Goal: Task Accomplishment & Management: Use online tool/utility

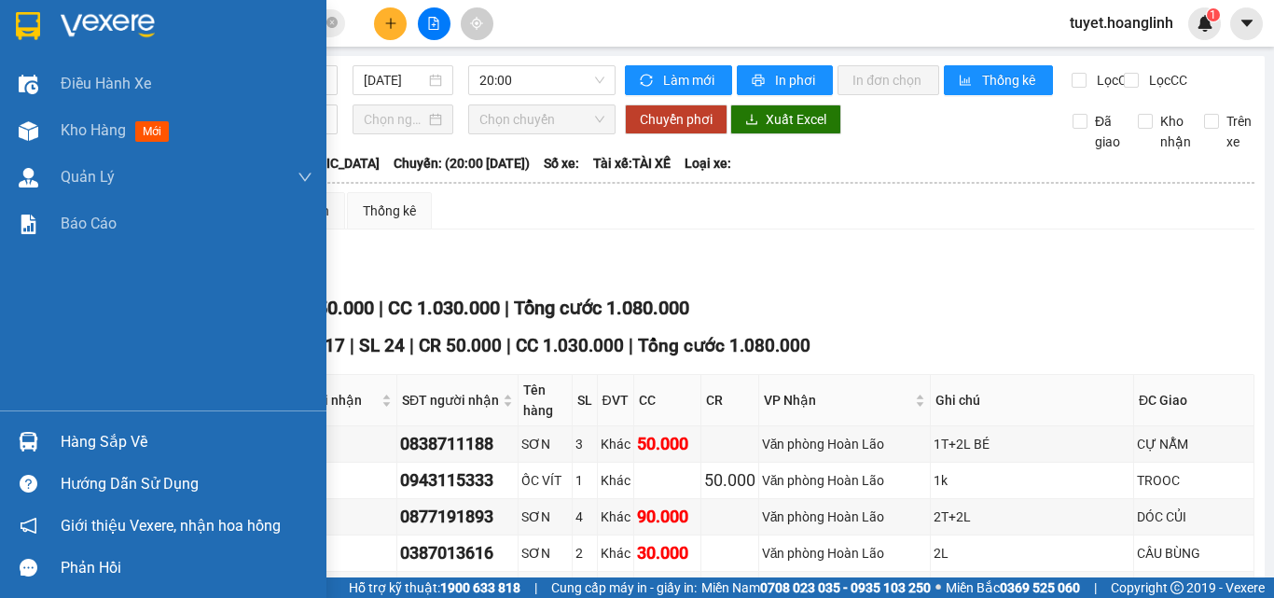
click at [24, 136] on img at bounding box center [29, 131] width 20 height 20
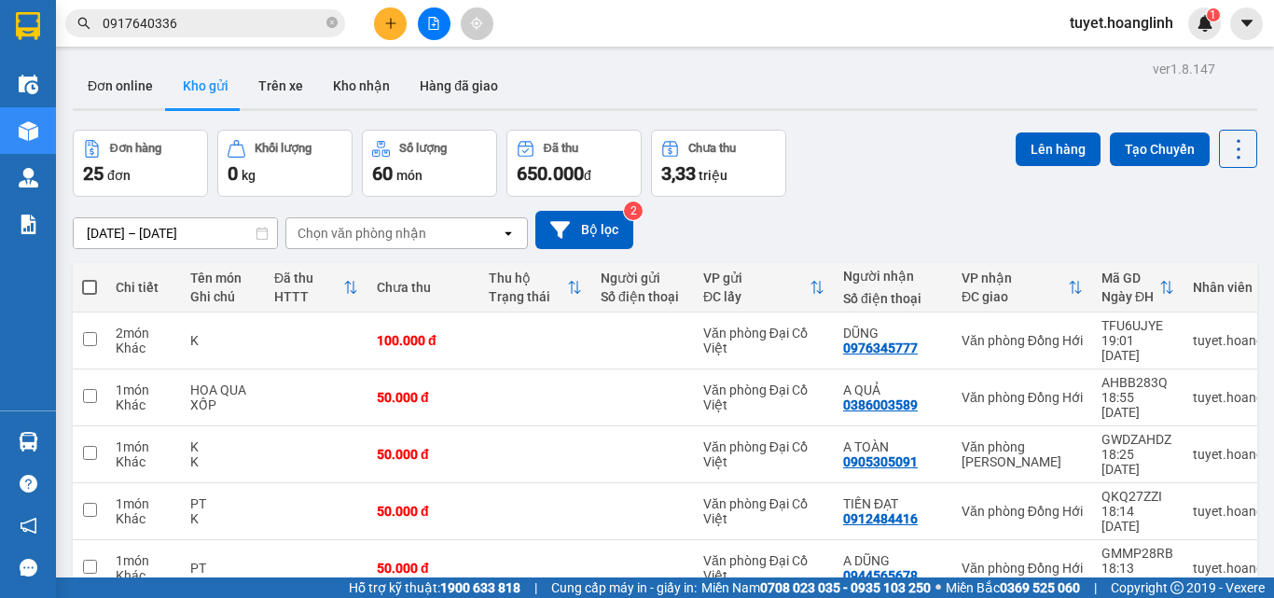
click at [430, 230] on div "Chọn văn phòng nhận" at bounding box center [393, 233] width 215 height 30
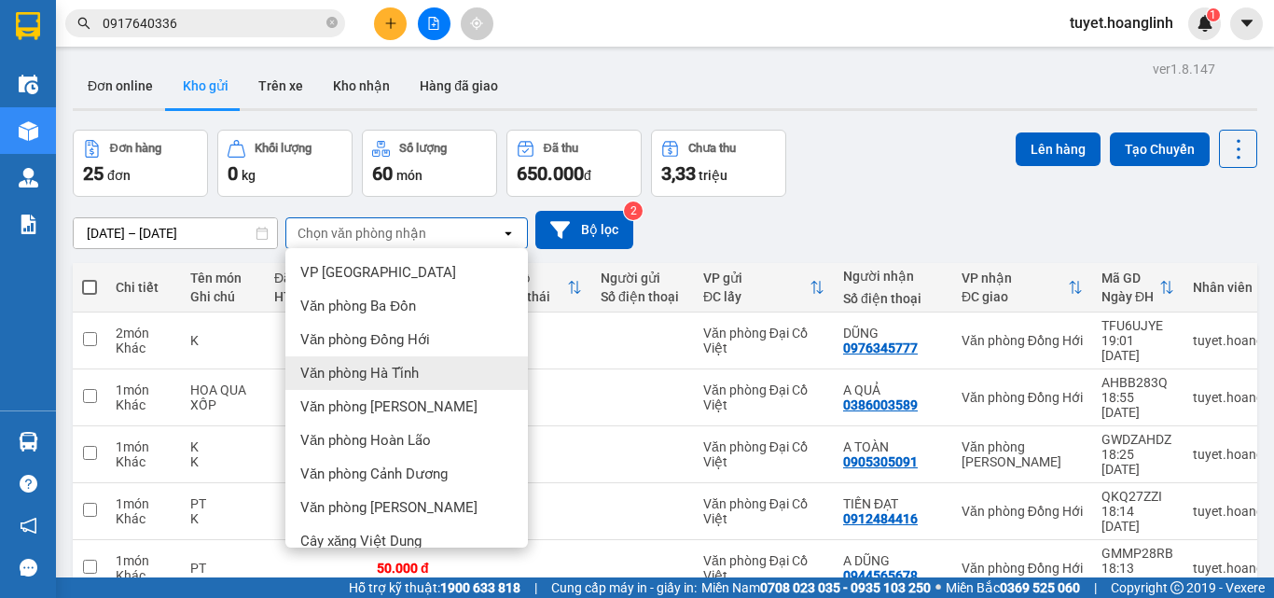
scroll to position [85, 0]
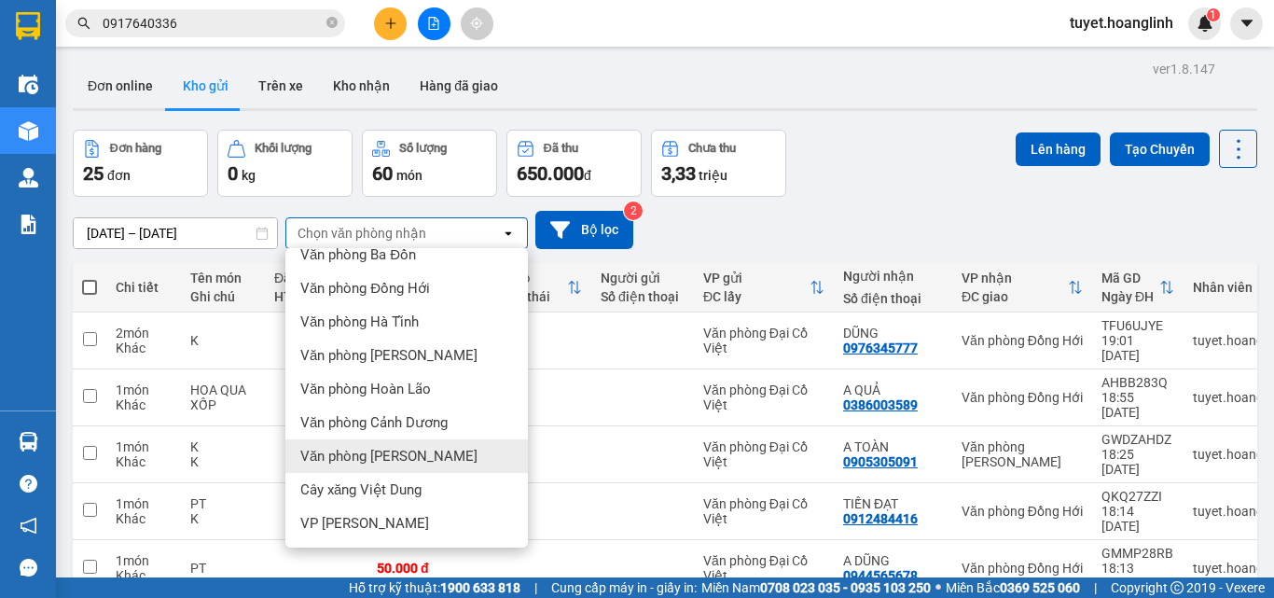
click at [396, 458] on span "Văn phòng [PERSON_NAME]" at bounding box center [388, 456] width 177 height 19
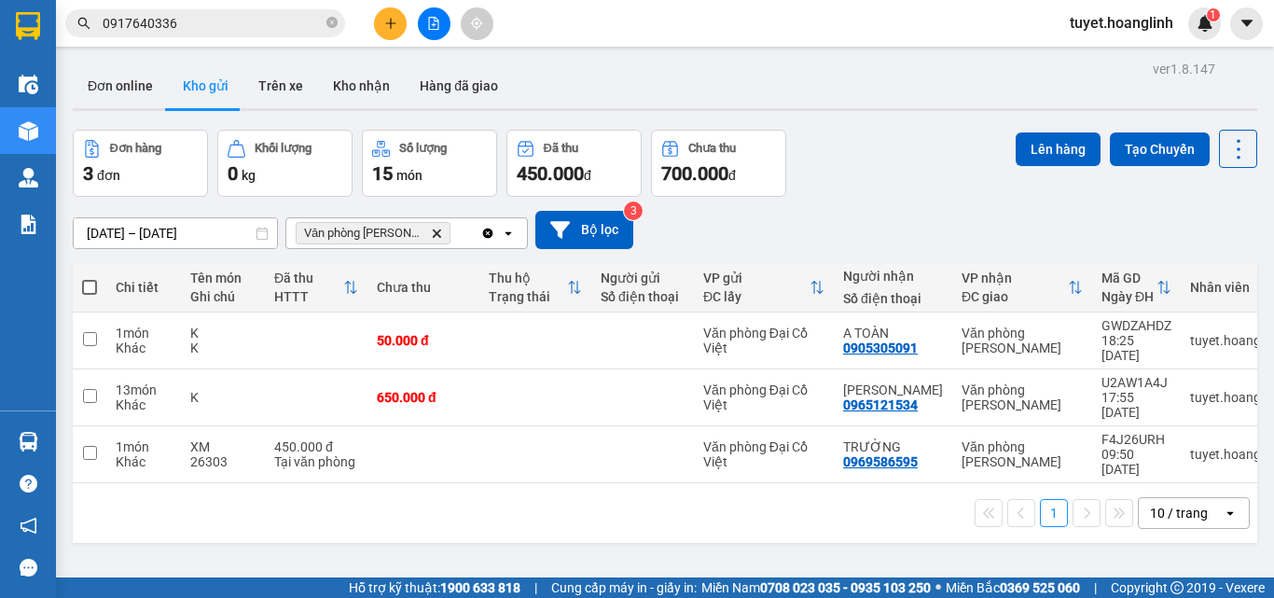
click at [93, 283] on span at bounding box center [89, 287] width 15 height 15
click at [90, 278] on input "checkbox" at bounding box center [90, 278] width 0 height 0
checkbox input "true"
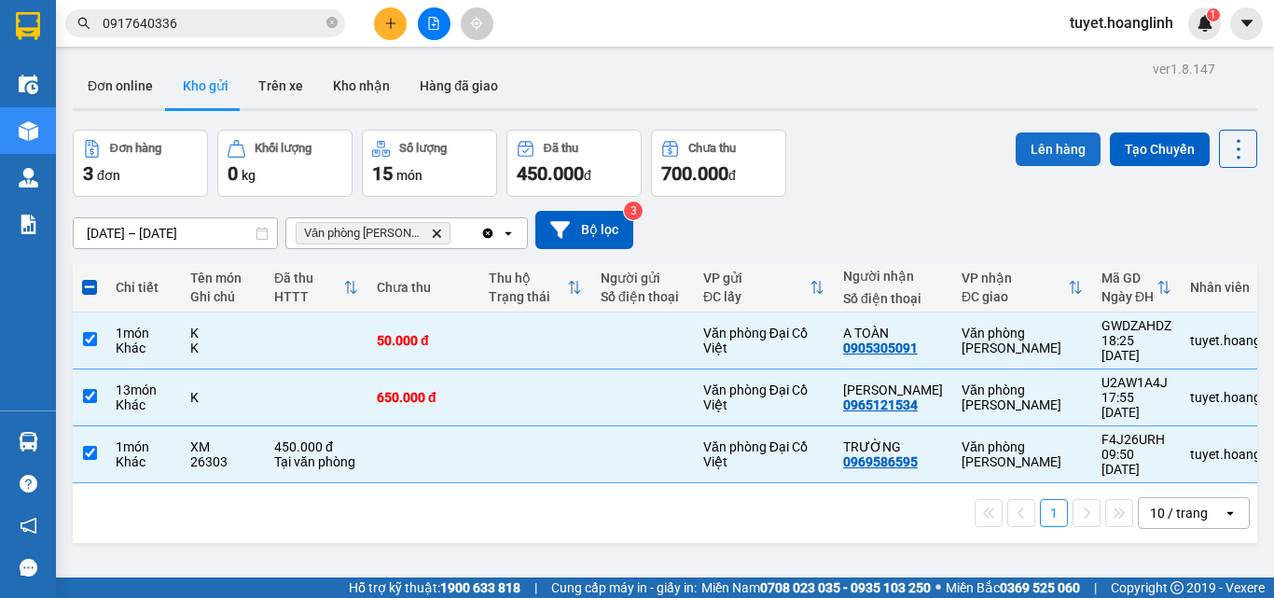
click at [1027, 153] on button "Lên hàng" at bounding box center [1058, 149] width 85 height 34
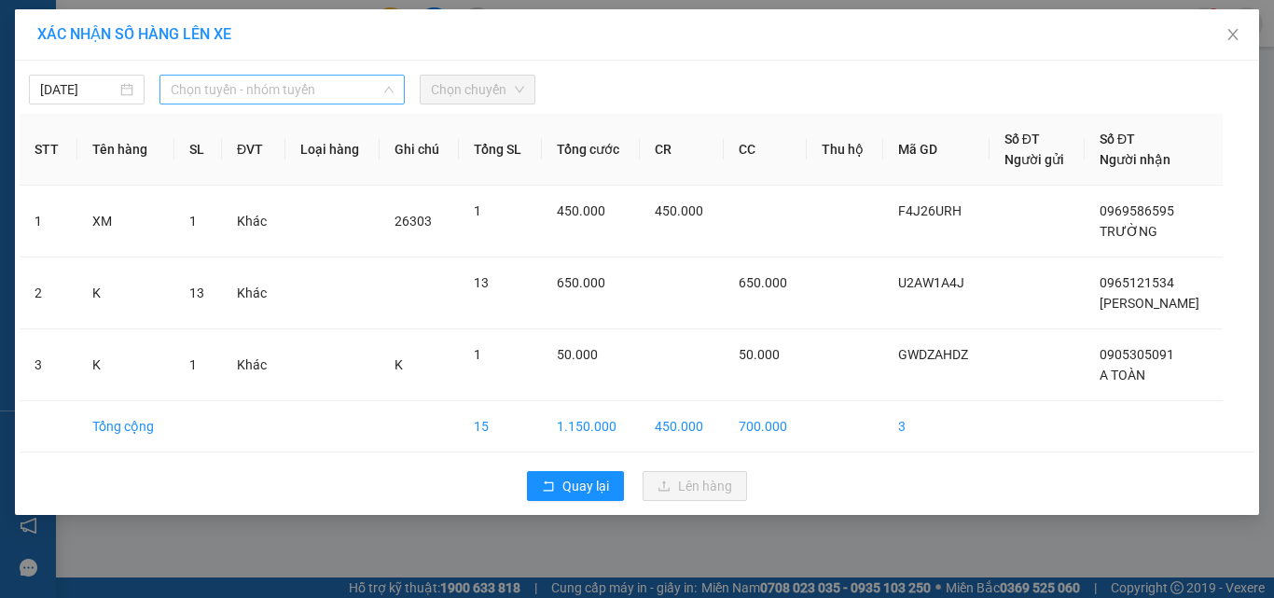
click at [340, 88] on span "Chọn tuyến - nhóm tuyến" at bounding box center [282, 90] width 223 height 28
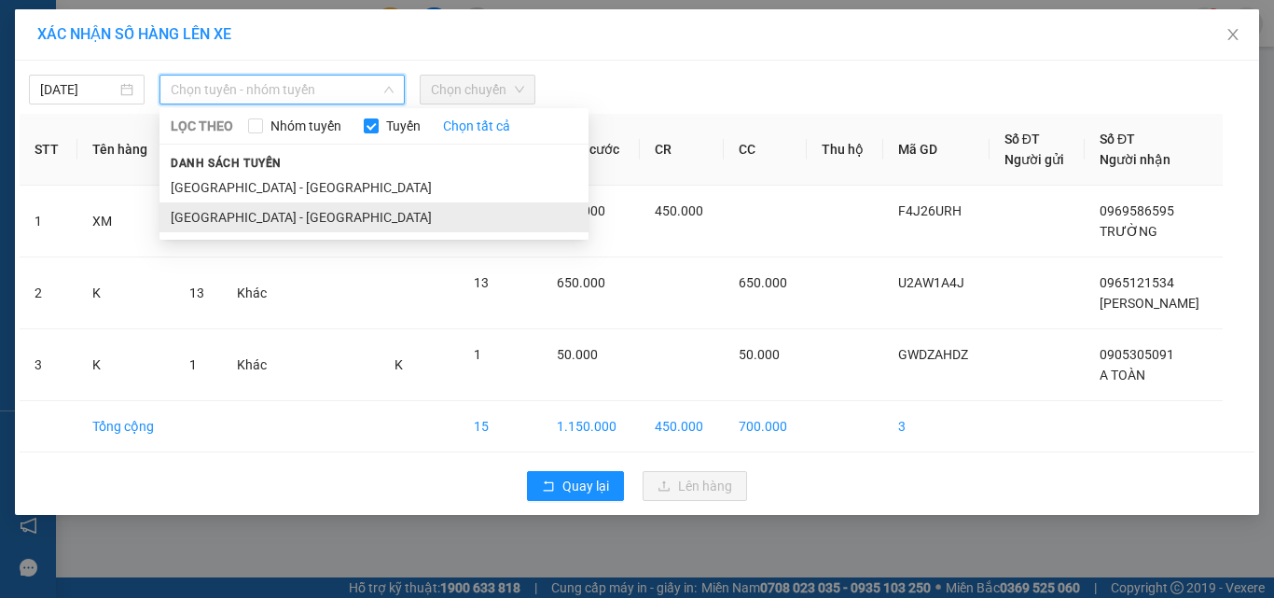
click at [283, 214] on li "[GEOGRAPHIC_DATA] - [GEOGRAPHIC_DATA]" at bounding box center [374, 217] width 429 height 30
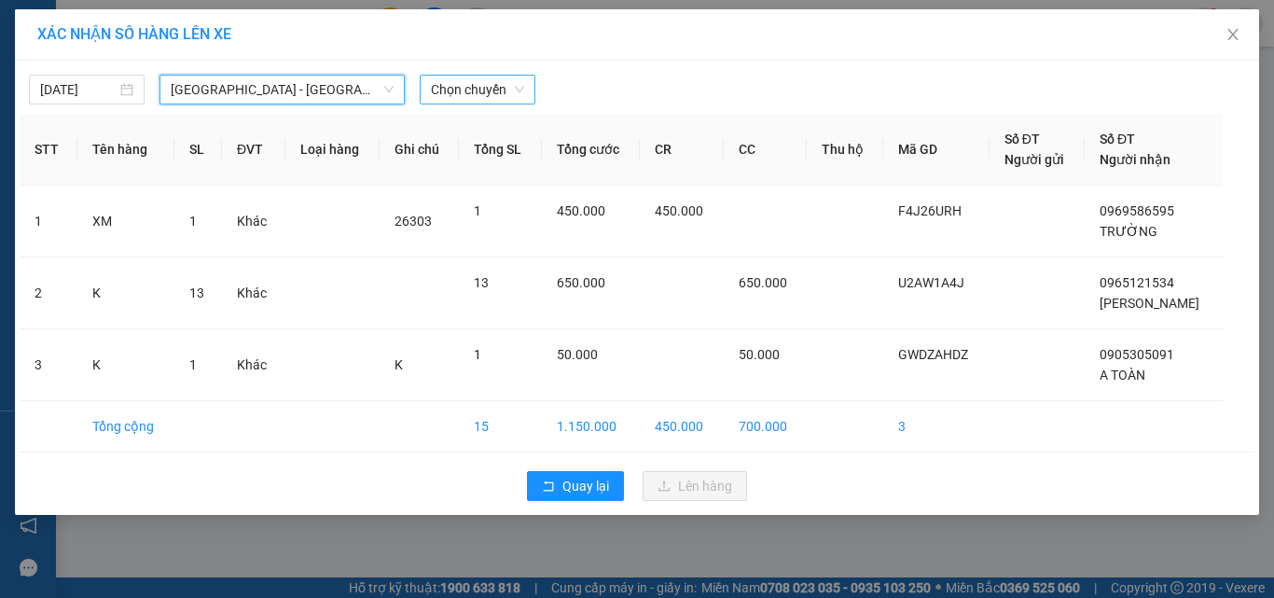
click at [471, 91] on span "Chọn chuyến" at bounding box center [477, 90] width 93 height 28
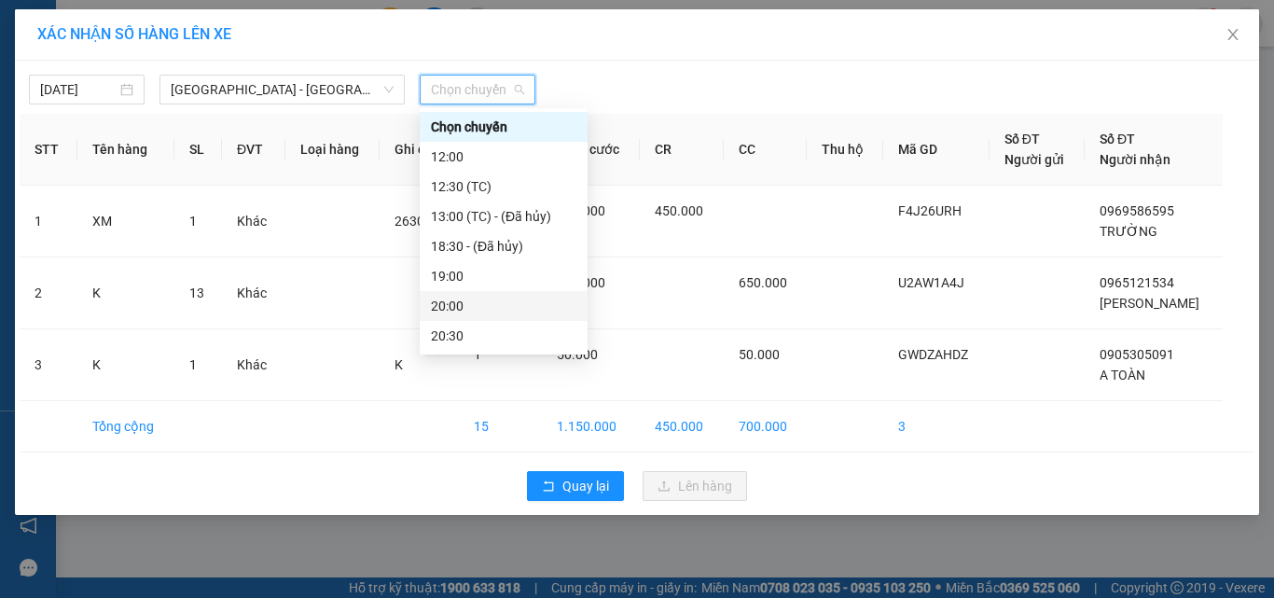
click at [449, 298] on div "20:00" at bounding box center [504, 306] width 146 height 21
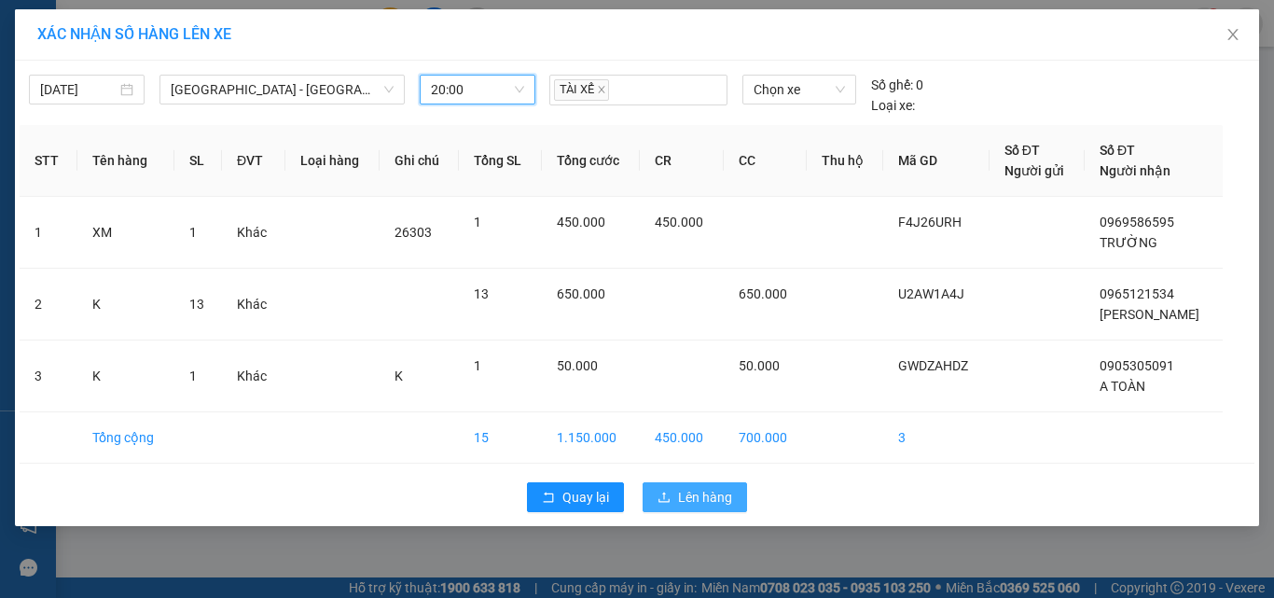
click at [683, 499] on span "Lên hàng" at bounding box center [705, 497] width 54 height 21
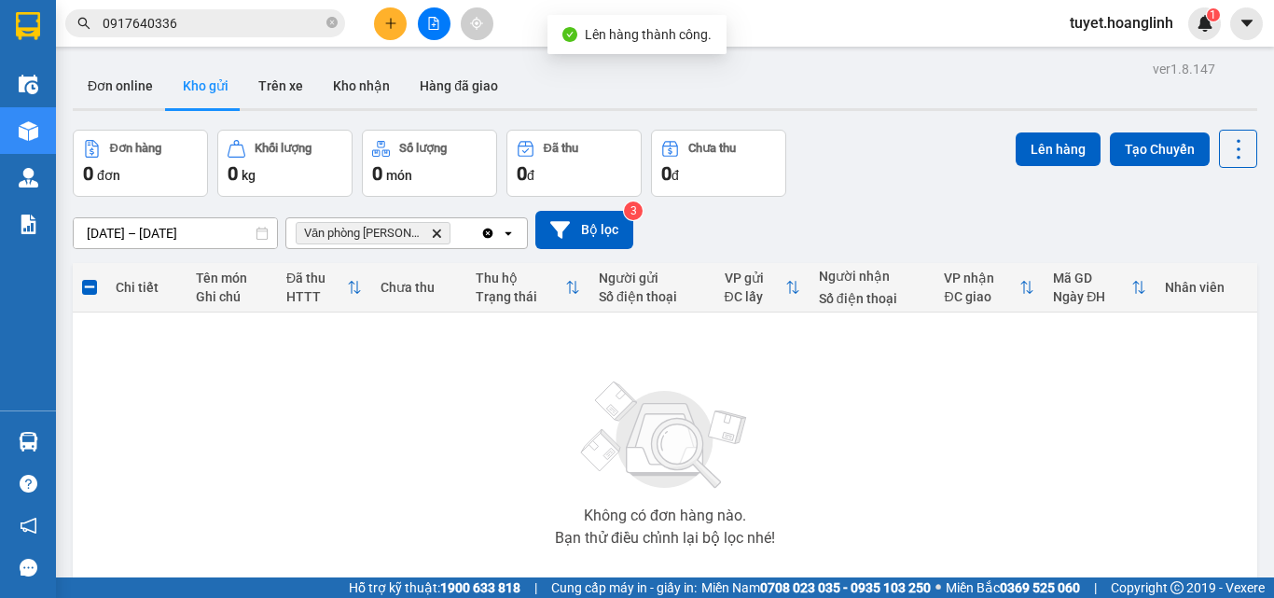
click at [413, 234] on span "Văn phòng [PERSON_NAME]" at bounding box center [373, 233] width 155 height 22
click at [431, 233] on icon "Delete" at bounding box center [436, 233] width 11 height 11
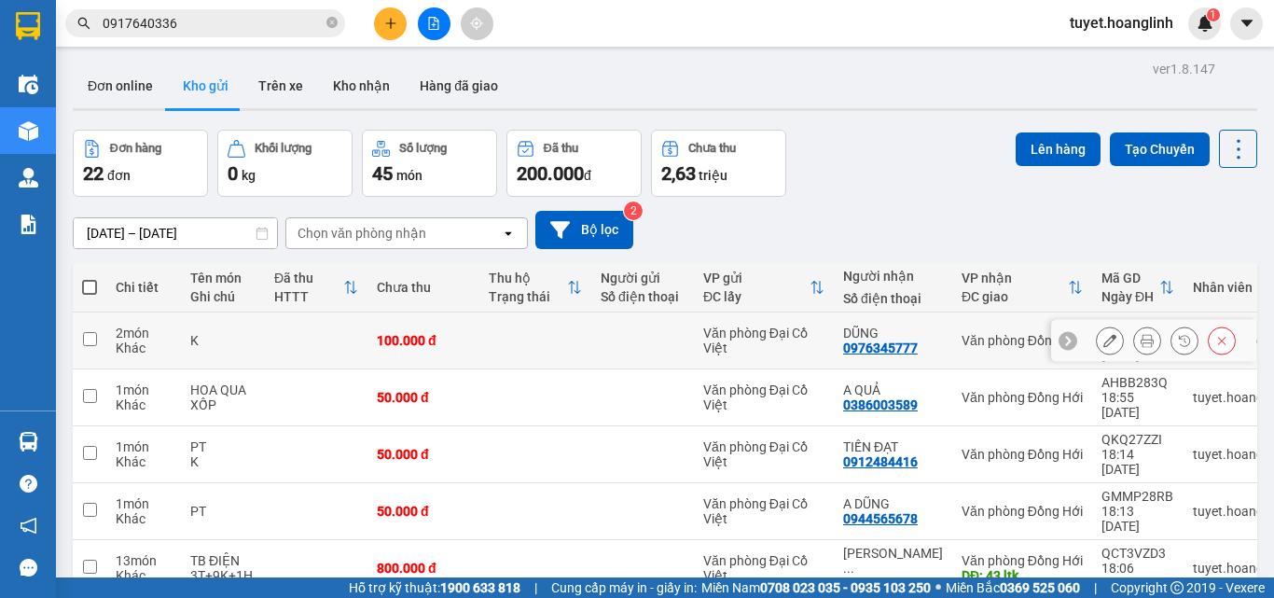
scroll to position [93, 0]
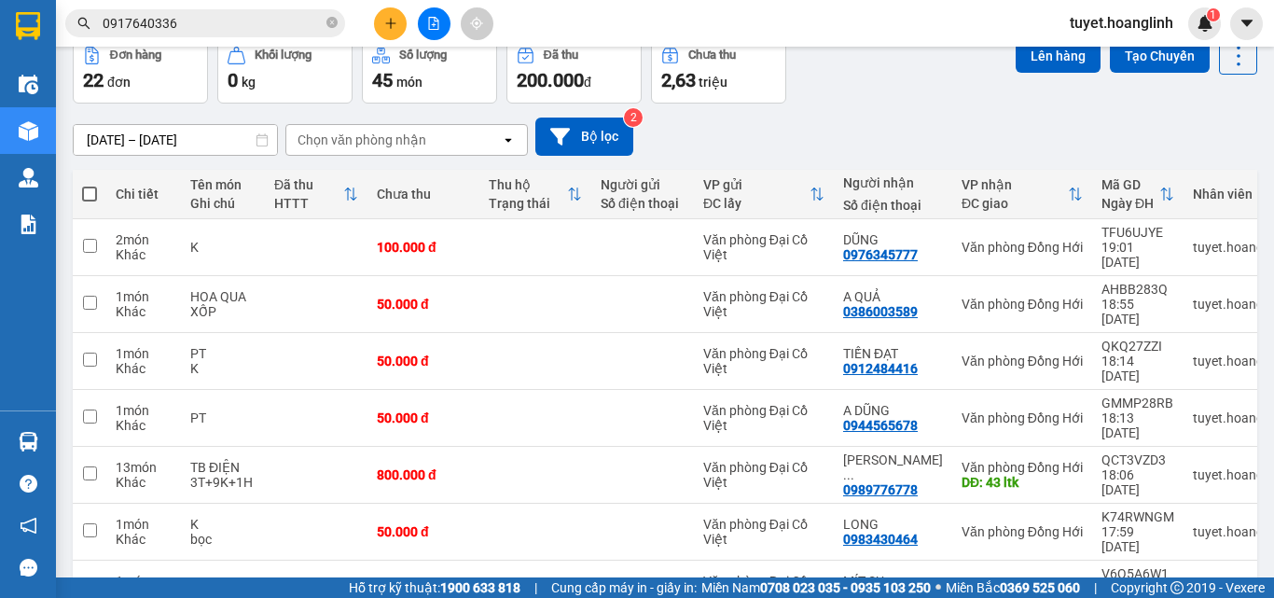
click at [84, 195] on span at bounding box center [89, 194] width 15 height 15
click at [90, 185] on input "checkbox" at bounding box center [90, 185] width 0 height 0
checkbox input "true"
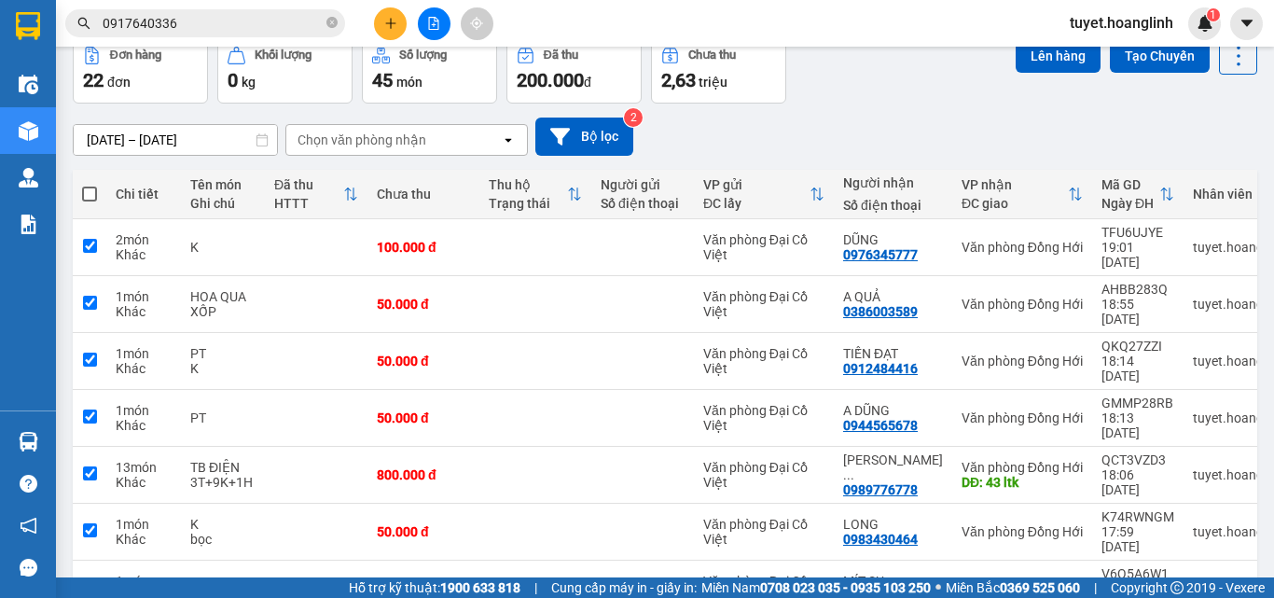
checkbox input "true"
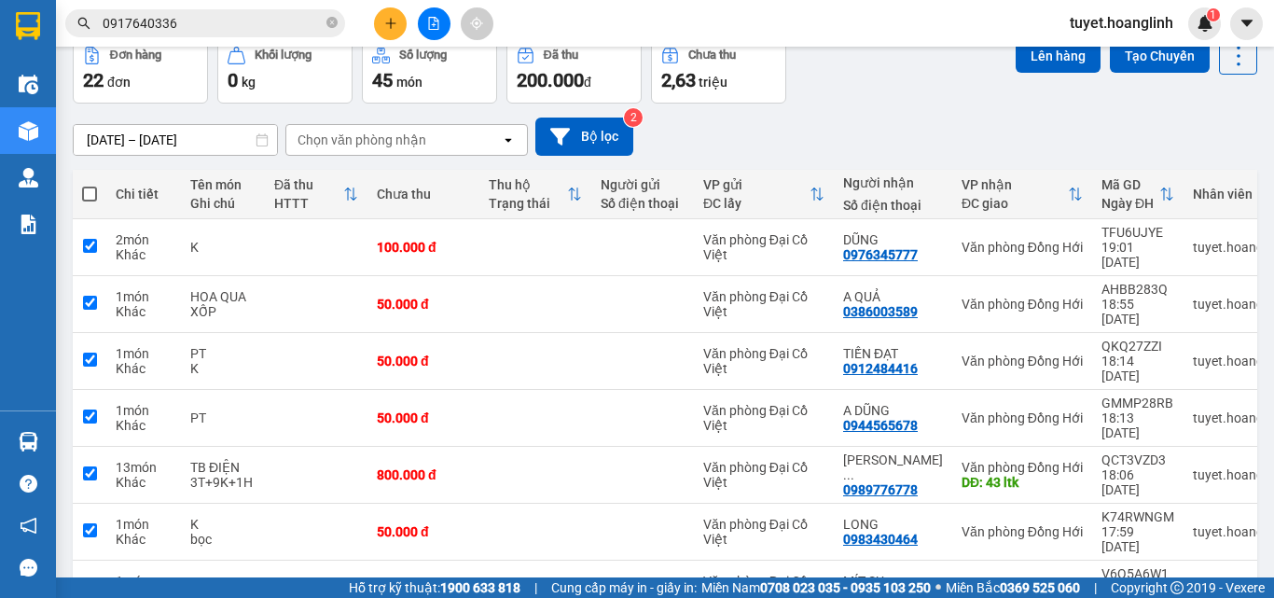
checkbox input "true"
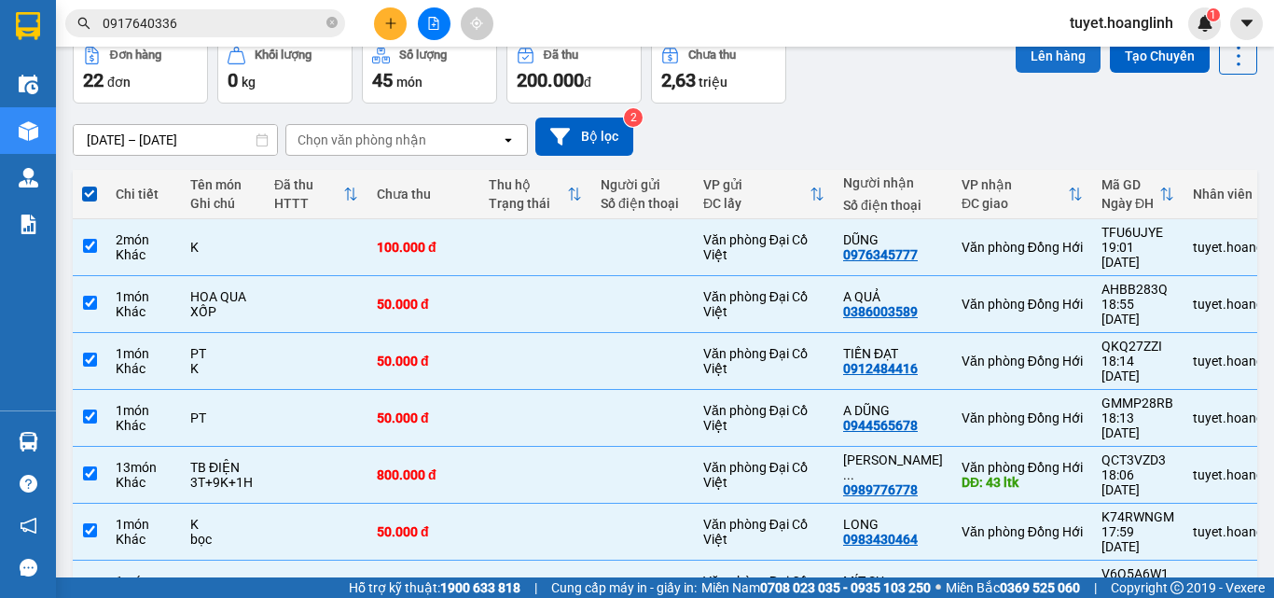
click at [1034, 66] on button "Lên hàng" at bounding box center [1058, 56] width 85 height 34
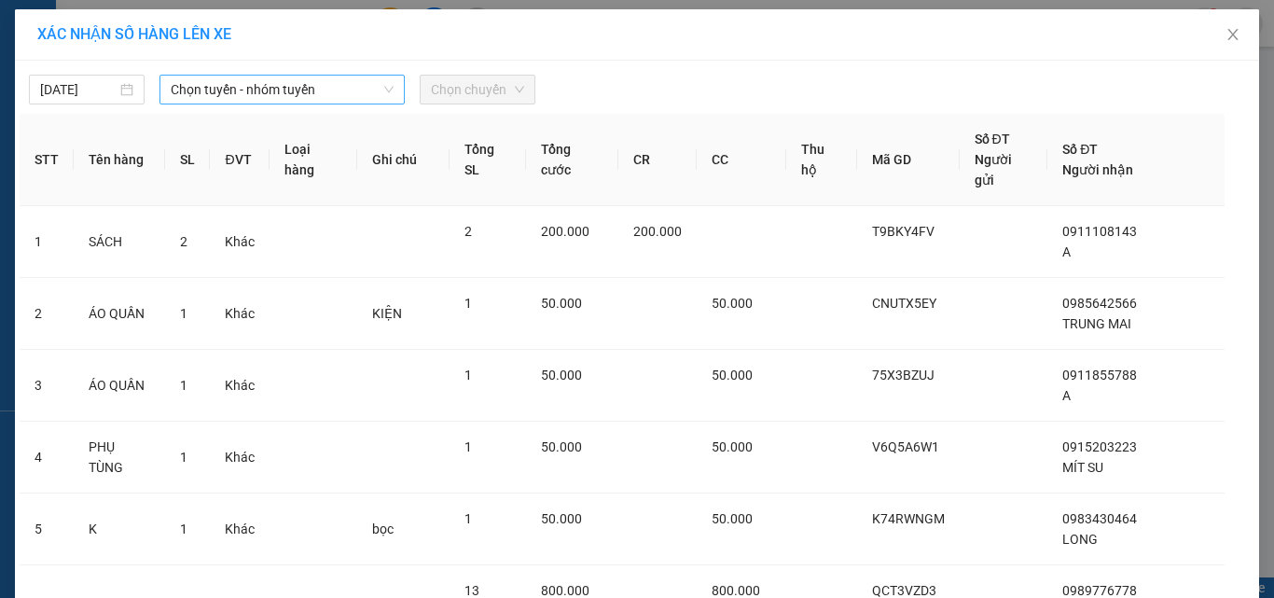
click at [273, 83] on span "Chọn tuyến - nhóm tuyến" at bounding box center [282, 90] width 223 height 28
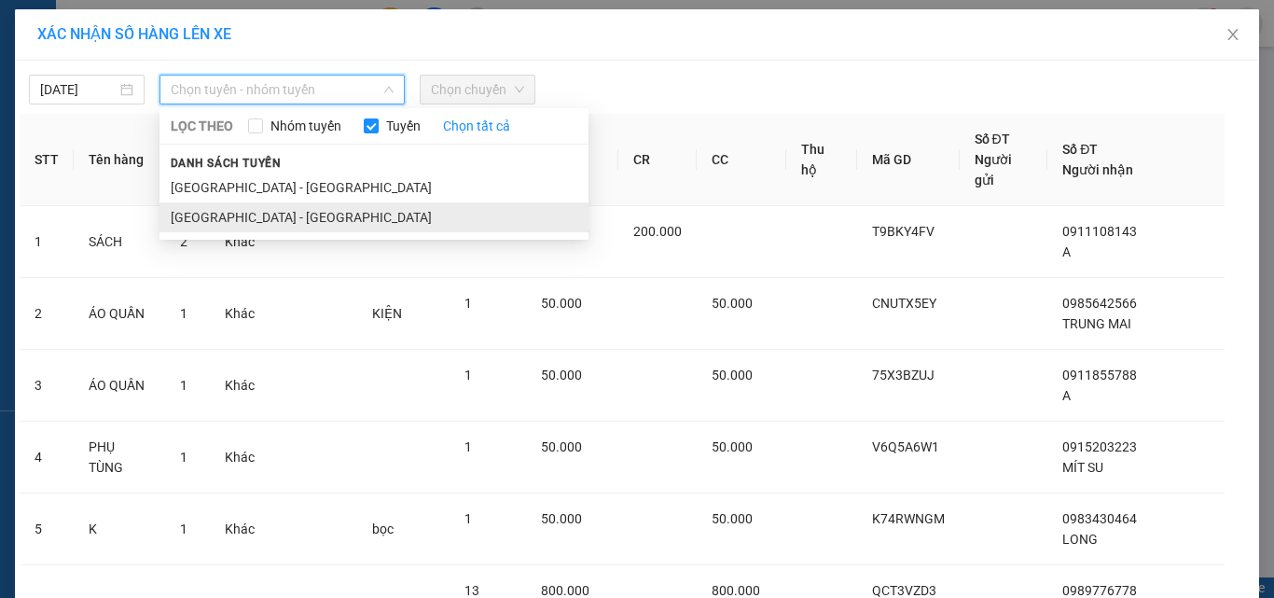
click at [242, 228] on li "[GEOGRAPHIC_DATA] - [GEOGRAPHIC_DATA]" at bounding box center [374, 217] width 429 height 30
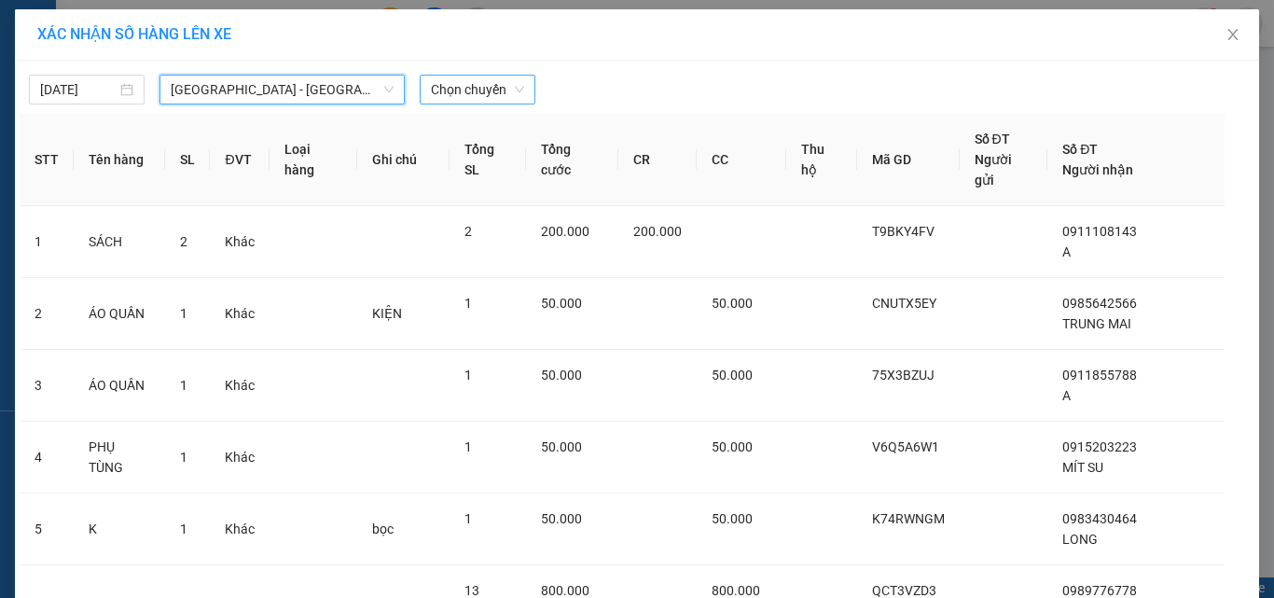
click at [484, 88] on span "Chọn chuyến" at bounding box center [477, 90] width 93 height 28
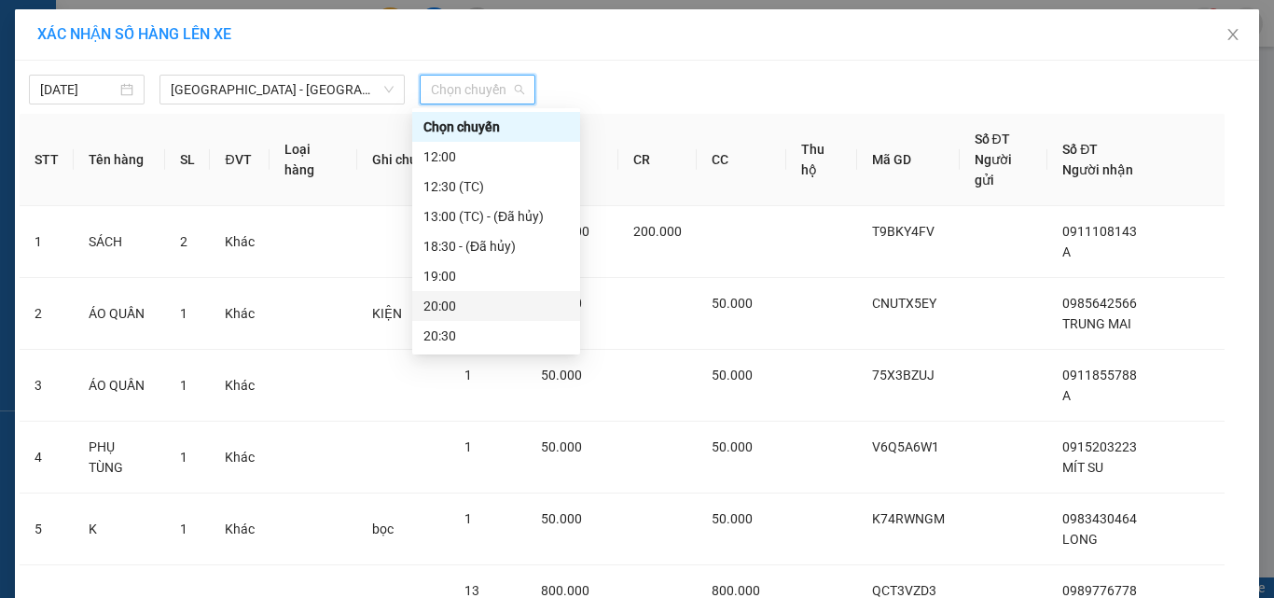
click at [475, 301] on div "20:00" at bounding box center [497, 306] width 146 height 21
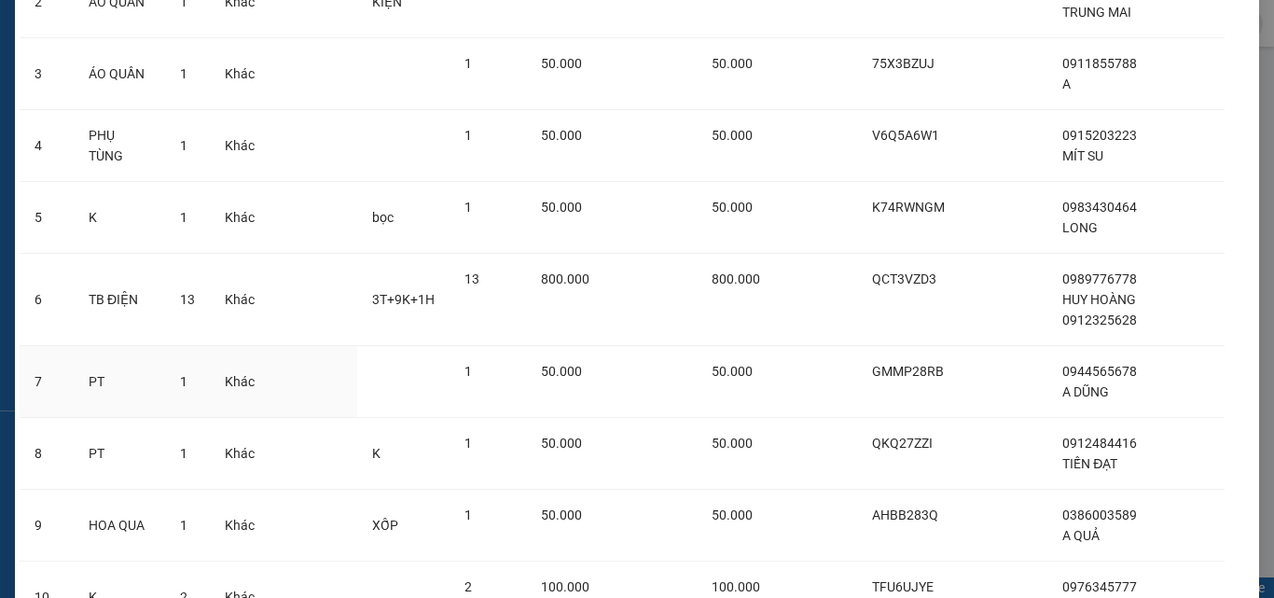
scroll to position [453, 0]
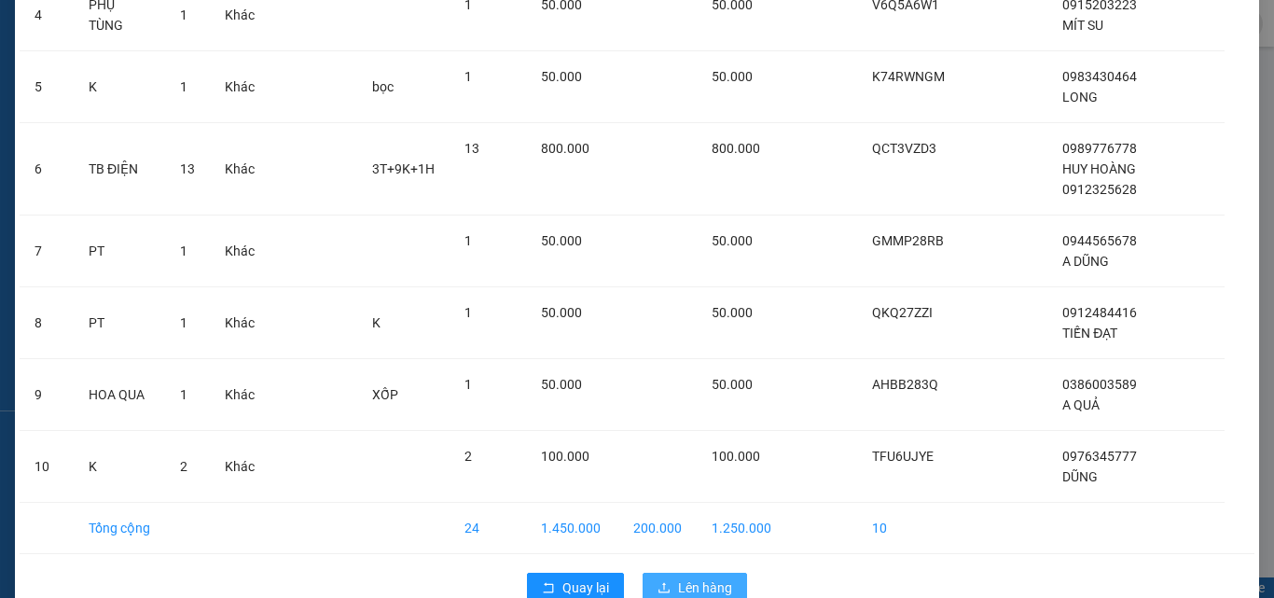
click at [650, 573] on button "Lên hàng" at bounding box center [695, 588] width 104 height 30
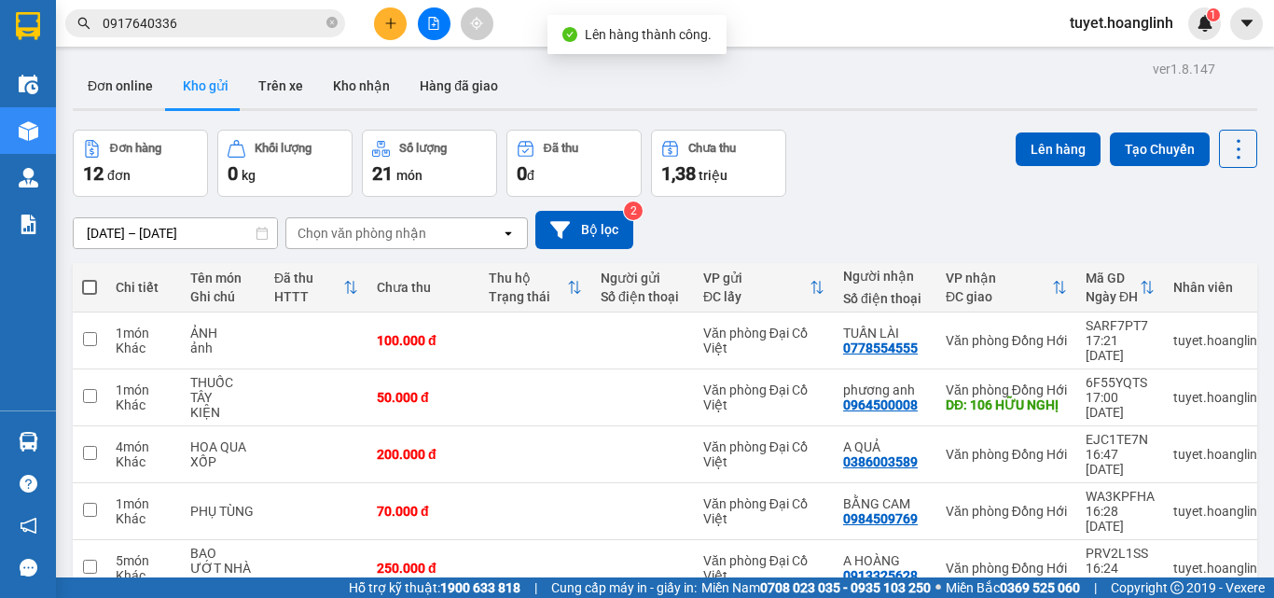
click at [90, 288] on span at bounding box center [89, 287] width 15 height 15
click at [90, 278] on input "checkbox" at bounding box center [90, 278] width 0 height 0
checkbox input "true"
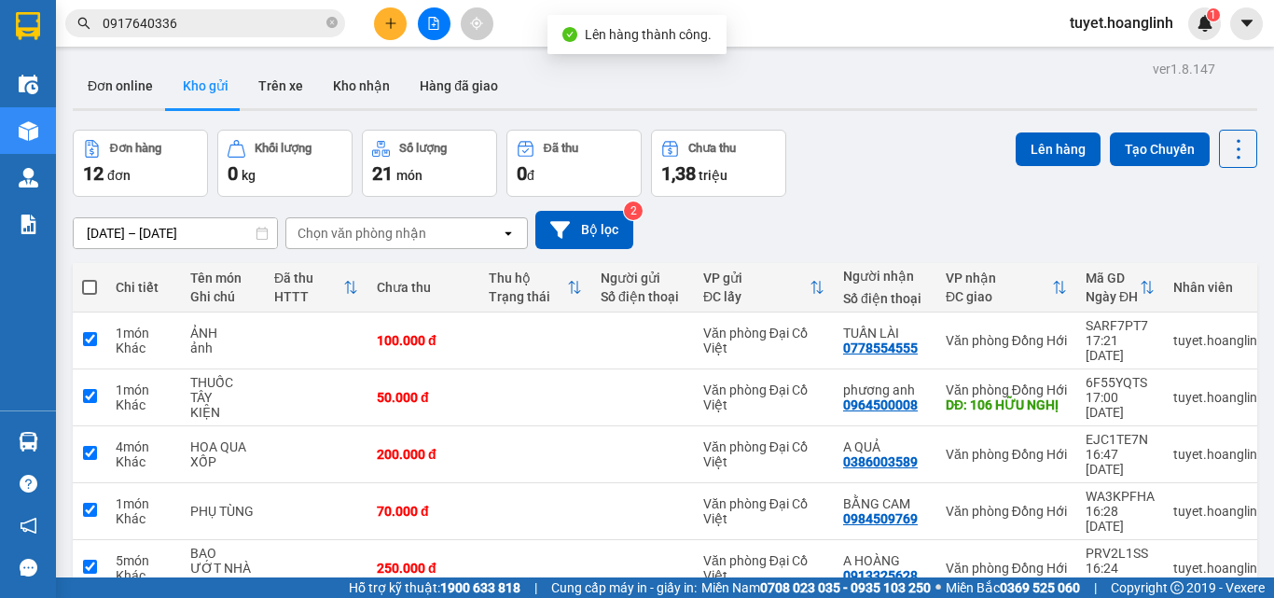
checkbox input "true"
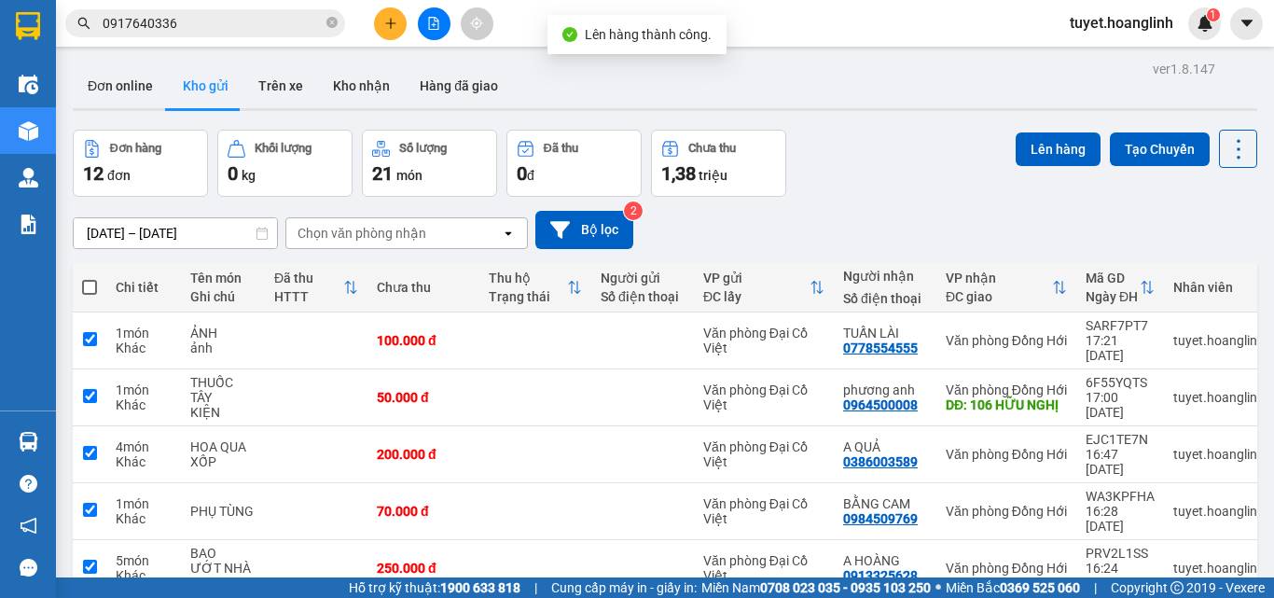
checkbox input "true"
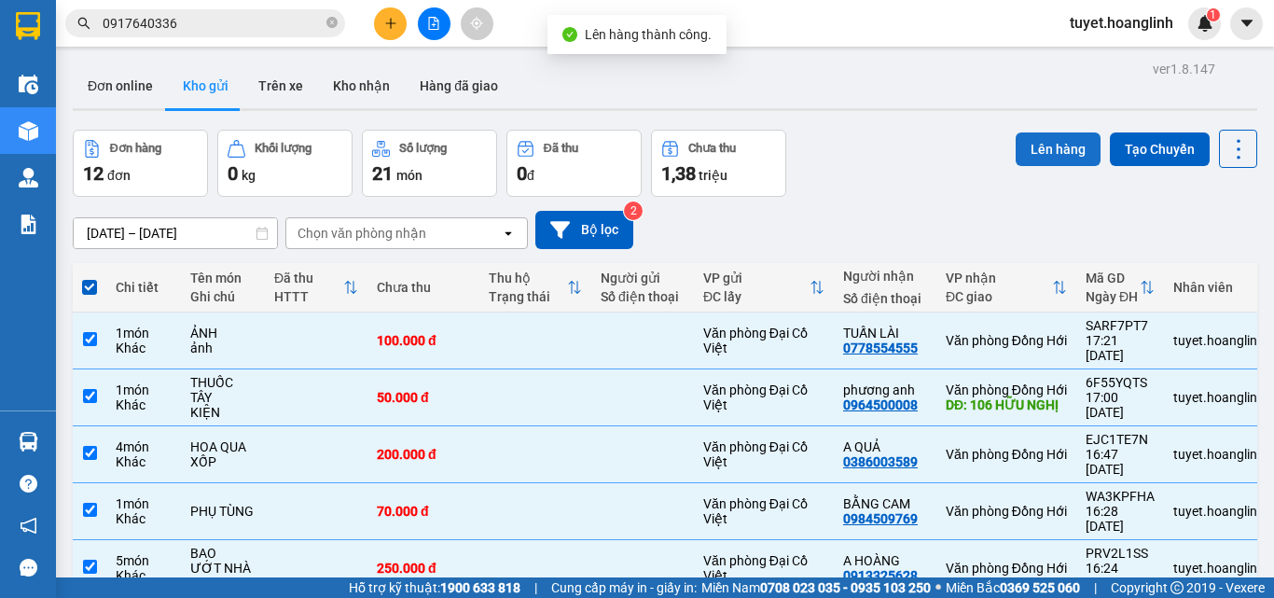
click at [1064, 160] on button "Lên hàng" at bounding box center [1058, 149] width 85 height 34
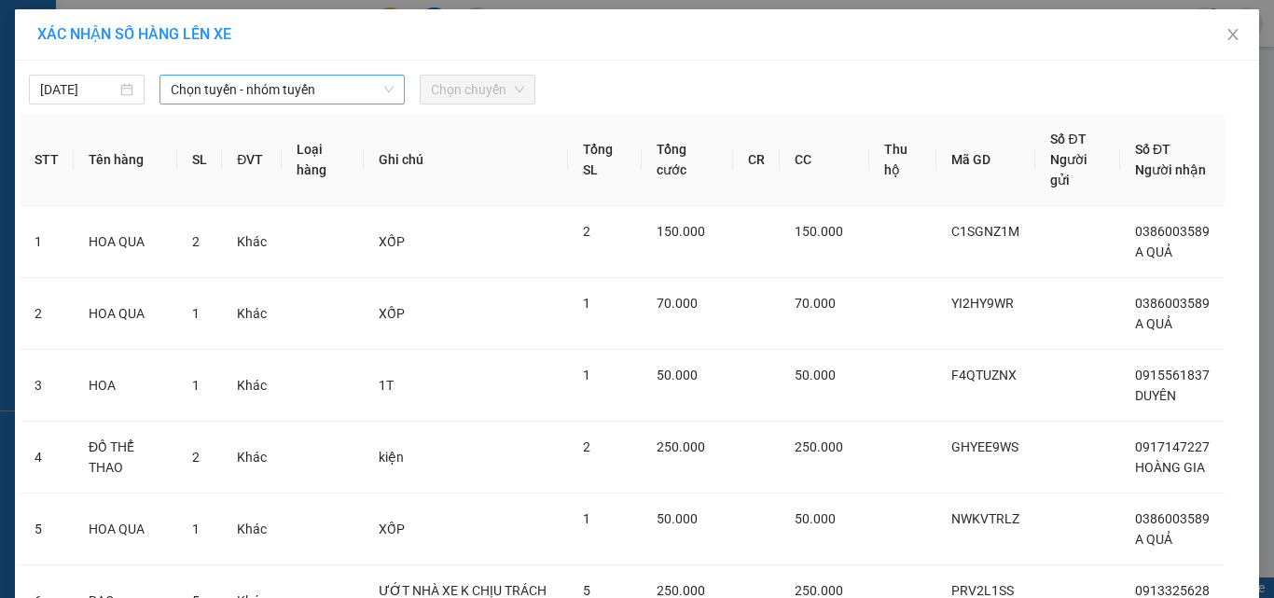
click at [243, 92] on span "Chọn tuyến - nhóm tuyến" at bounding box center [282, 90] width 223 height 28
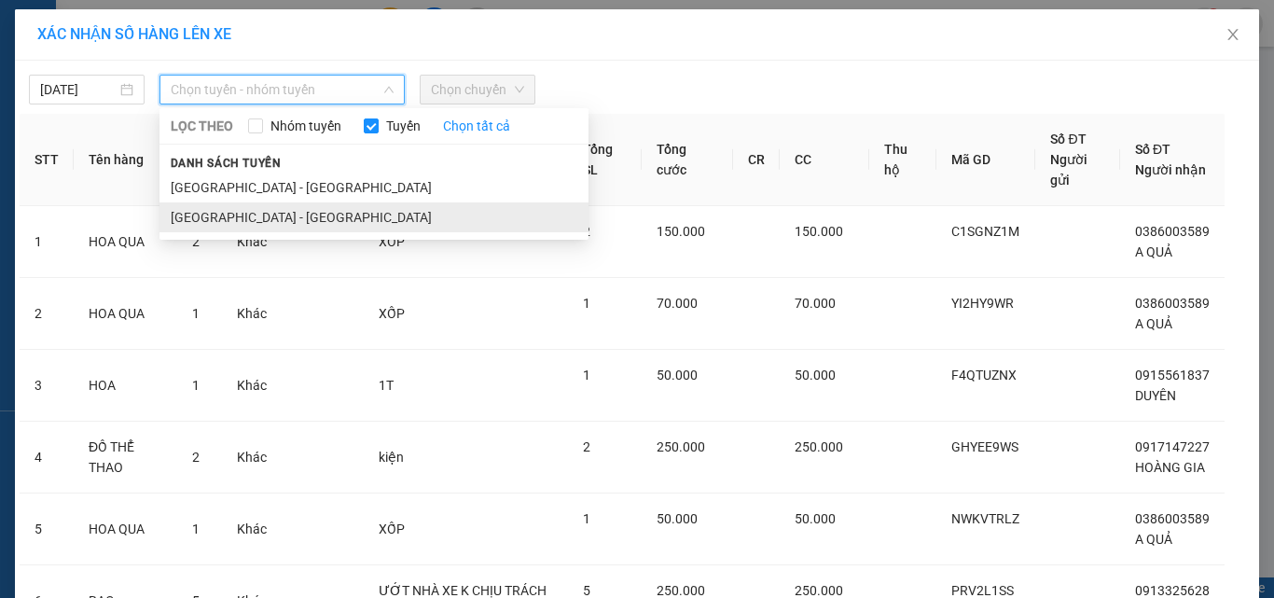
click at [229, 216] on li "[GEOGRAPHIC_DATA] - [GEOGRAPHIC_DATA]" at bounding box center [374, 217] width 429 height 30
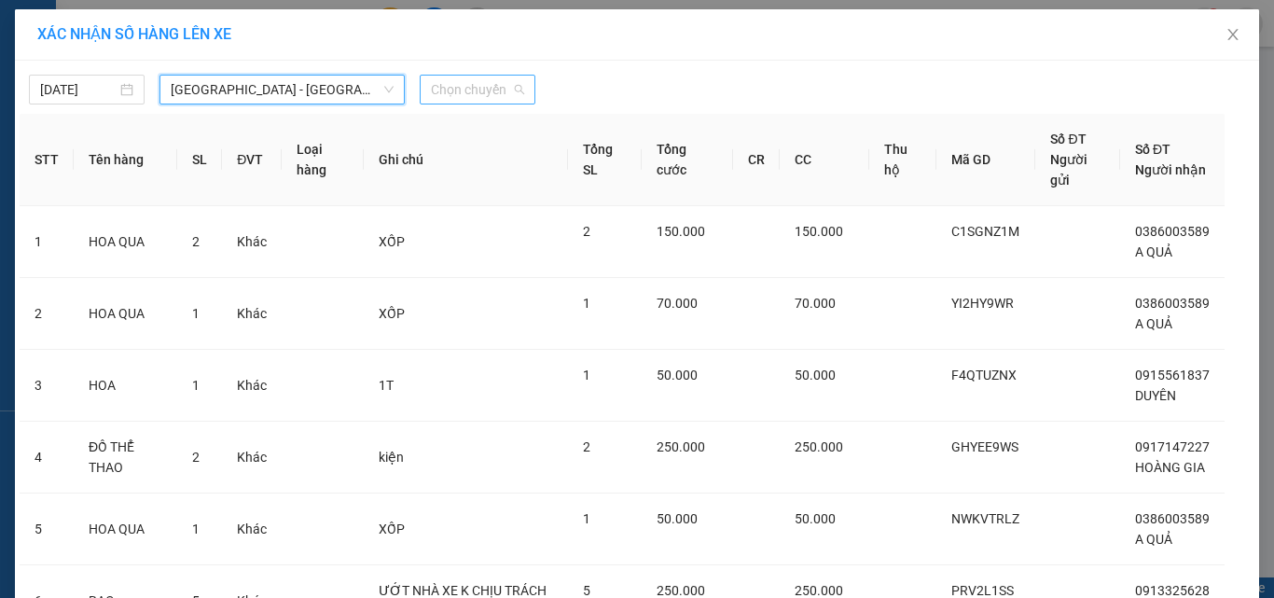
click at [443, 89] on span "Chọn chuyến" at bounding box center [477, 90] width 93 height 28
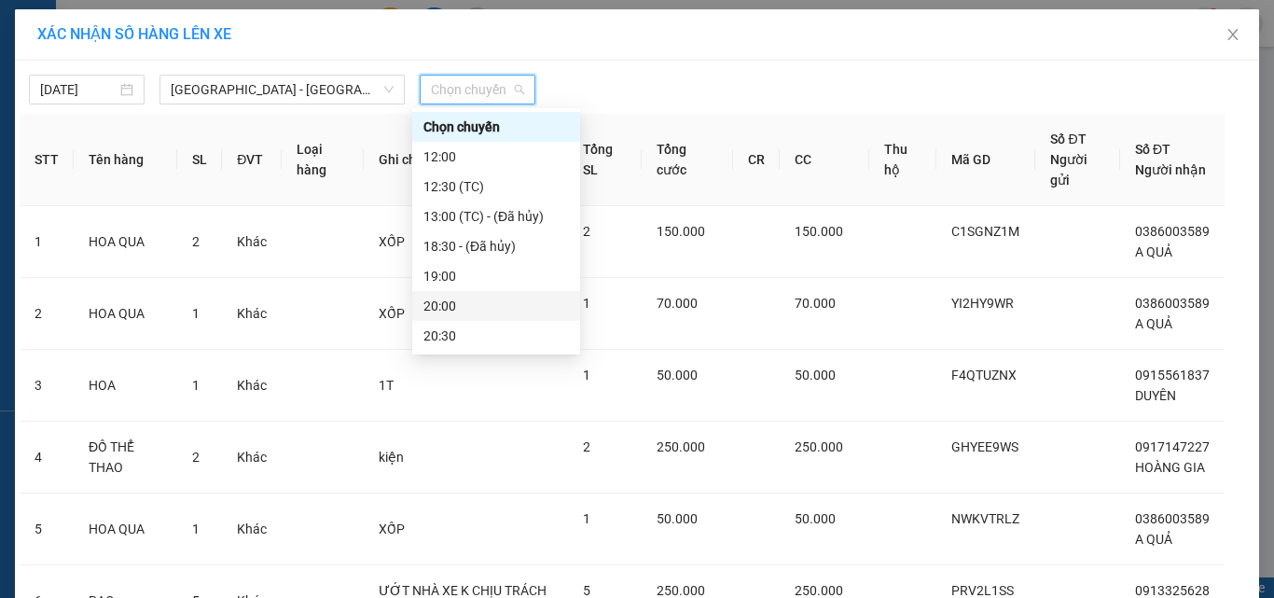
click at [484, 299] on div "20:00" at bounding box center [497, 306] width 146 height 21
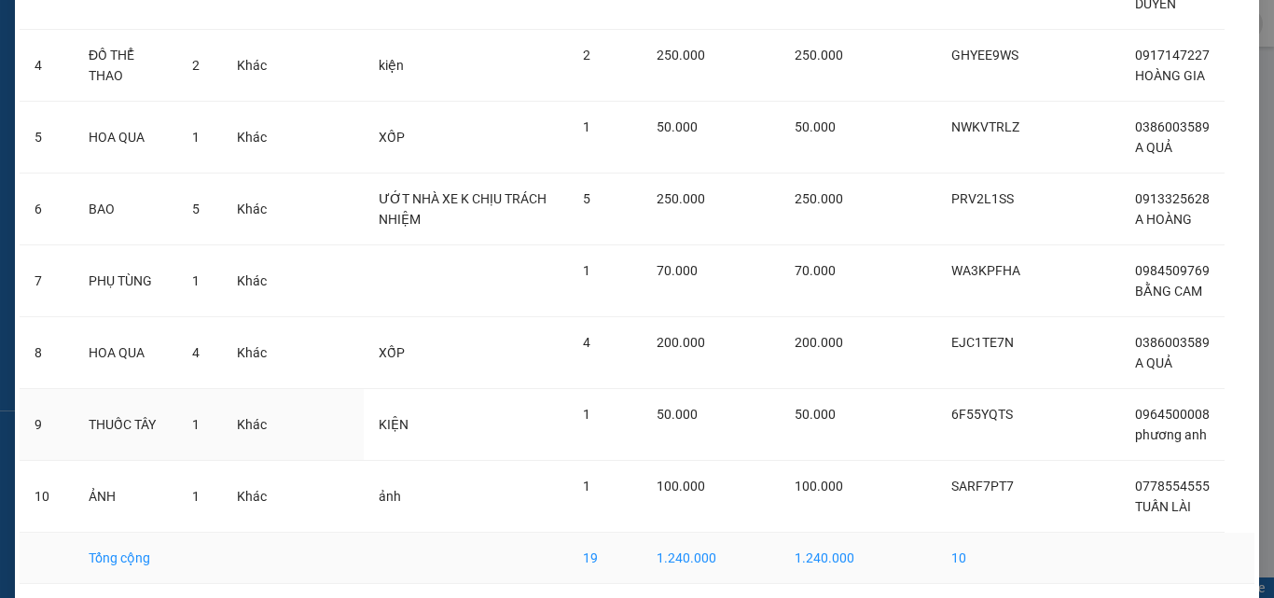
scroll to position [466, 0]
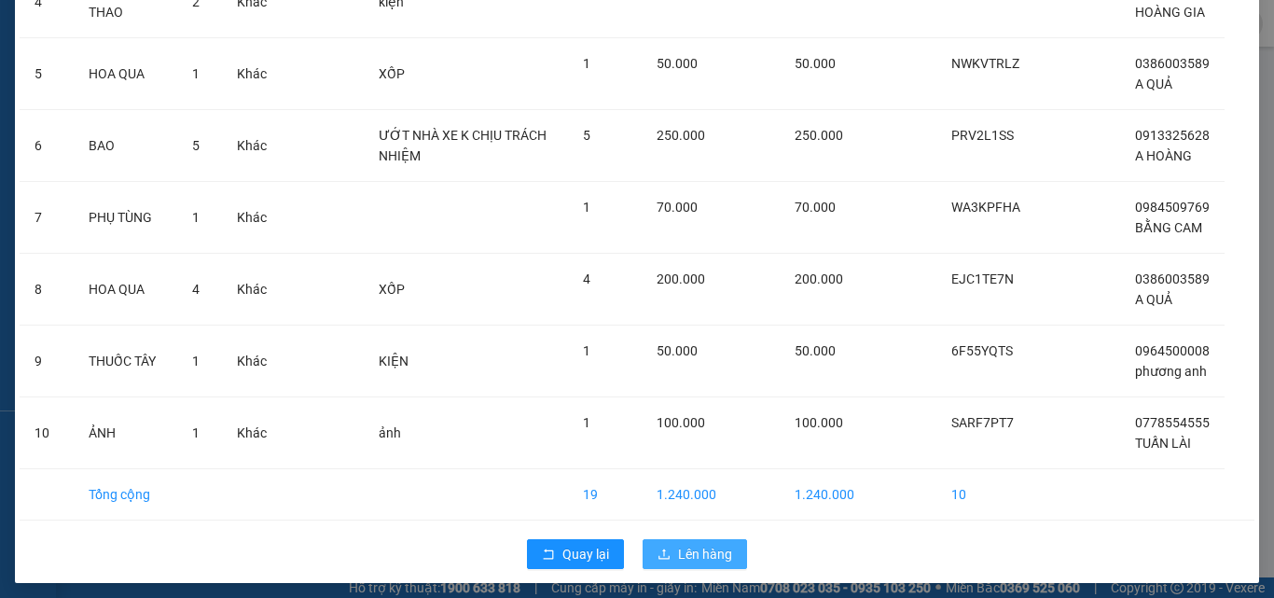
click at [673, 541] on button "Lên hàng" at bounding box center [695, 554] width 104 height 30
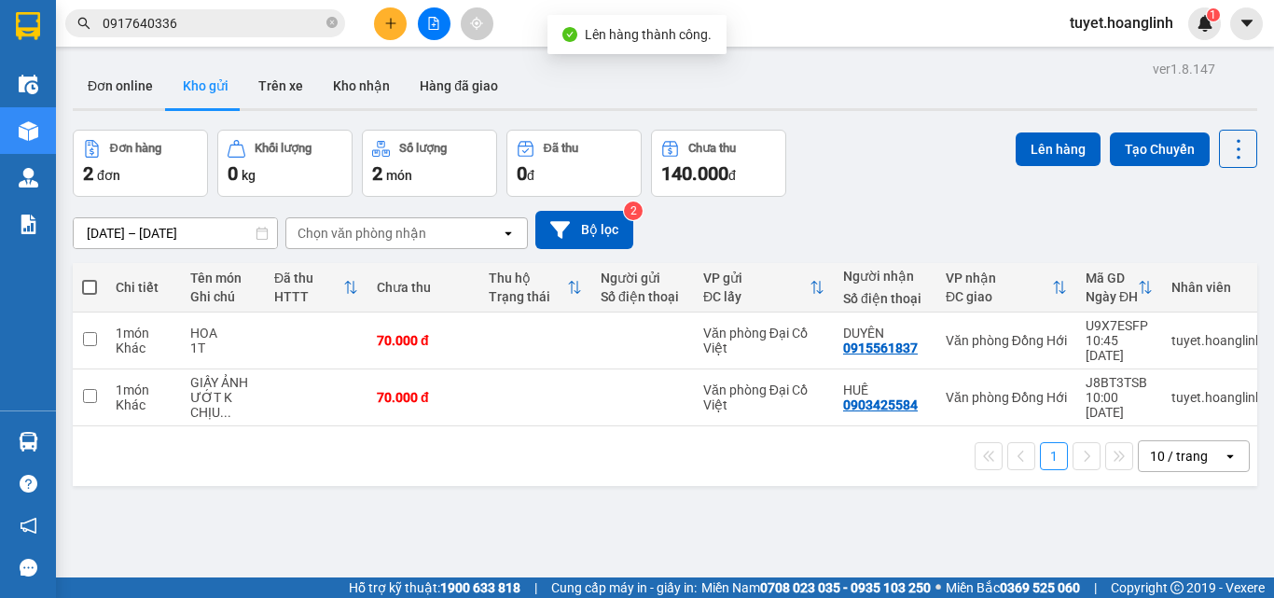
click at [87, 287] on span at bounding box center [89, 287] width 15 height 15
click at [90, 278] on input "checkbox" at bounding box center [90, 278] width 0 height 0
checkbox input "true"
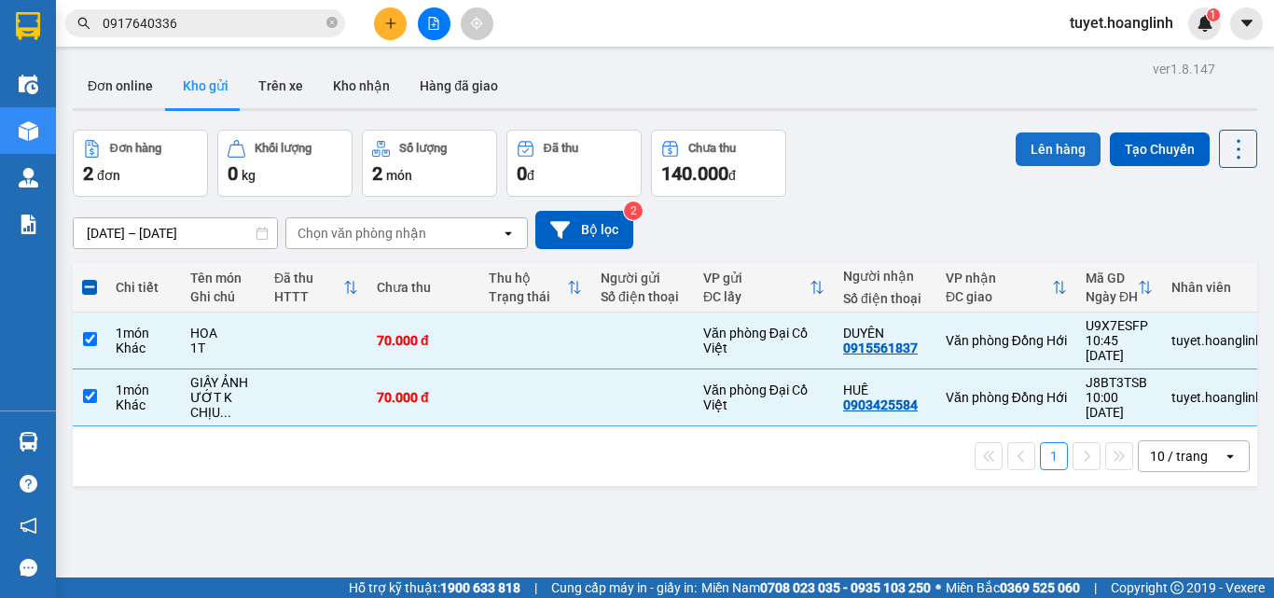
click at [1050, 153] on button "Lên hàng" at bounding box center [1058, 149] width 85 height 34
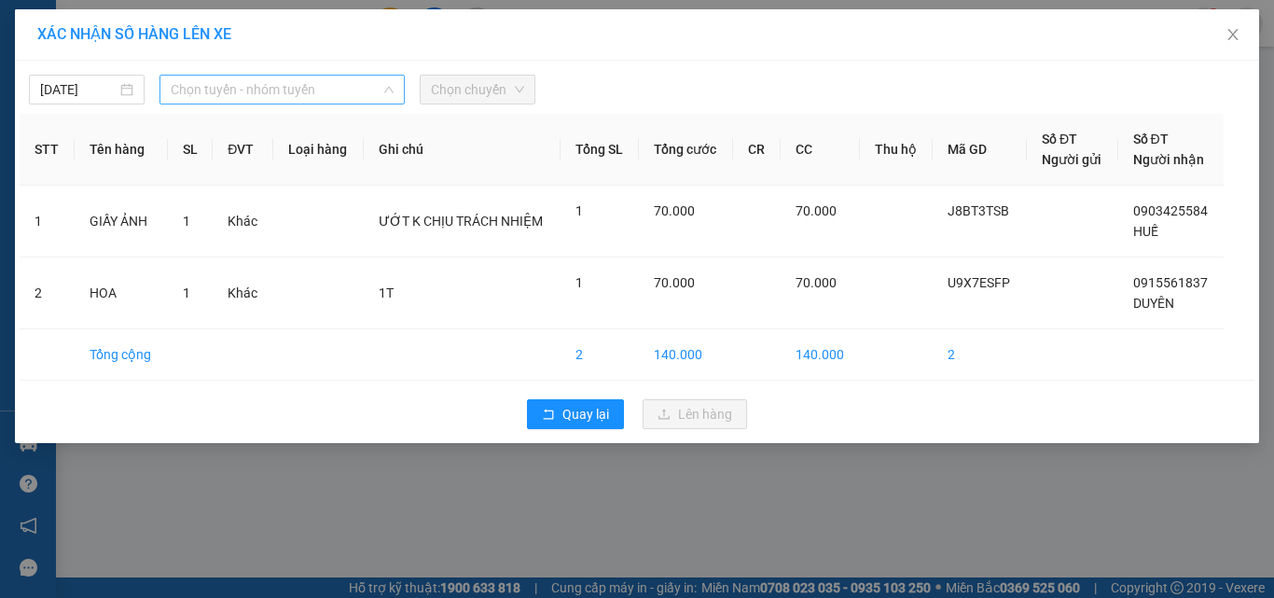
click at [325, 88] on span "Chọn tuyến - nhóm tuyến" at bounding box center [282, 90] width 223 height 28
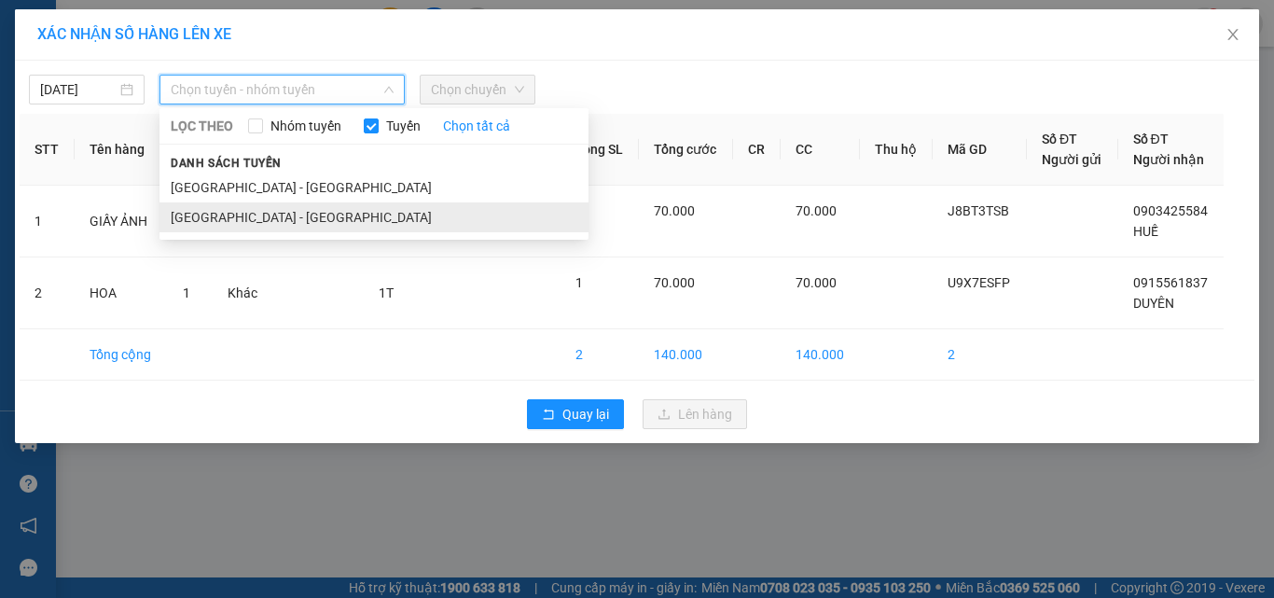
click at [307, 204] on li "[GEOGRAPHIC_DATA] - [GEOGRAPHIC_DATA]" at bounding box center [374, 217] width 429 height 30
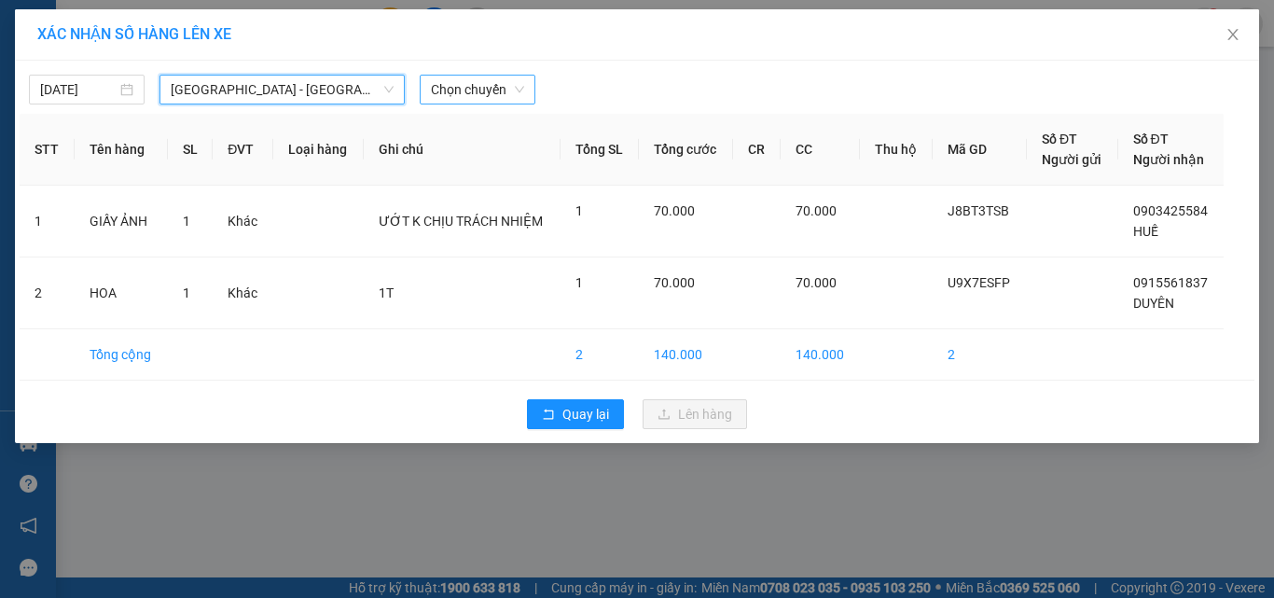
click at [499, 89] on span "Chọn chuyến" at bounding box center [477, 90] width 93 height 28
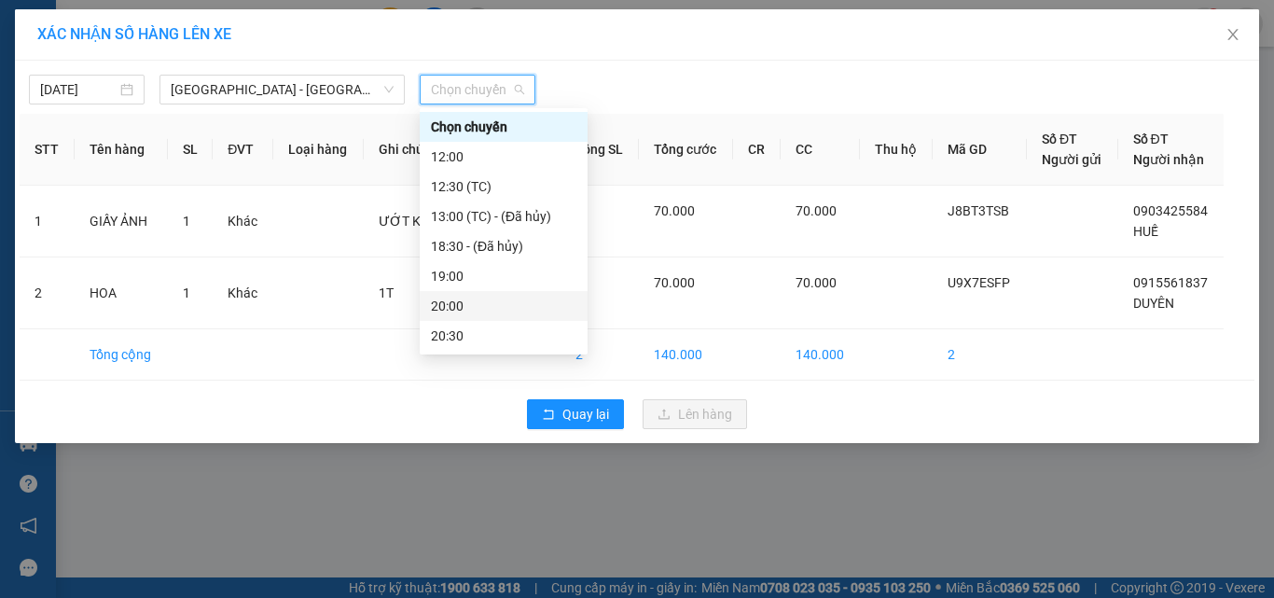
click at [478, 299] on div "20:00" at bounding box center [504, 306] width 146 height 21
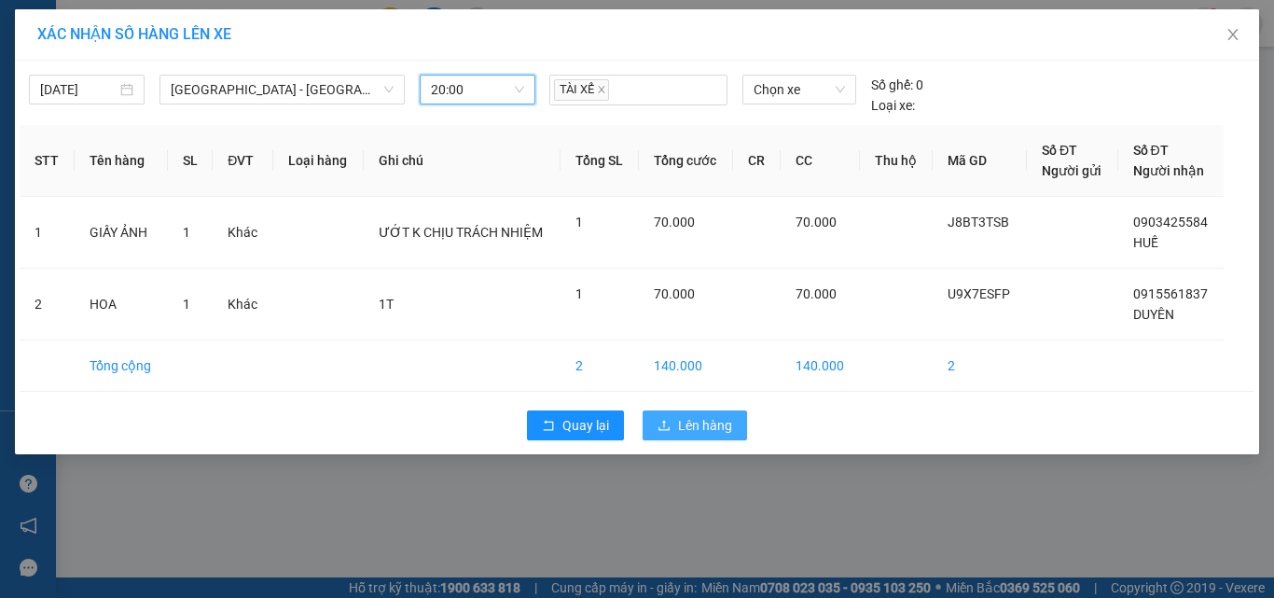
click at [654, 424] on button "Lên hàng" at bounding box center [695, 425] width 104 height 30
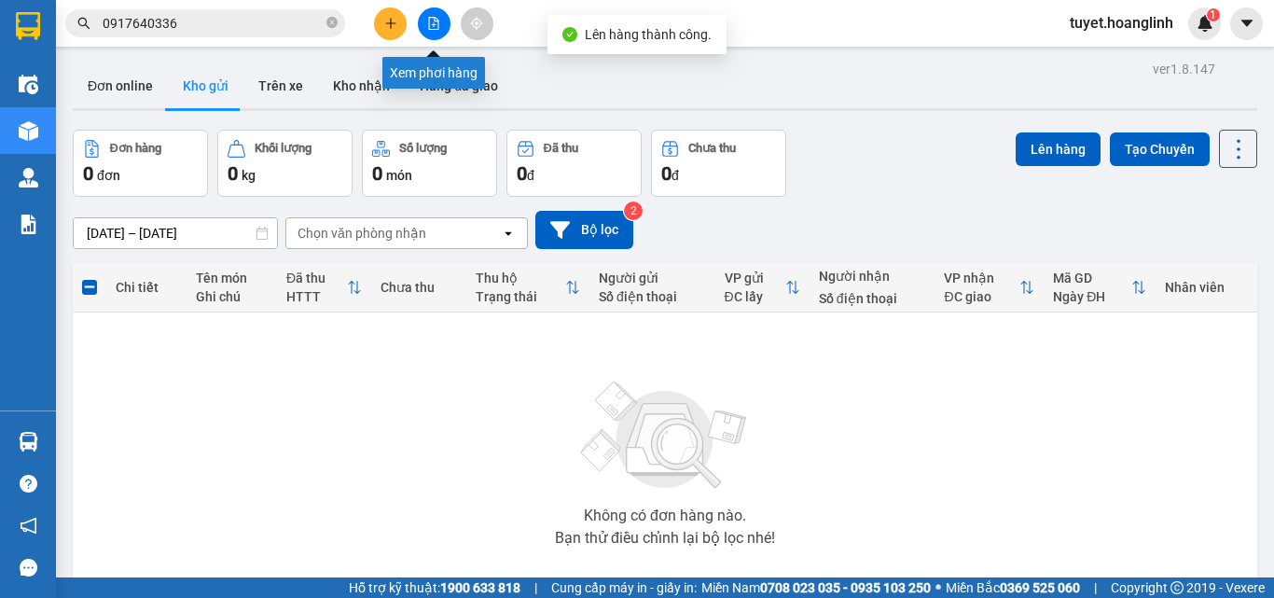
click at [419, 29] on button at bounding box center [434, 23] width 33 height 33
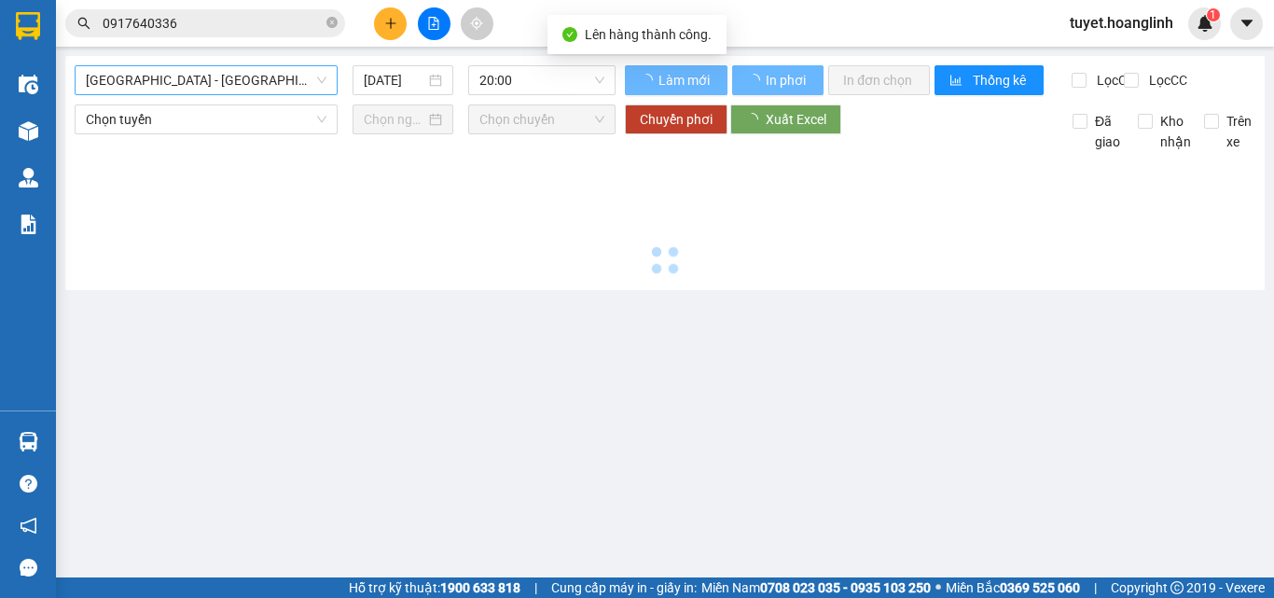
click at [152, 78] on span "[GEOGRAPHIC_DATA] - [GEOGRAPHIC_DATA]" at bounding box center [206, 80] width 241 height 28
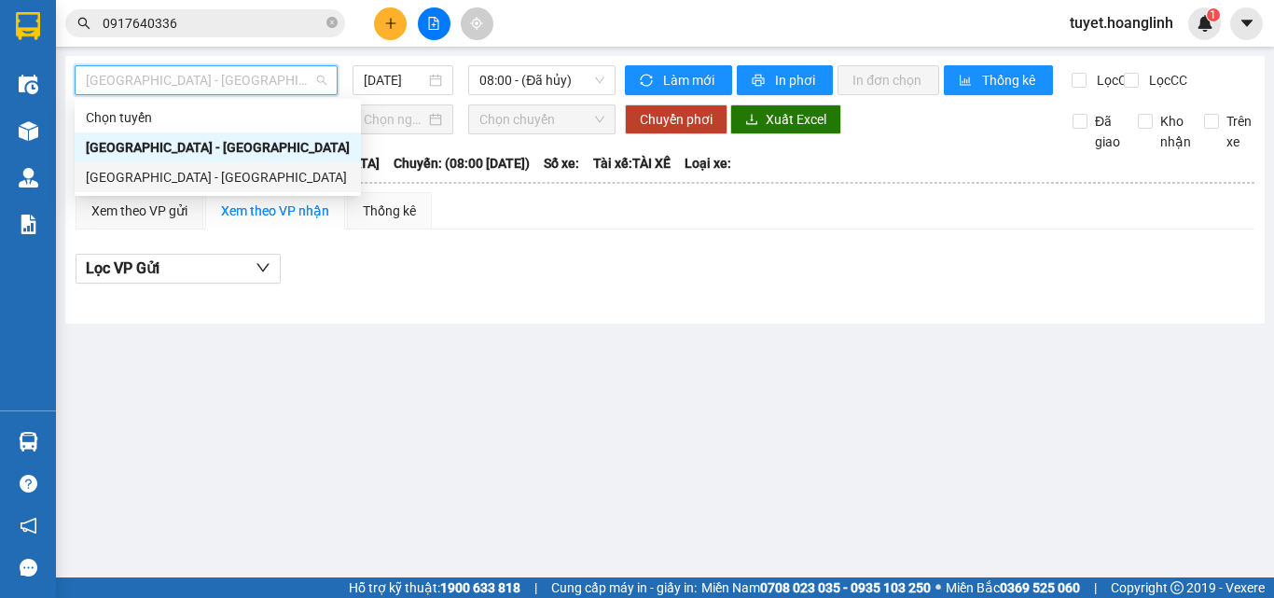
click at [154, 179] on div "[GEOGRAPHIC_DATA] - [GEOGRAPHIC_DATA]" at bounding box center [218, 177] width 264 height 21
type input "[DATE]"
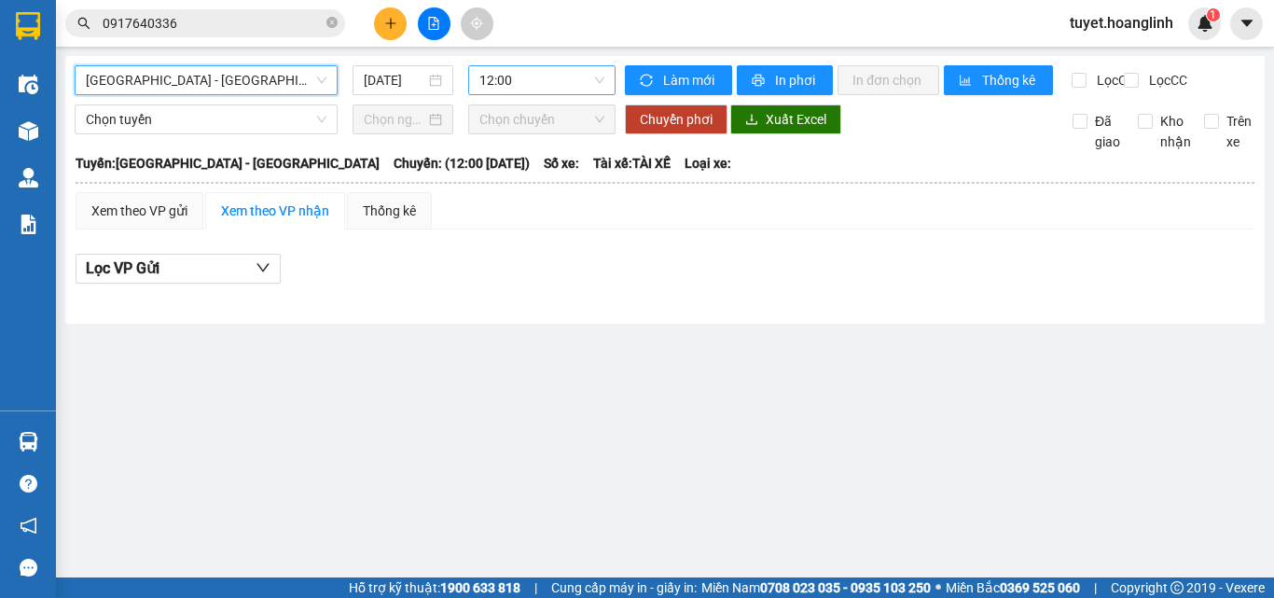
click at [524, 80] on span "12:00" at bounding box center [542, 80] width 125 height 28
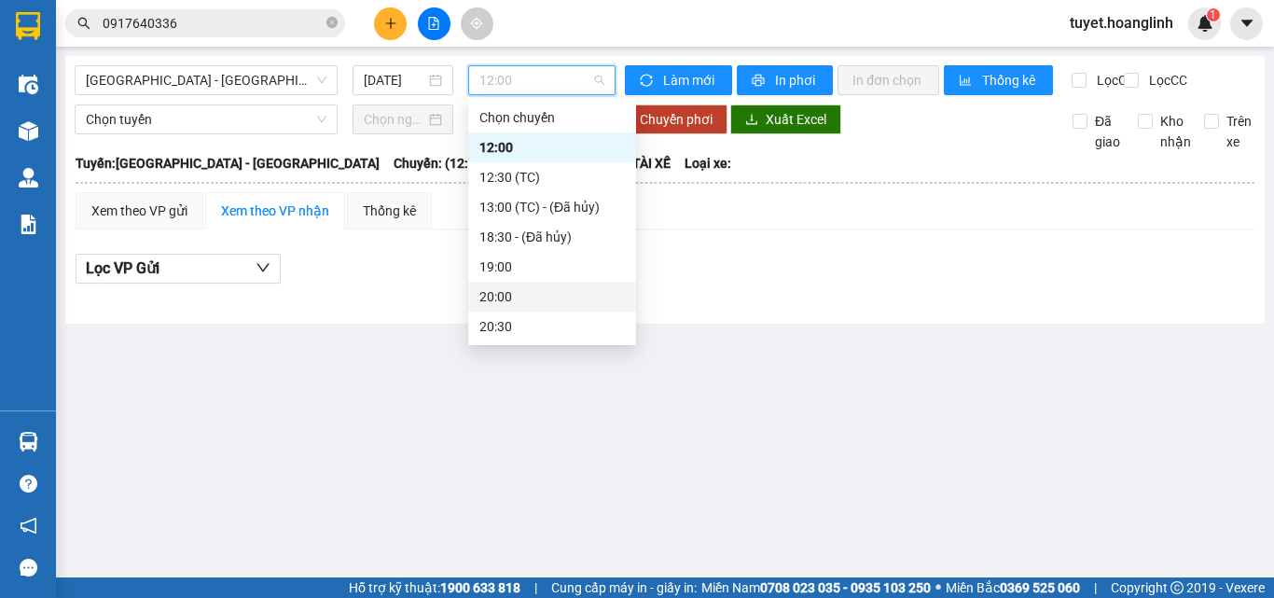
click at [550, 292] on div "20:00" at bounding box center [553, 296] width 146 height 21
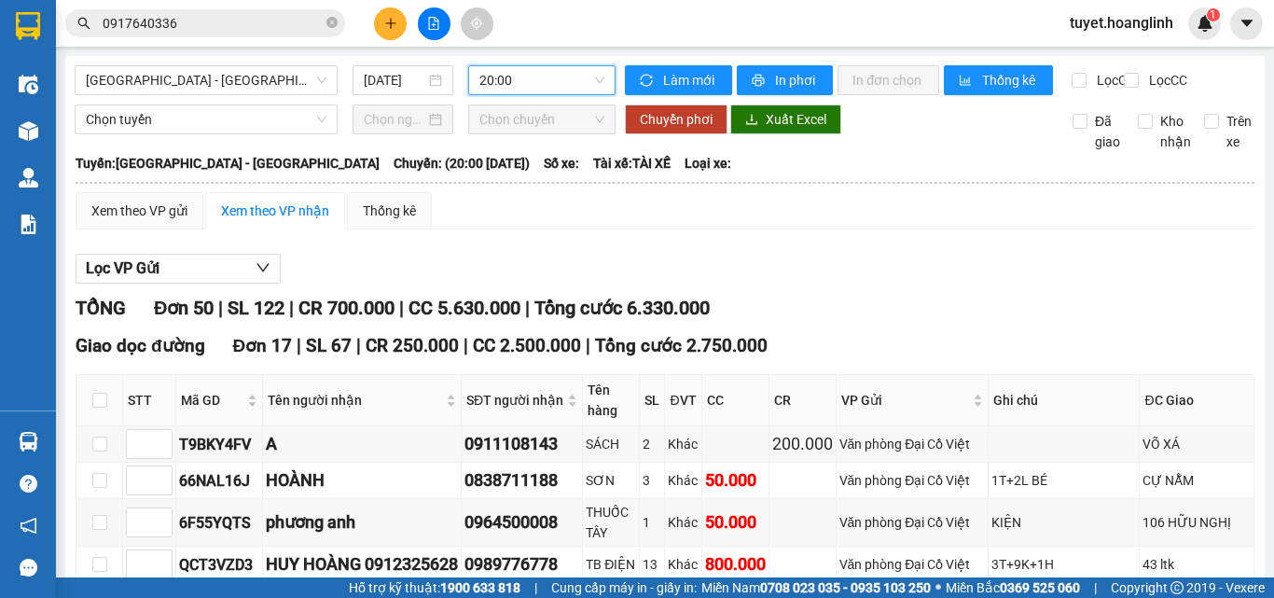
click at [133, 229] on div "Xem theo VP gửi" at bounding box center [140, 210] width 128 height 37
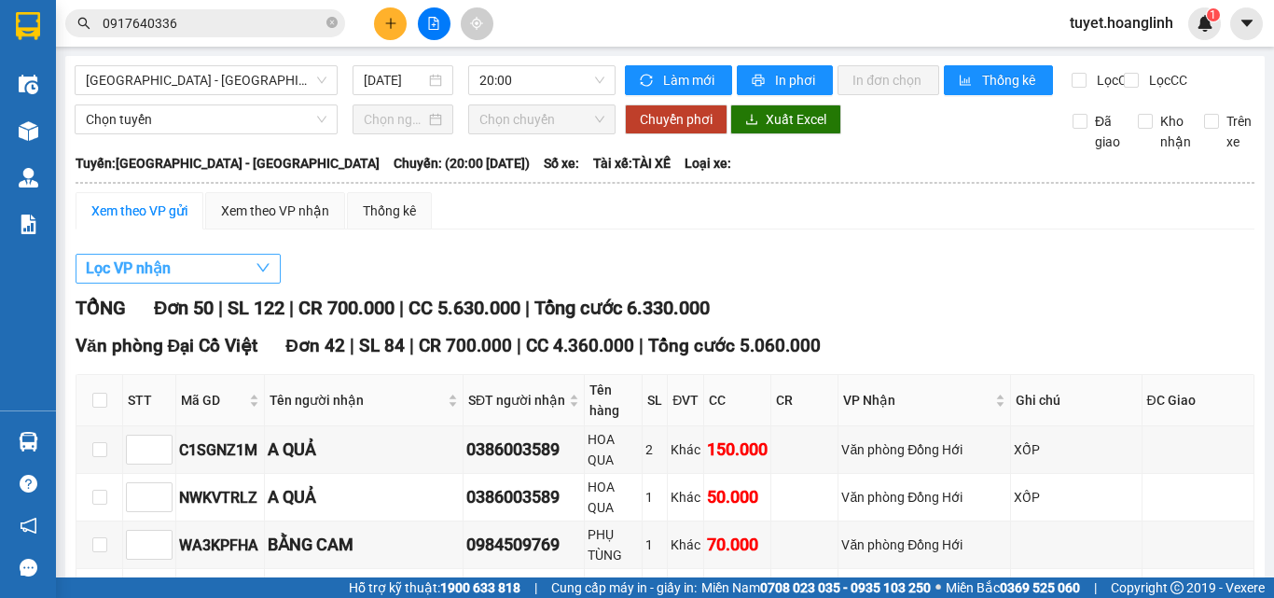
click at [226, 275] on button "Lọc VP nhận" at bounding box center [178, 269] width 205 height 30
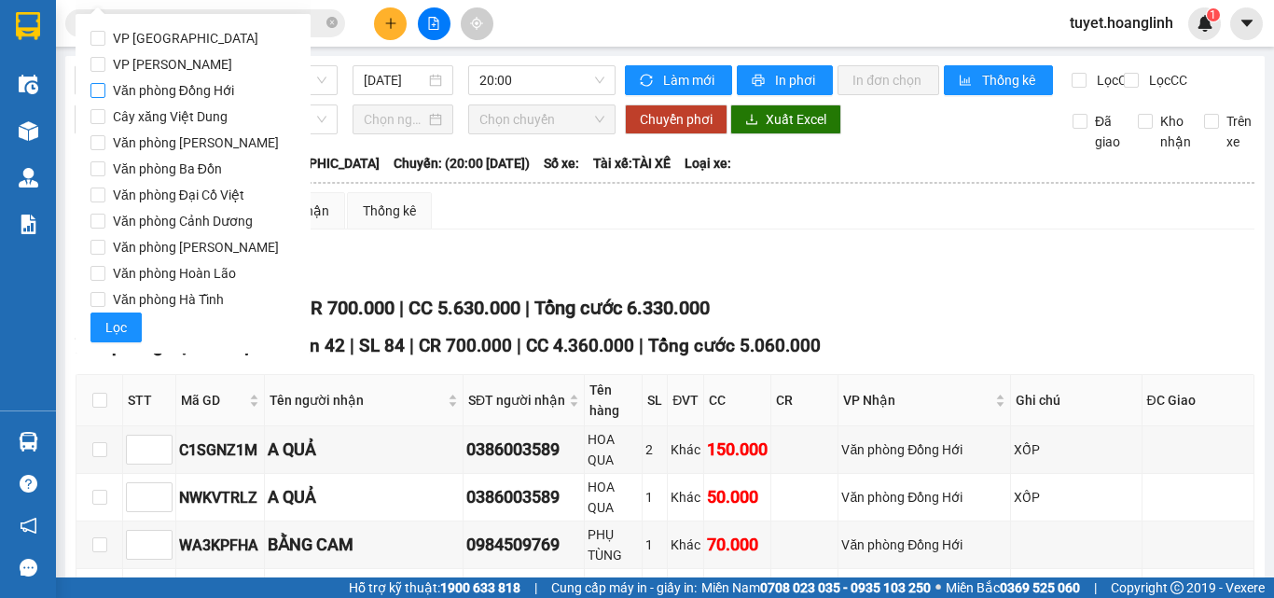
click at [180, 89] on span "Văn phòng Đồng Hới" at bounding box center [173, 90] width 136 height 26
click at [105, 89] on input "Văn phòng Đồng Hới" at bounding box center [97, 90] width 15 height 15
checkbox input "true"
click at [127, 324] on button "Lọc" at bounding box center [115, 328] width 51 height 30
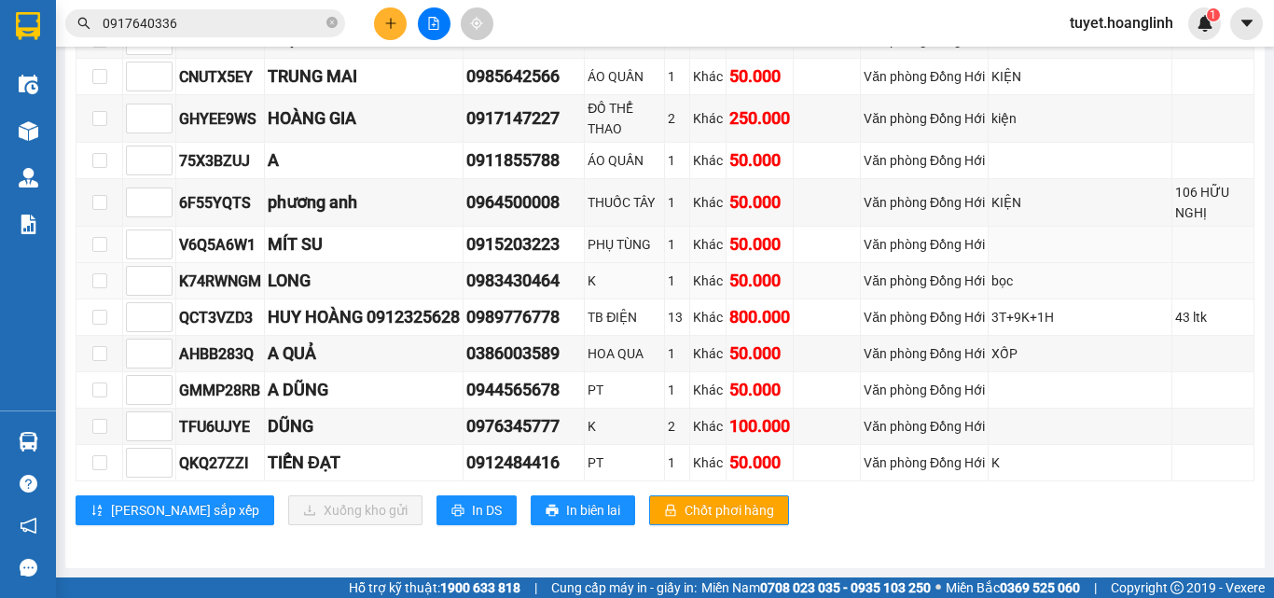
scroll to position [813, 0]
click at [472, 510] on span "In DS" at bounding box center [487, 510] width 30 height 21
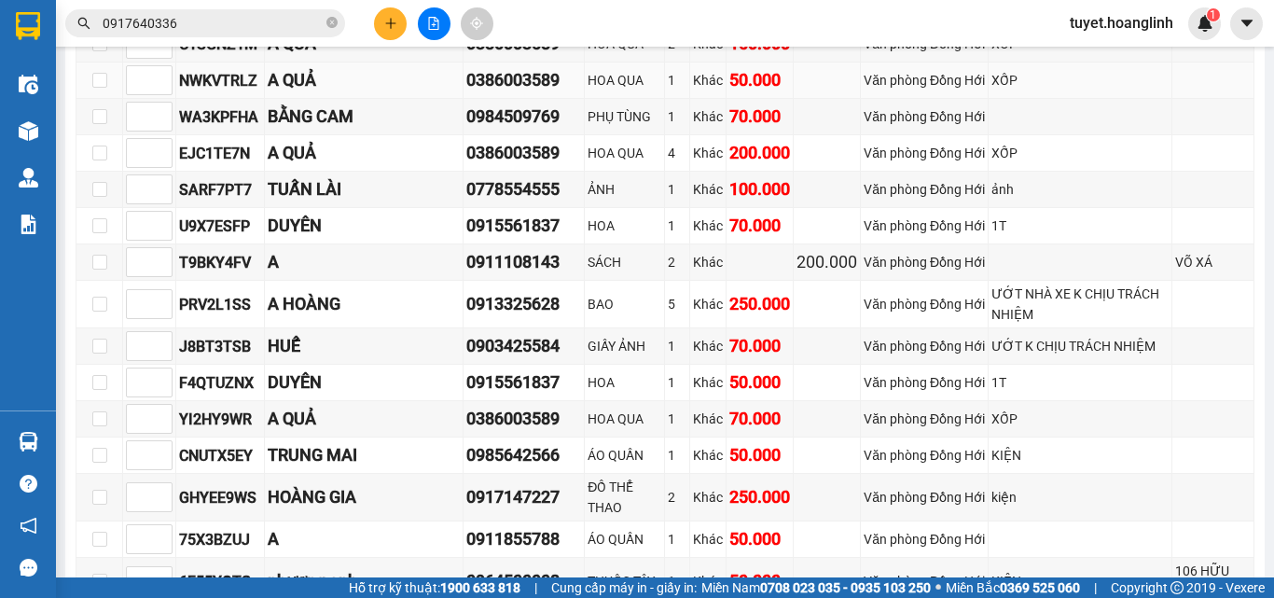
scroll to position [440, 0]
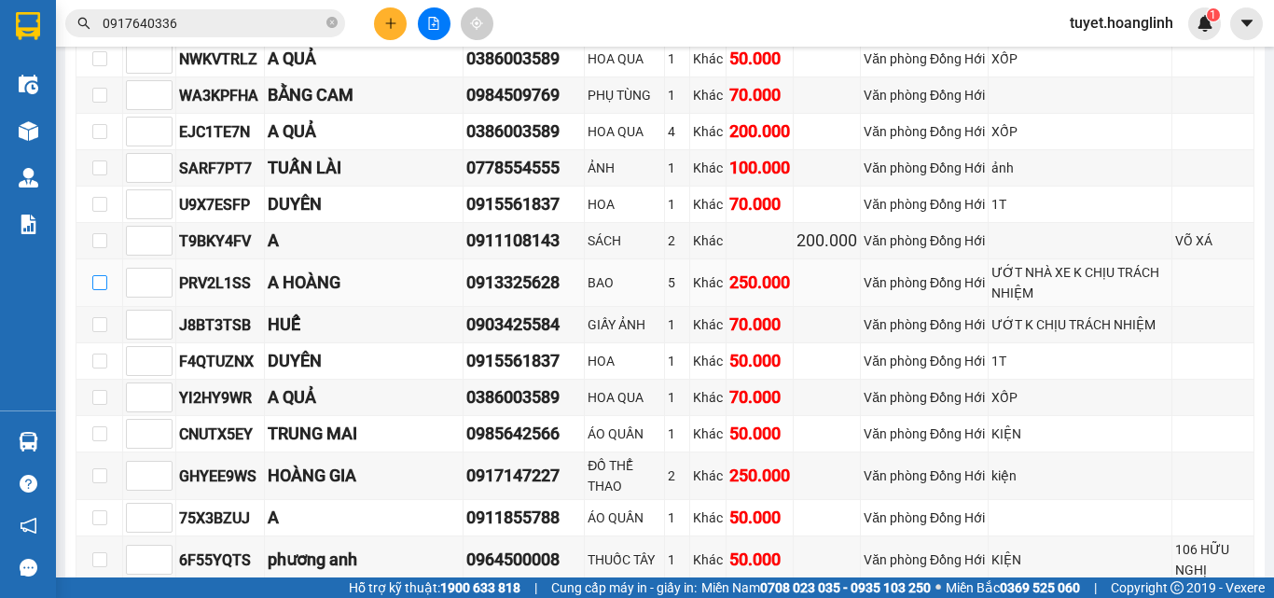
click at [104, 290] on input "checkbox" at bounding box center [99, 282] width 15 height 15
checkbox input "true"
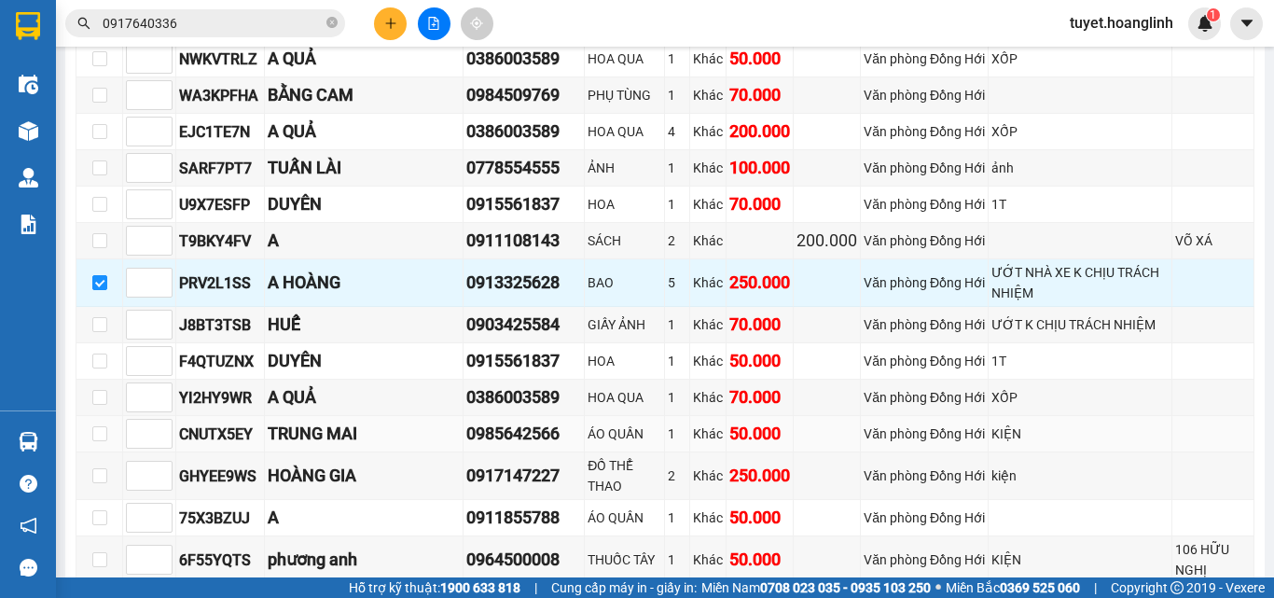
scroll to position [534, 0]
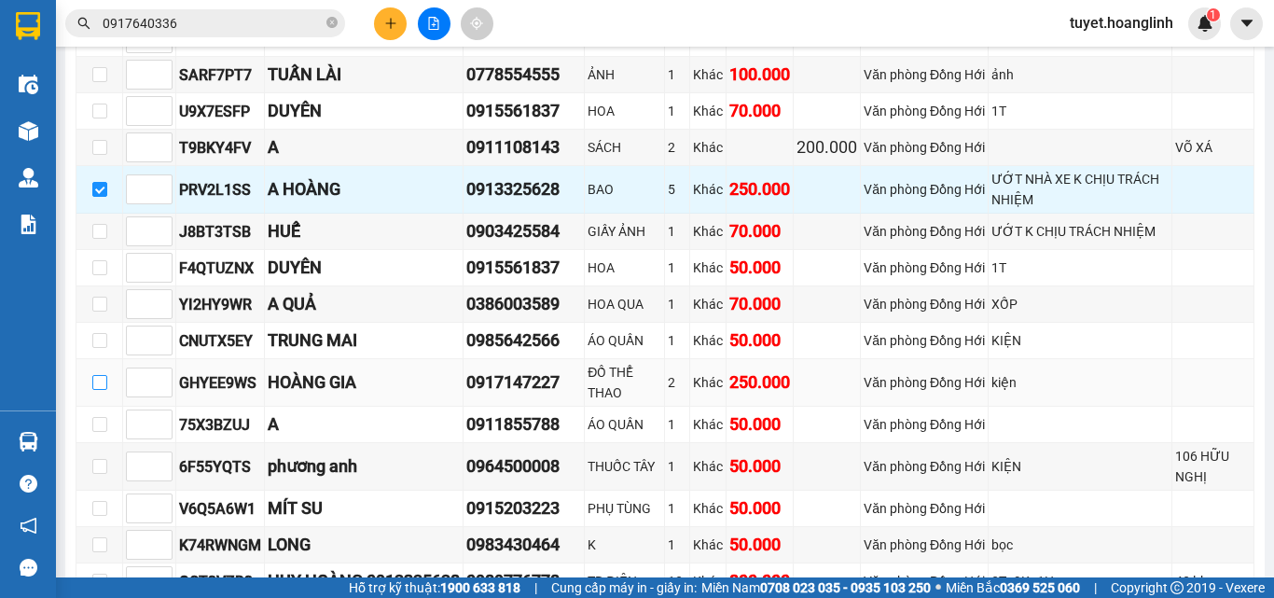
click at [101, 390] on input "checkbox" at bounding box center [99, 382] width 15 height 15
checkbox input "true"
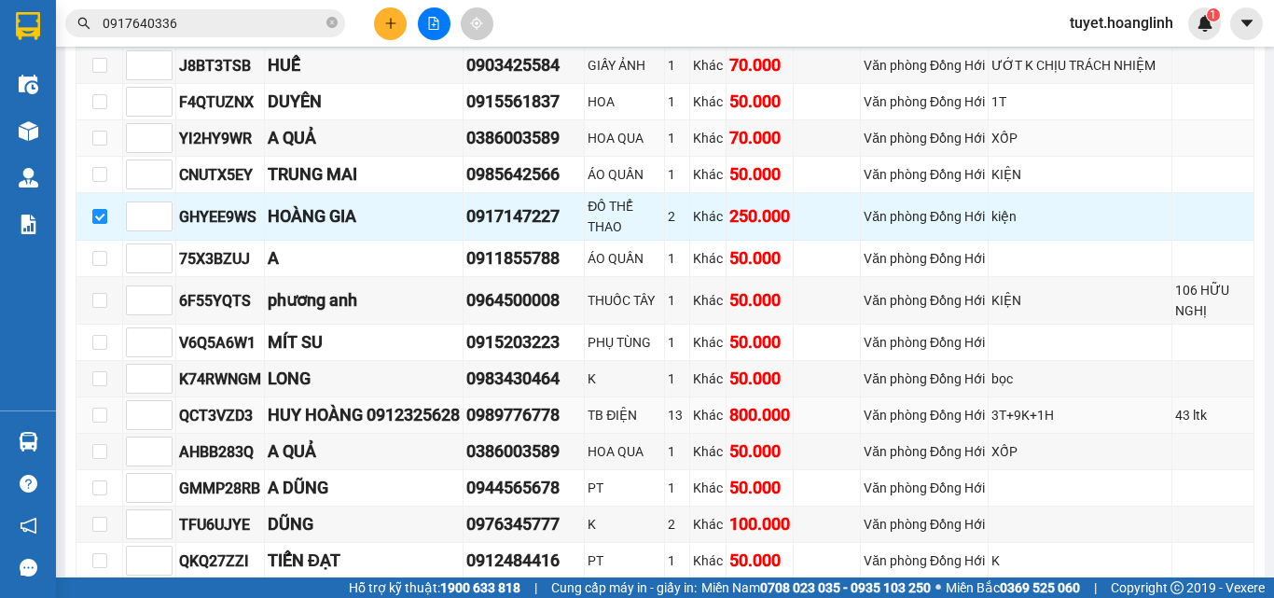
scroll to position [813, 0]
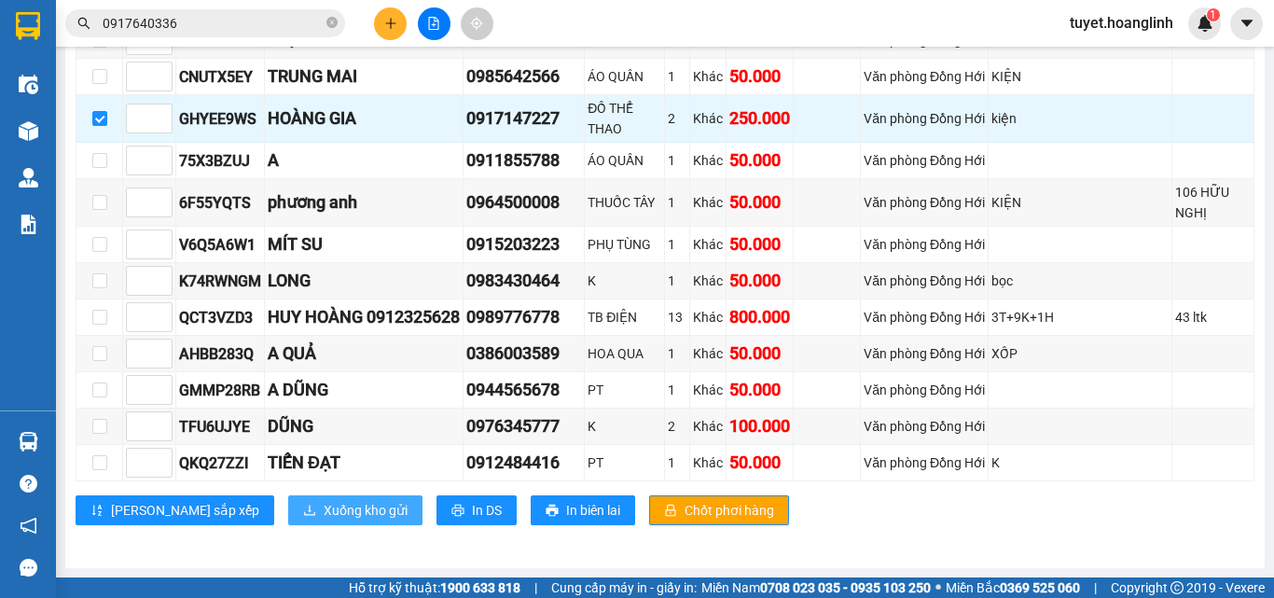
click at [324, 513] on span "Xuống kho gửi" at bounding box center [366, 510] width 84 height 21
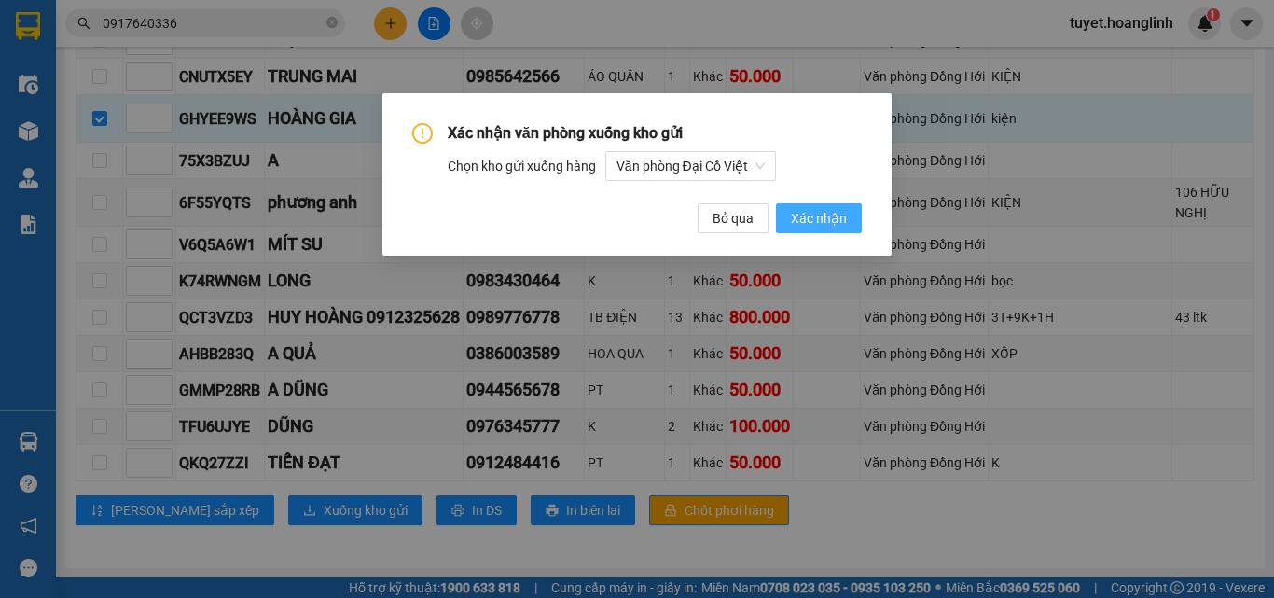
click at [829, 212] on span "Xác nhận" at bounding box center [819, 218] width 56 height 21
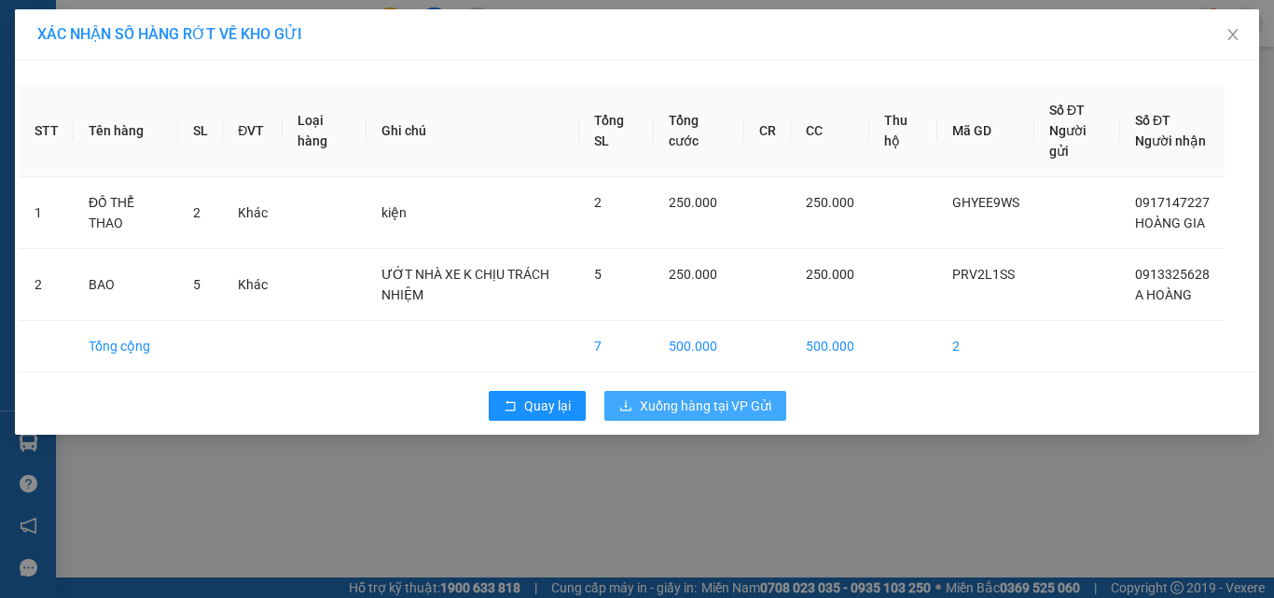
click at [725, 399] on span "Xuống hàng tại VP Gửi" at bounding box center [706, 406] width 132 height 21
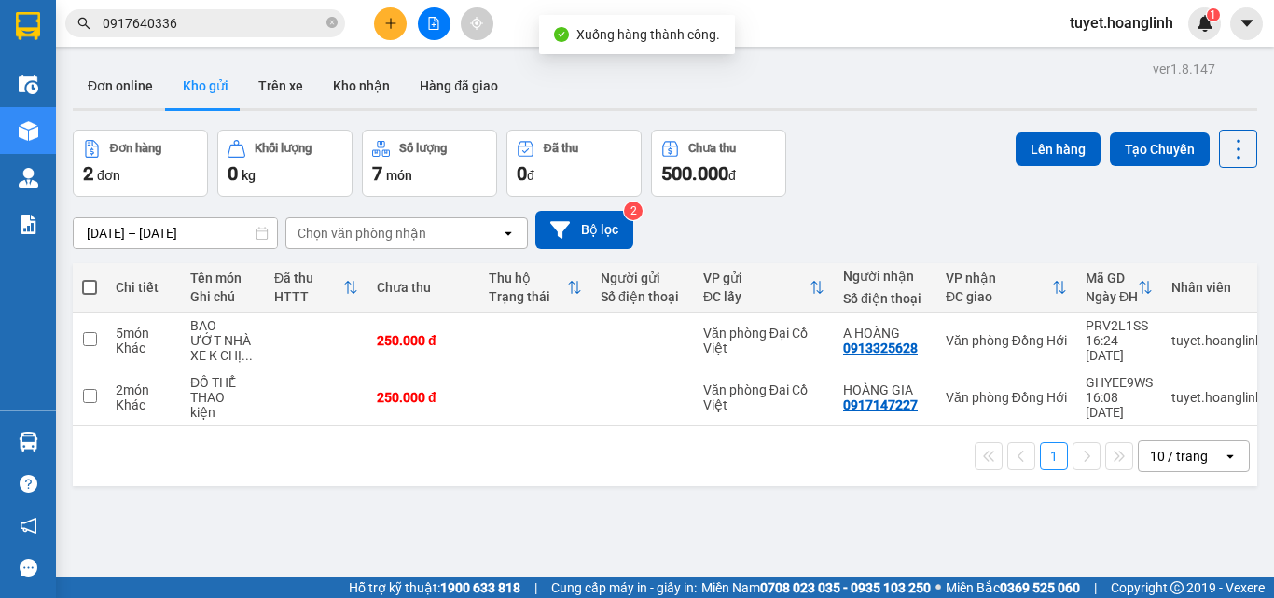
click at [428, 12] on button at bounding box center [434, 23] width 33 height 33
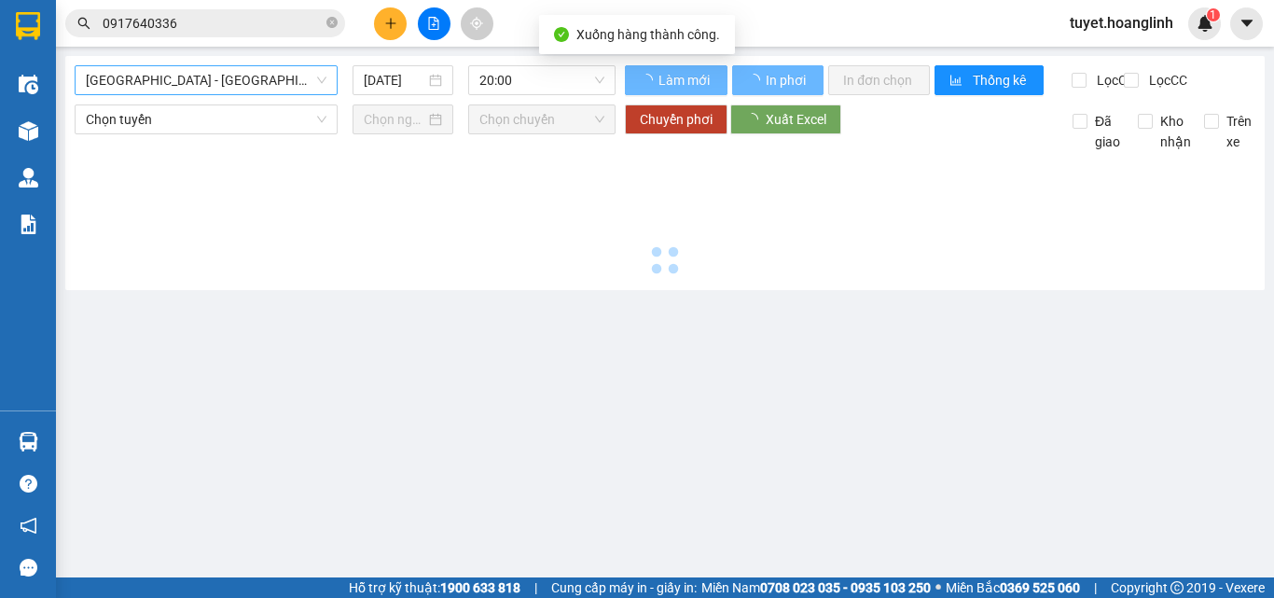
click at [201, 86] on span "[GEOGRAPHIC_DATA] - [GEOGRAPHIC_DATA]" at bounding box center [206, 80] width 241 height 28
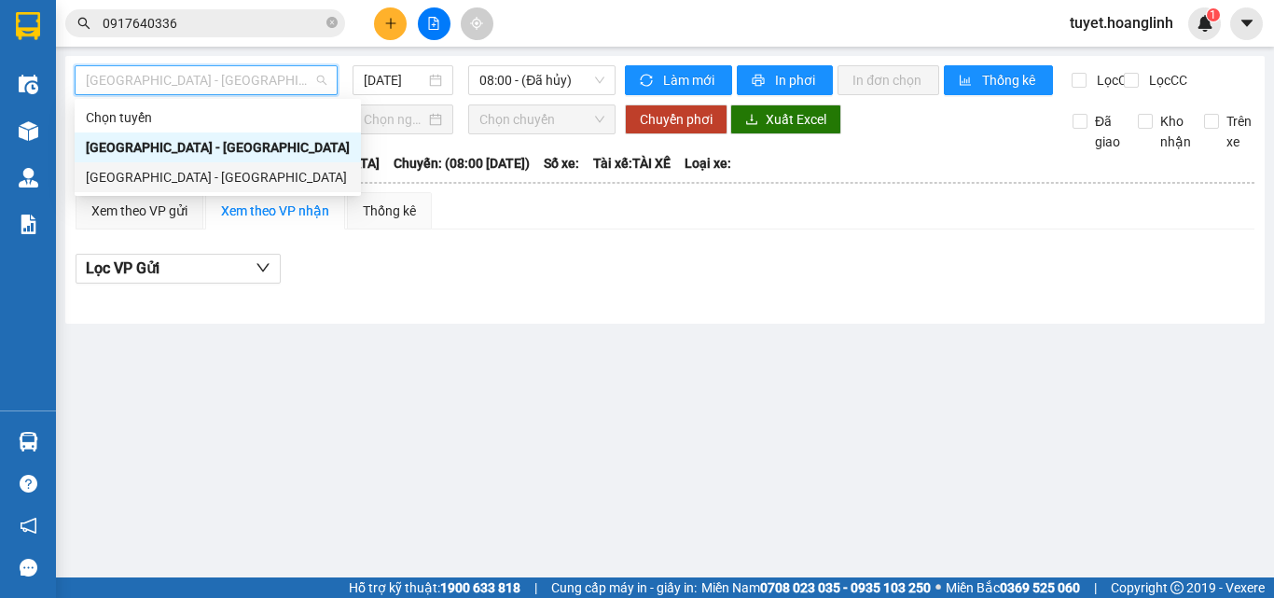
click at [170, 178] on div "[GEOGRAPHIC_DATA] - [GEOGRAPHIC_DATA]" at bounding box center [218, 177] width 264 height 21
type input "[DATE]"
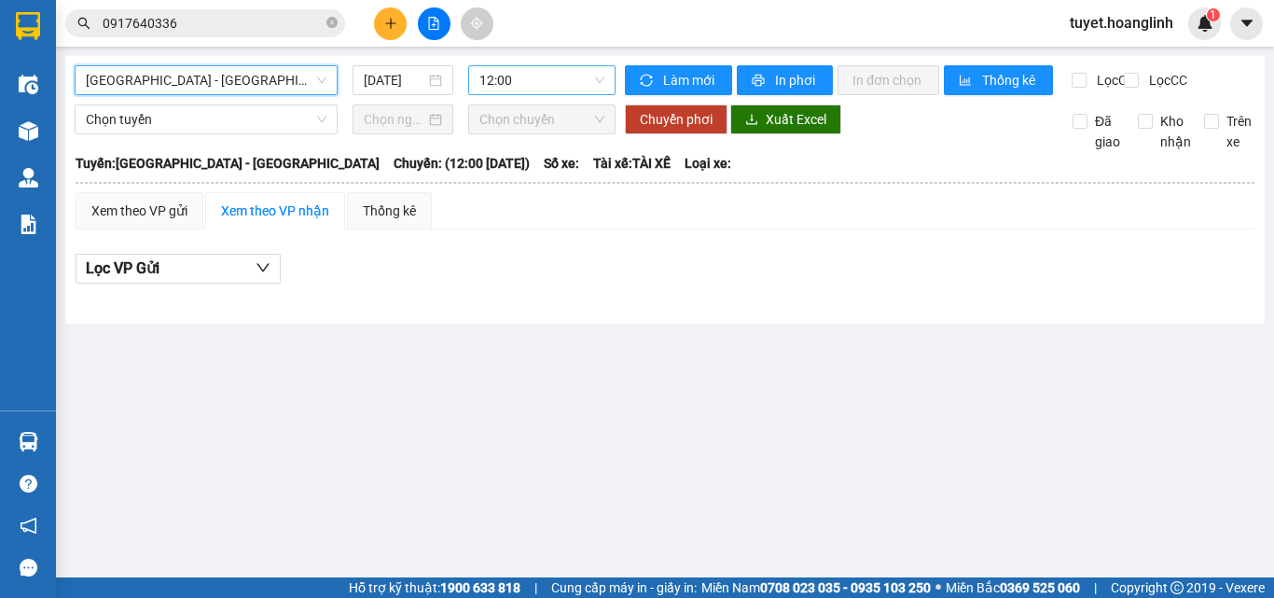
click at [564, 79] on span "12:00" at bounding box center [542, 80] width 125 height 28
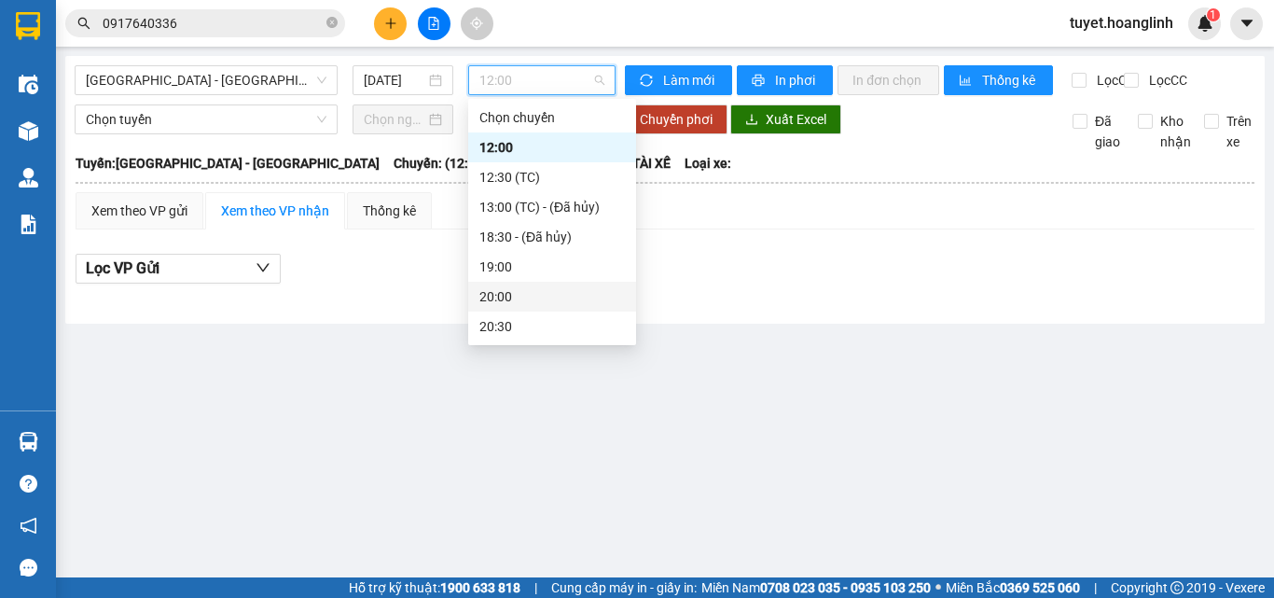
click at [513, 291] on div "20:00" at bounding box center [553, 296] width 146 height 21
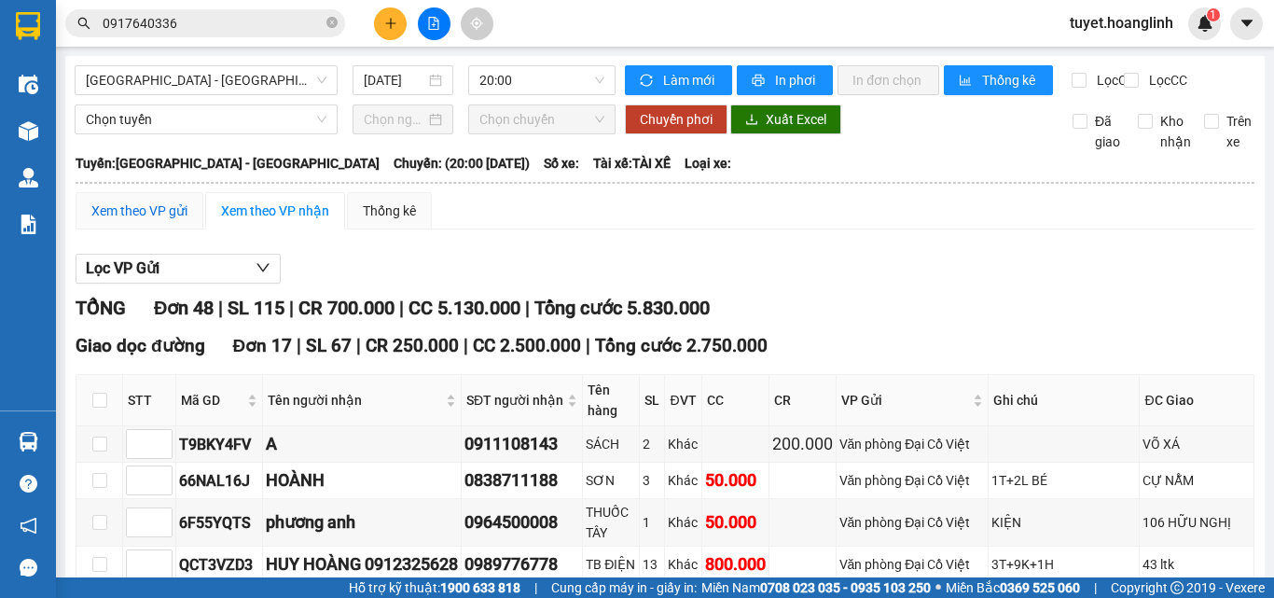
click at [139, 221] on div "Xem theo VP gửi" at bounding box center [139, 211] width 96 height 21
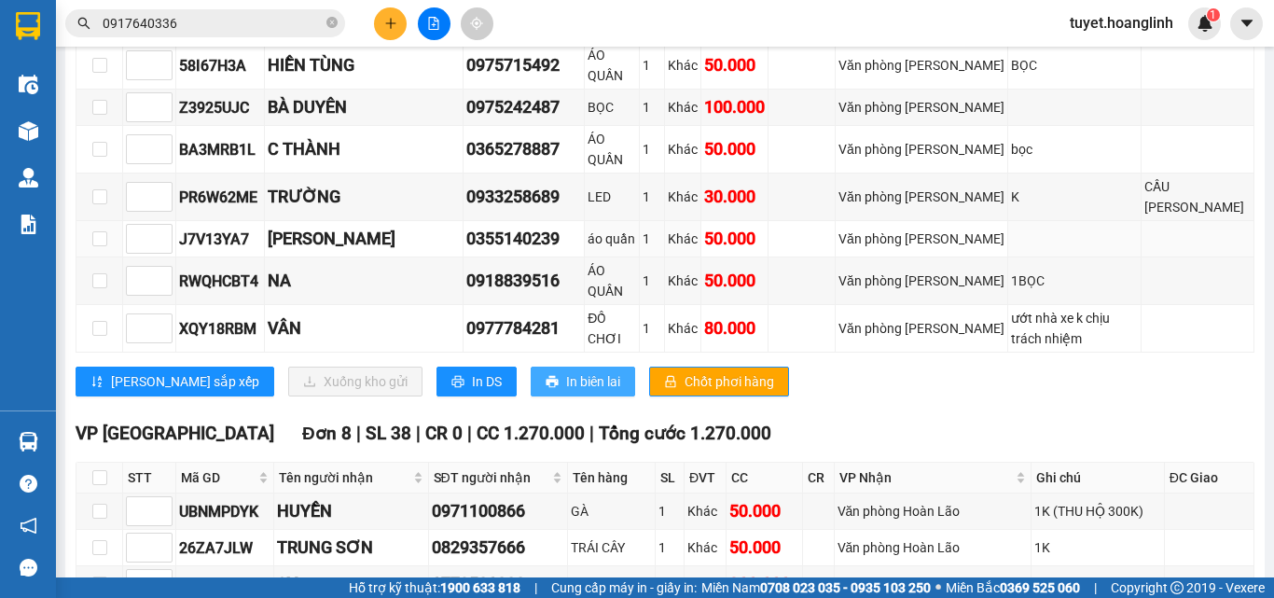
scroll to position [1773, 0]
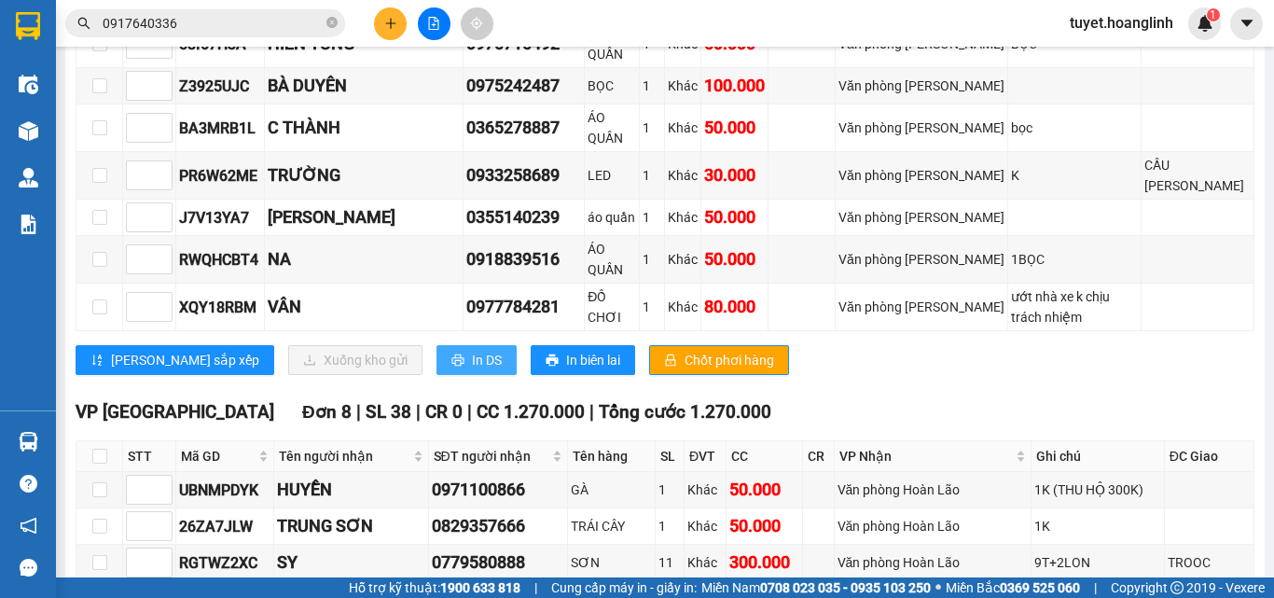
click at [437, 361] on button "In DS" at bounding box center [477, 360] width 80 height 30
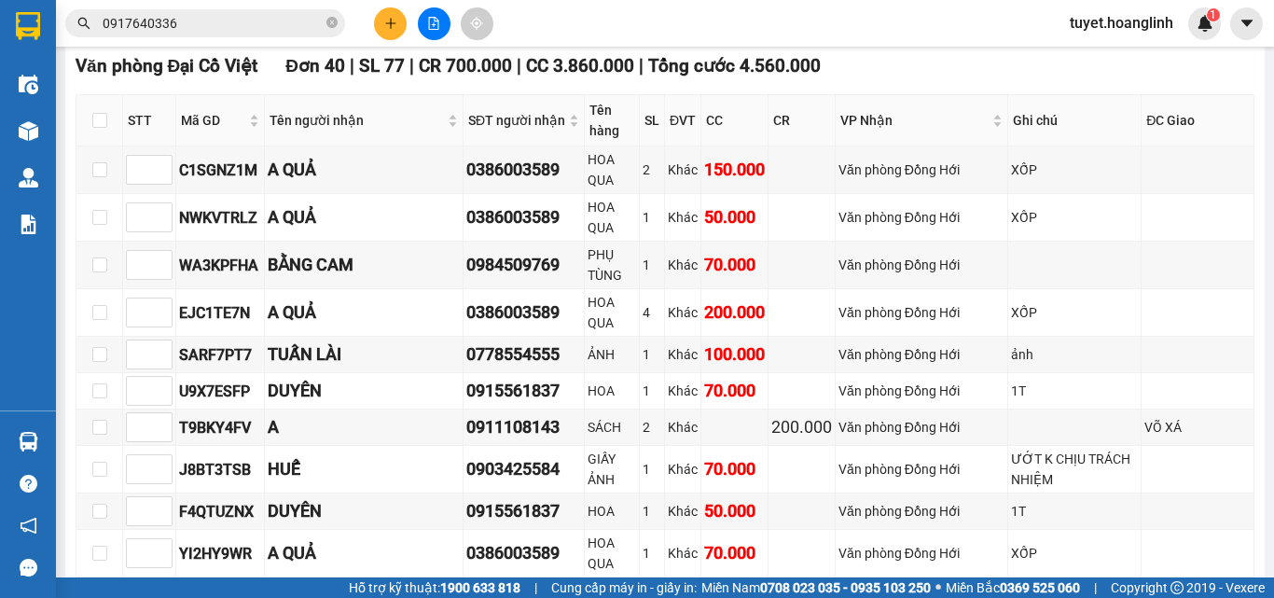
scroll to position [187, 0]
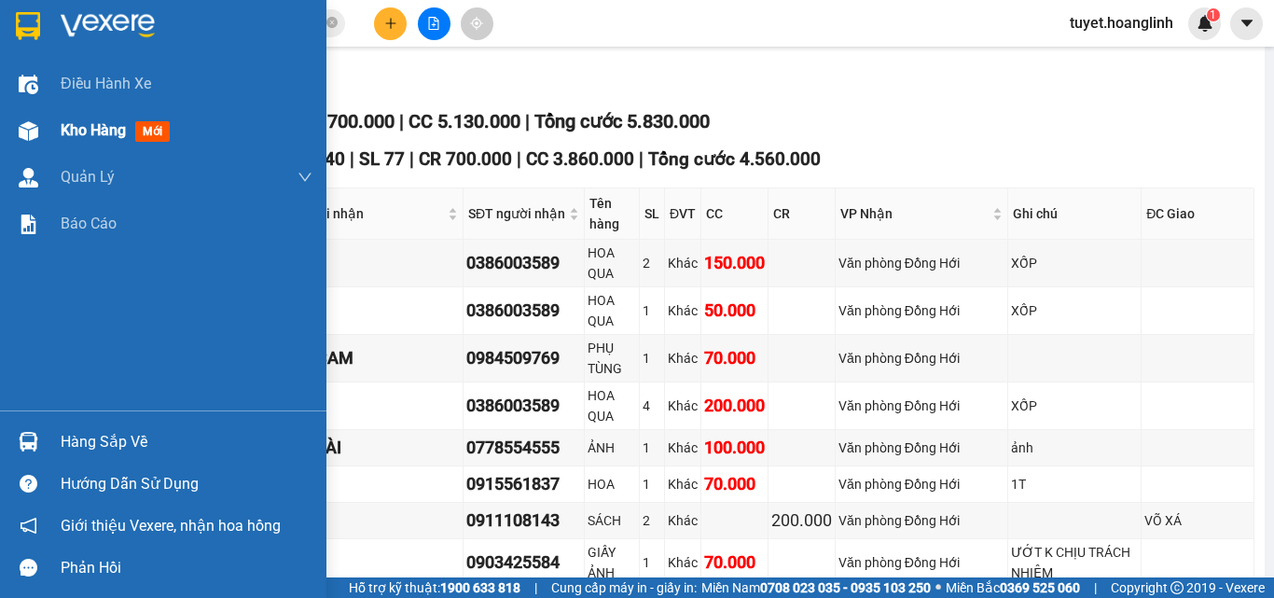
click at [23, 121] on img at bounding box center [29, 131] width 20 height 20
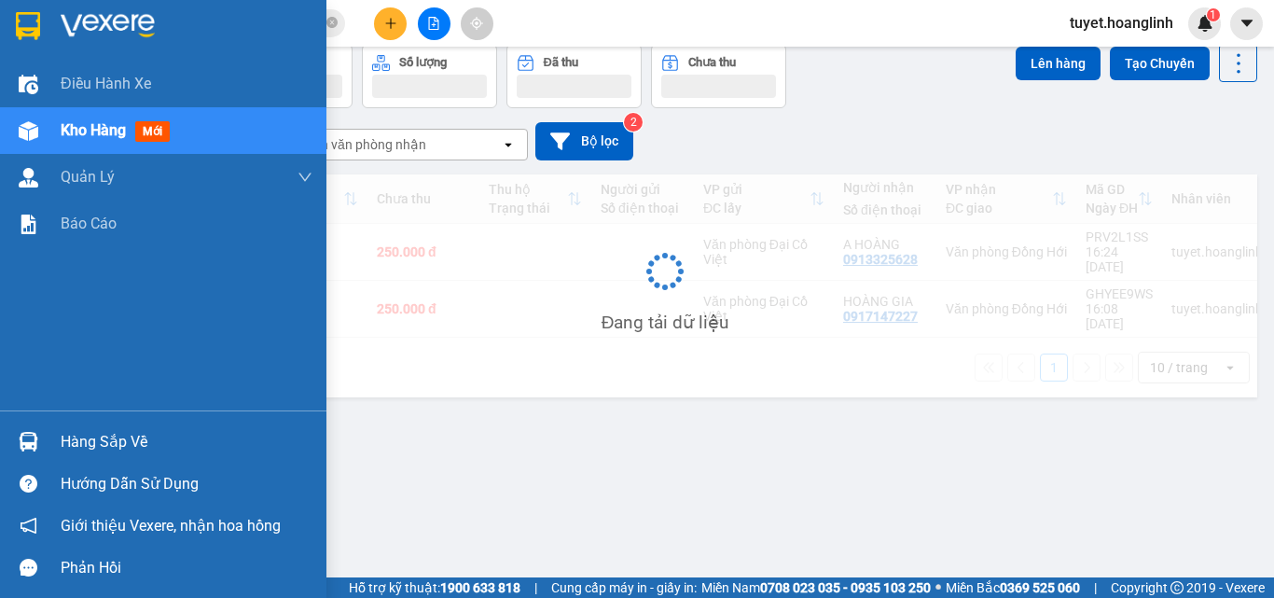
scroll to position [86, 0]
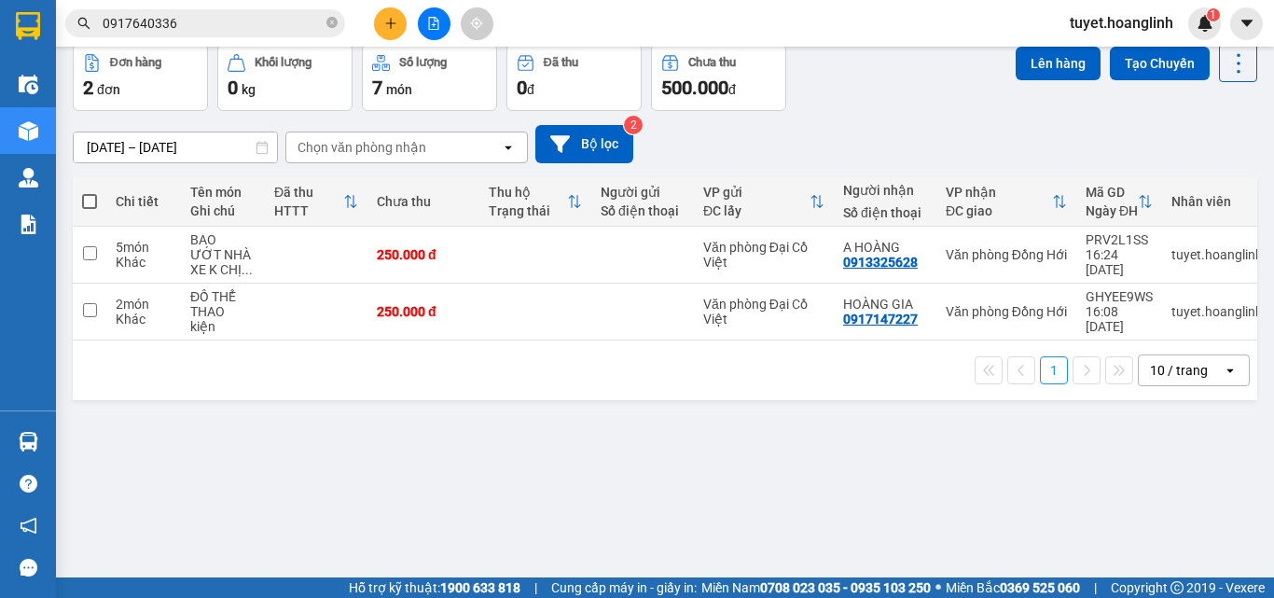
click at [83, 198] on span at bounding box center [89, 201] width 15 height 15
click at [90, 192] on input "checkbox" at bounding box center [90, 192] width 0 height 0
checkbox input "true"
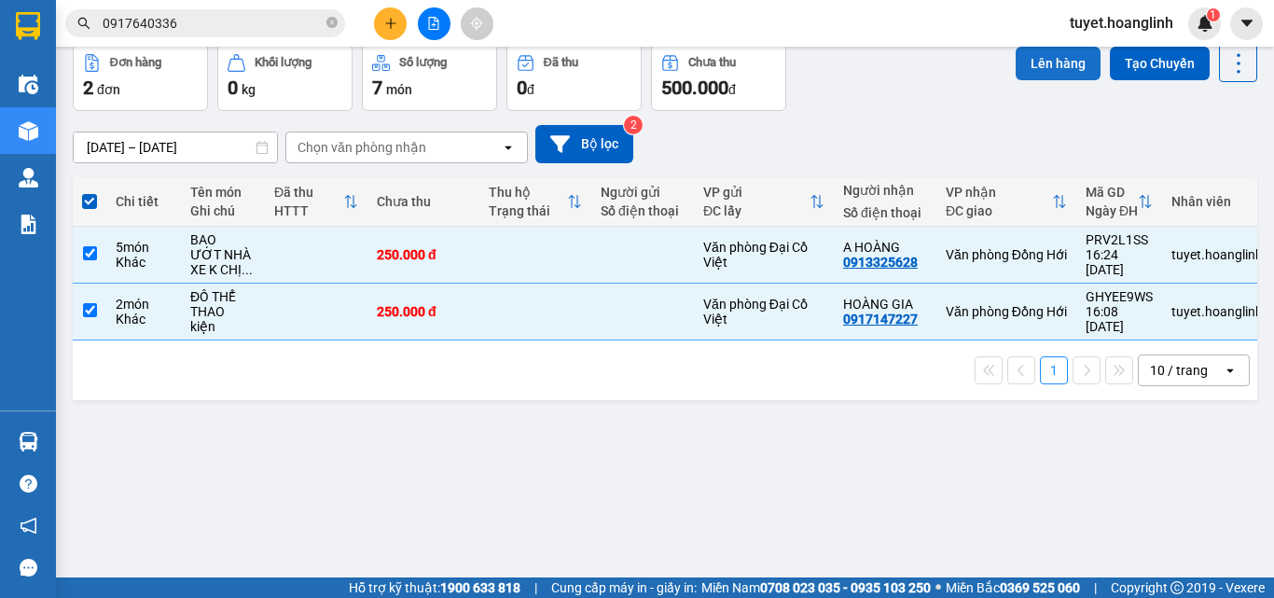
click at [1027, 67] on button "Lên hàng" at bounding box center [1058, 64] width 85 height 34
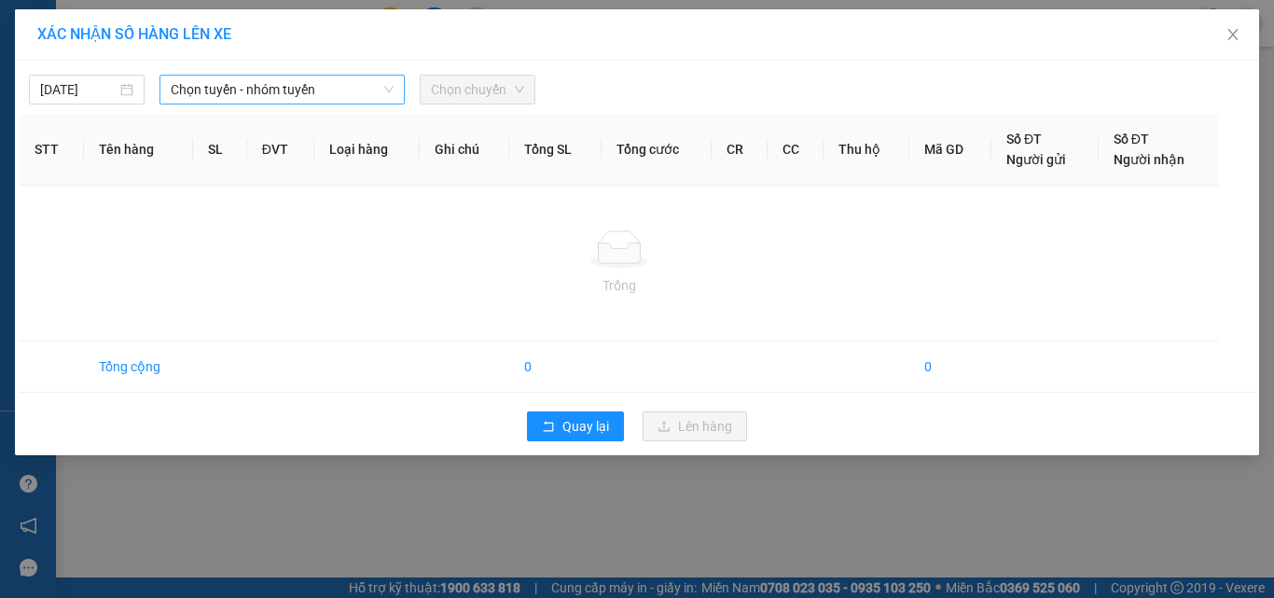
click at [325, 86] on span "Chọn tuyến - nhóm tuyến" at bounding box center [282, 90] width 223 height 28
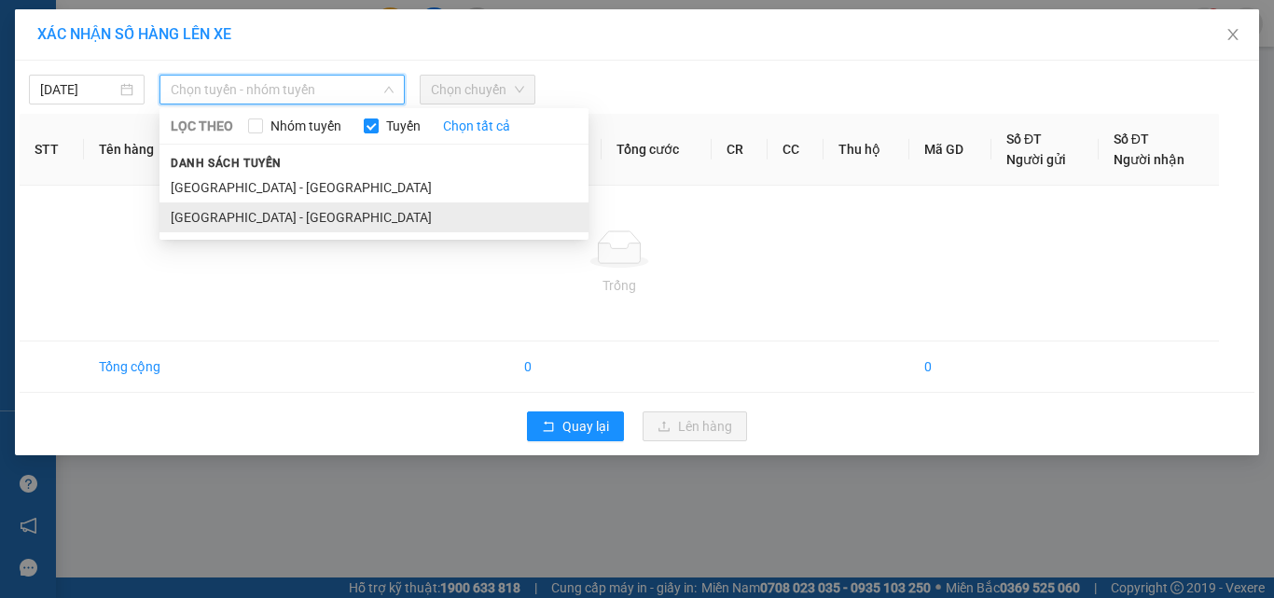
click at [328, 221] on li "[GEOGRAPHIC_DATA] - [GEOGRAPHIC_DATA]" at bounding box center [374, 217] width 429 height 30
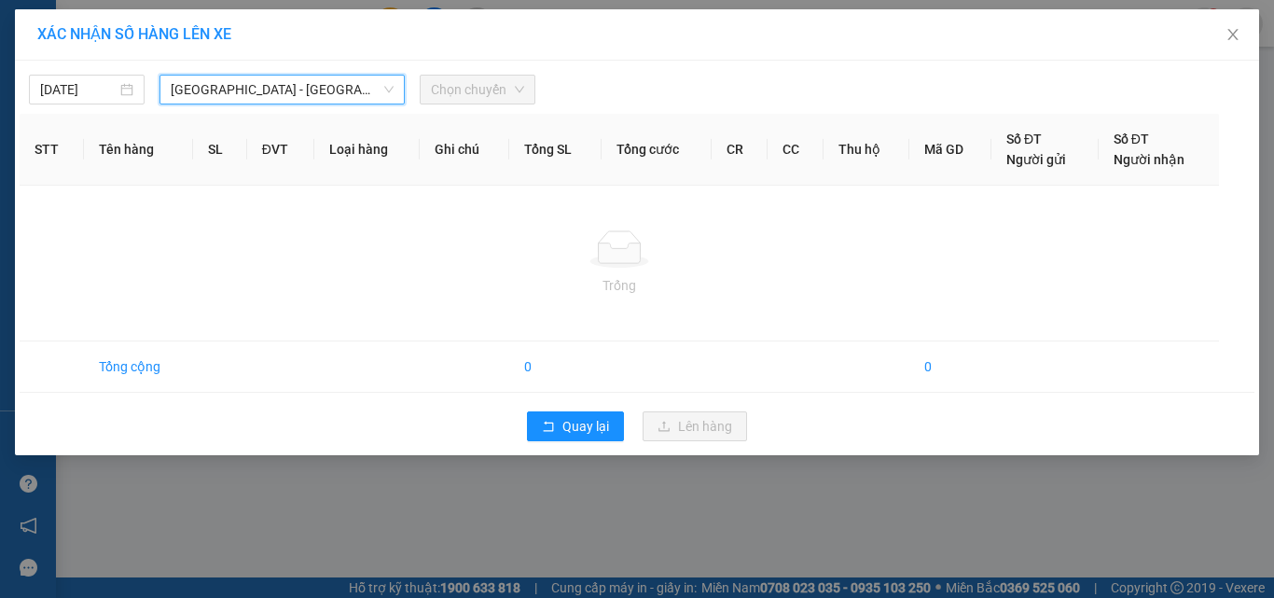
click at [473, 78] on span "Chọn chuyến" at bounding box center [477, 90] width 93 height 28
click at [494, 65] on div "[DATE] [GEOGRAPHIC_DATA] - [GEOGRAPHIC_DATA] [GEOGRAPHIC_DATA] - [GEOGRAPHIC_DA…" at bounding box center [637, 84] width 1235 height 39
click at [491, 93] on span "Chọn chuyến" at bounding box center [477, 90] width 93 height 28
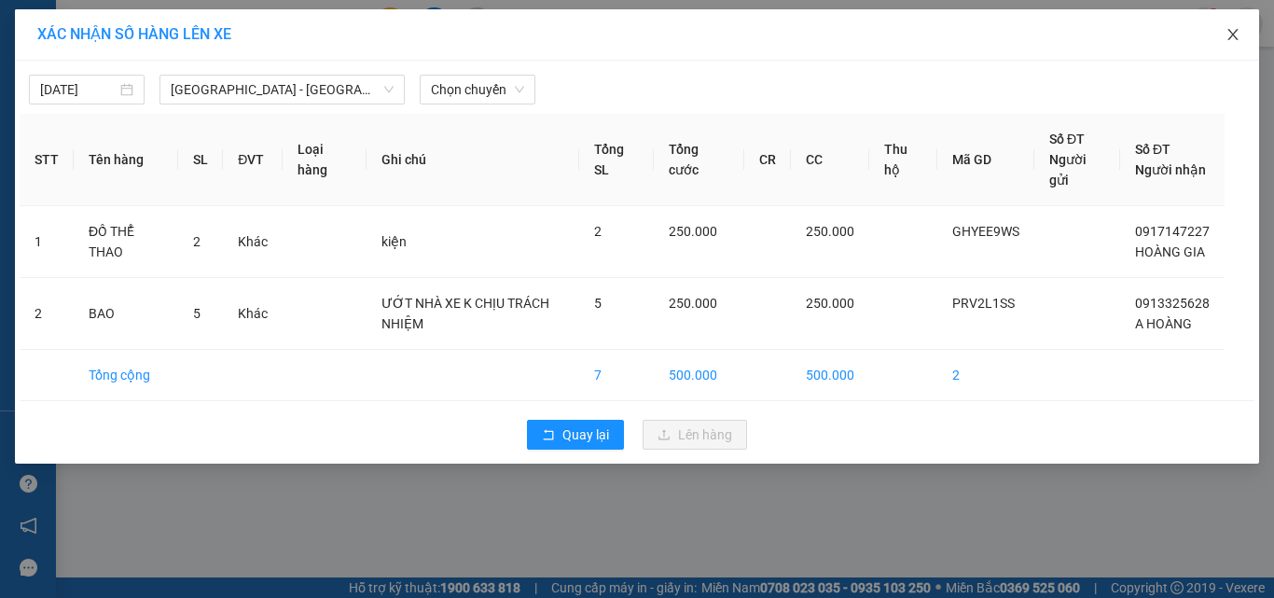
click at [1231, 33] on icon "close" at bounding box center [1233, 34] width 10 height 11
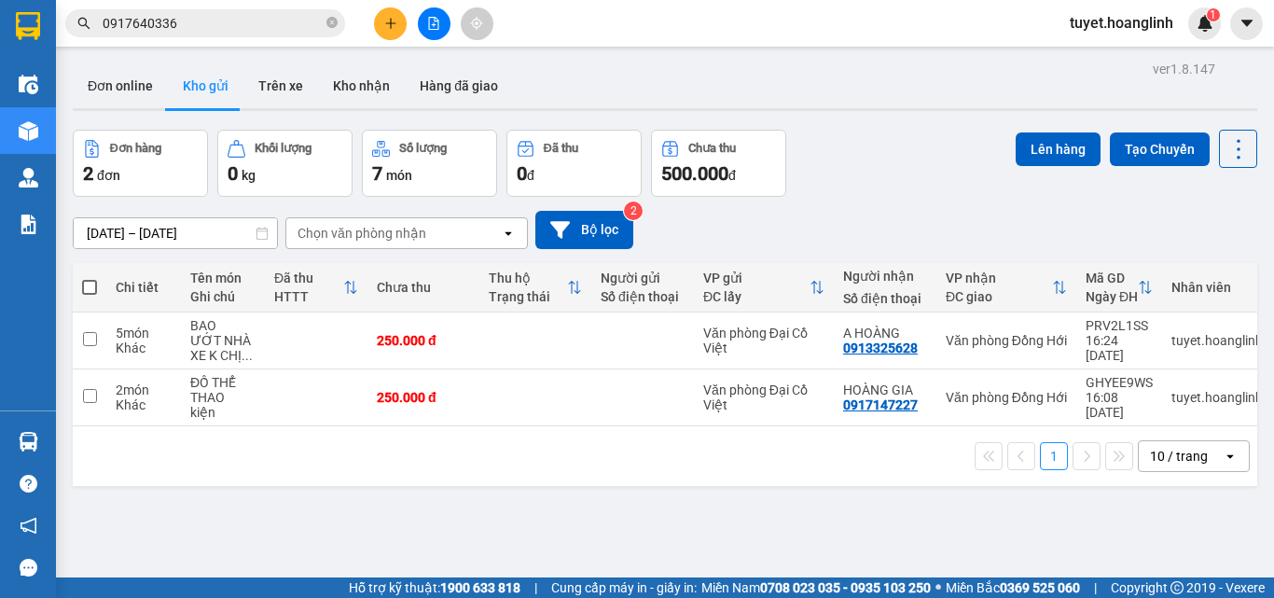
click at [440, 233] on div "Chọn văn phòng nhận" at bounding box center [393, 233] width 215 height 30
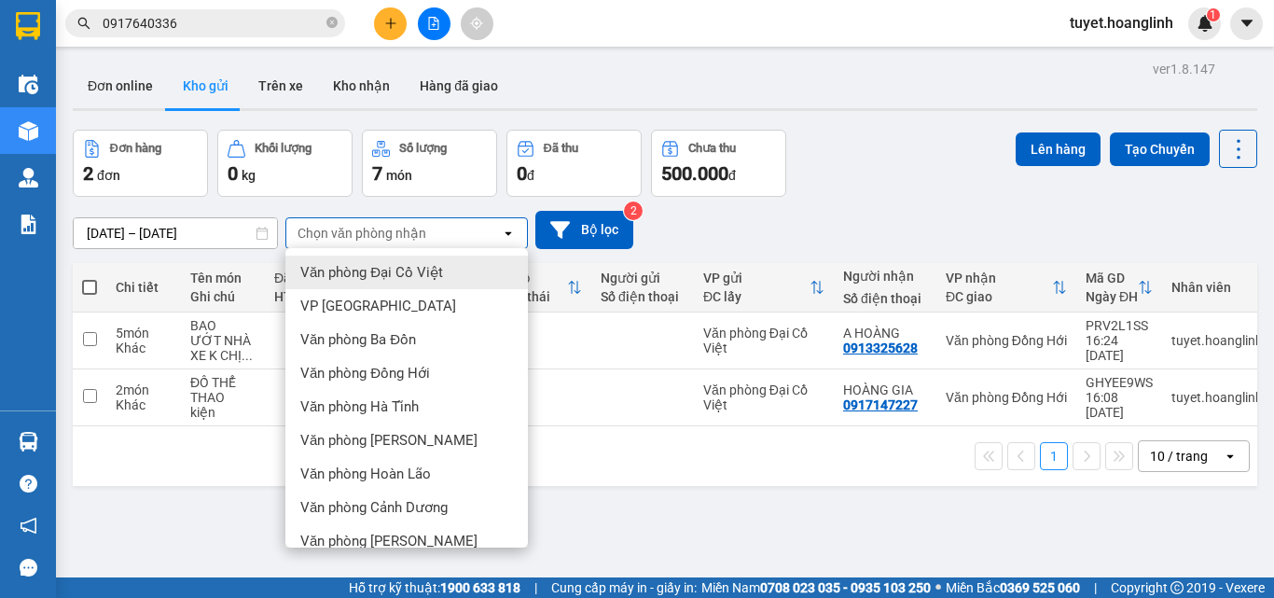
click at [440, 233] on div "Chọn văn phòng nhận" at bounding box center [393, 233] width 215 height 30
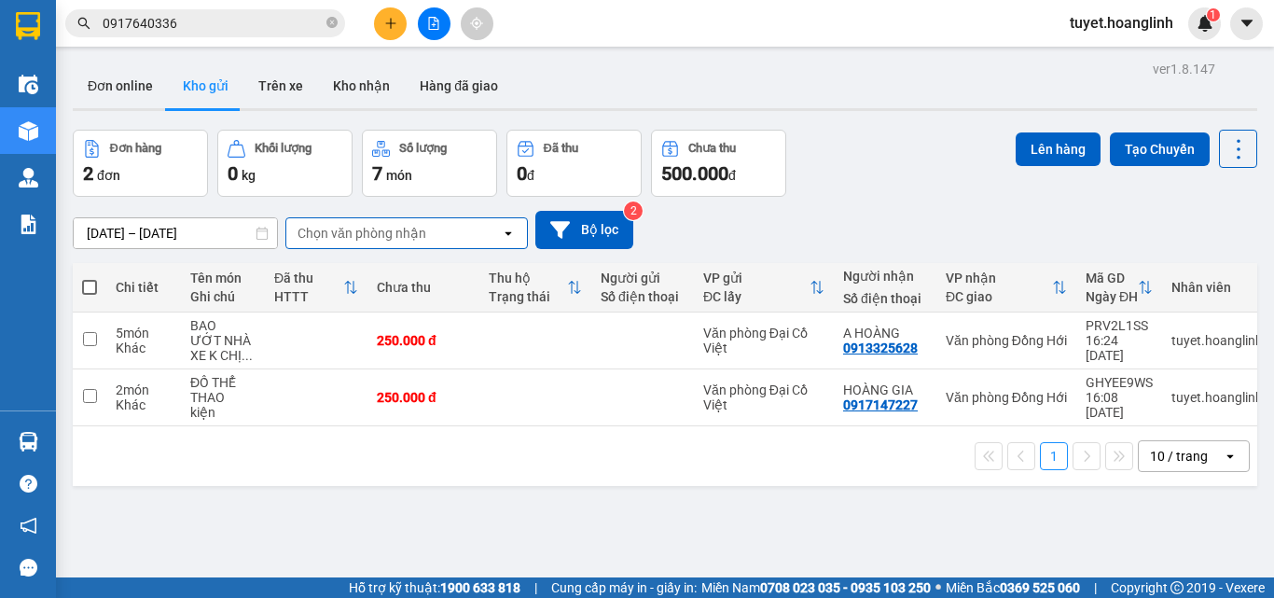
click at [90, 286] on span at bounding box center [89, 287] width 15 height 15
click at [90, 278] on input "checkbox" at bounding box center [90, 278] width 0 height 0
checkbox input "true"
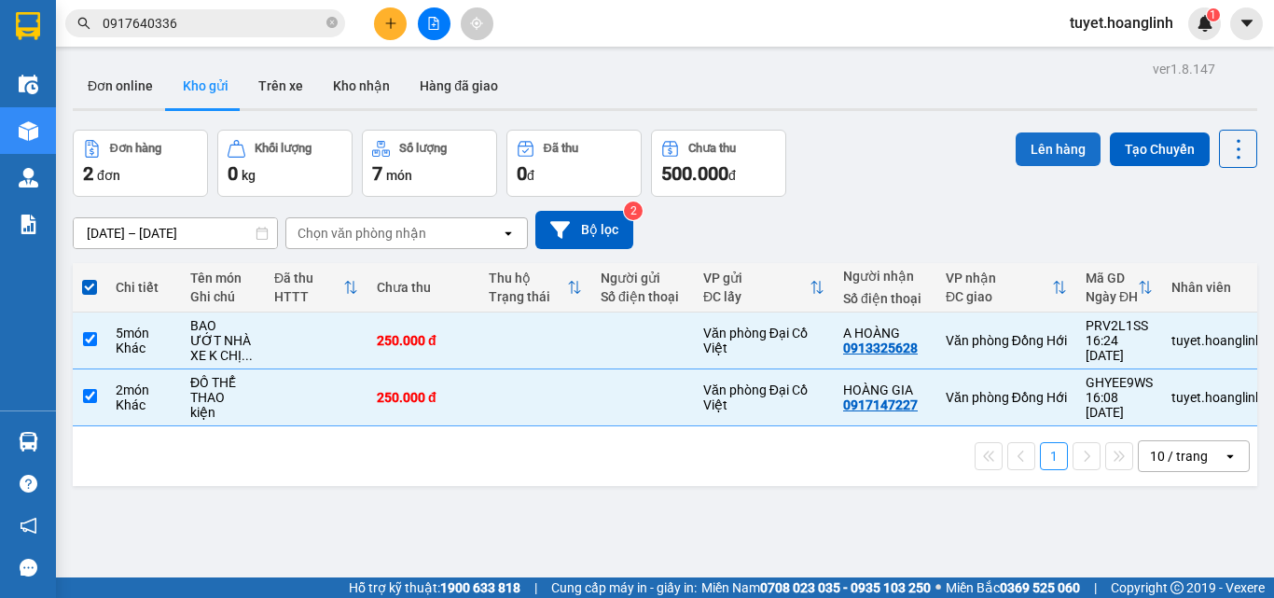
click at [1032, 155] on button "Lên hàng" at bounding box center [1058, 149] width 85 height 34
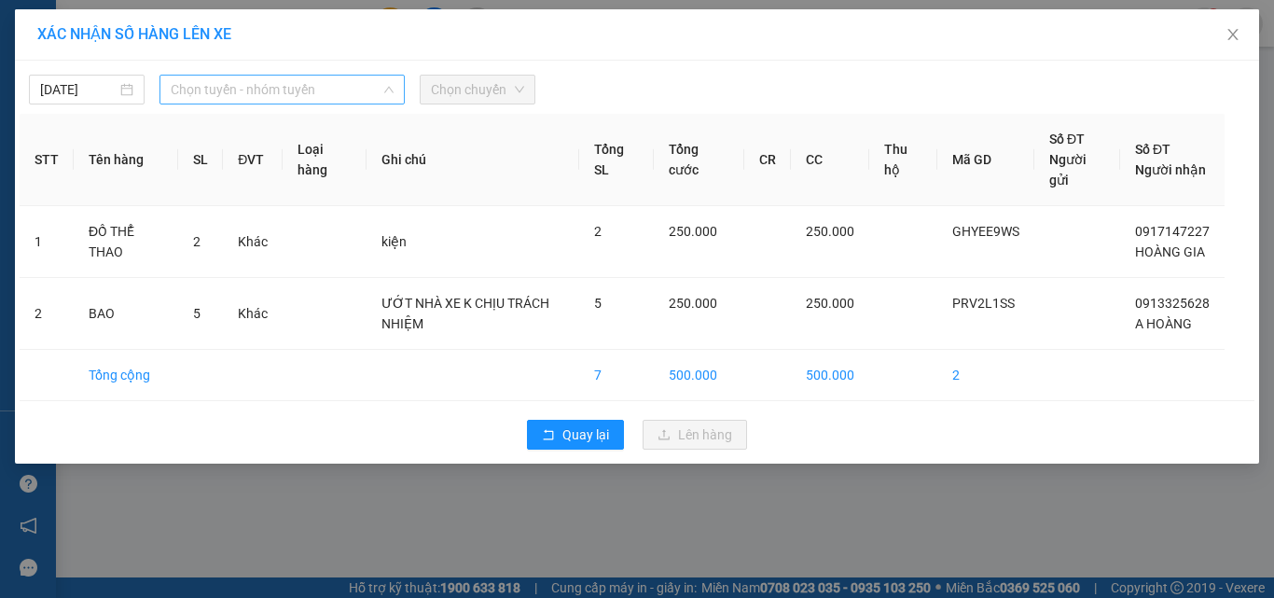
click at [324, 83] on span "Chọn tuyến - nhóm tuyến" at bounding box center [282, 90] width 223 height 28
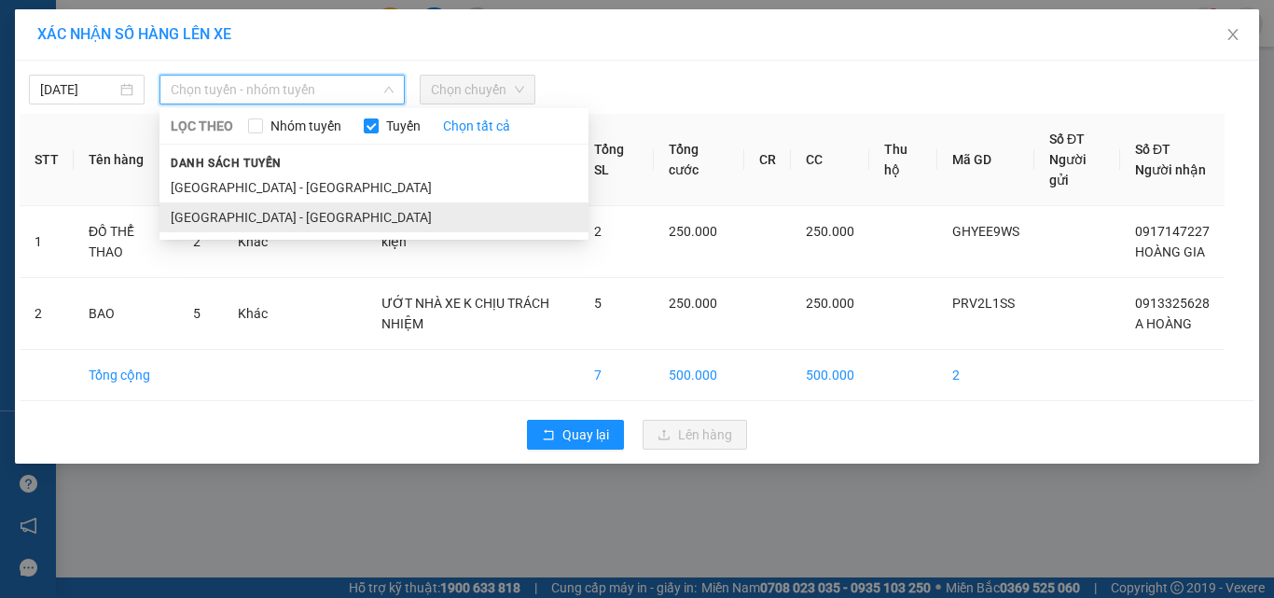
click at [252, 222] on li "[GEOGRAPHIC_DATA] - [GEOGRAPHIC_DATA]" at bounding box center [374, 217] width 429 height 30
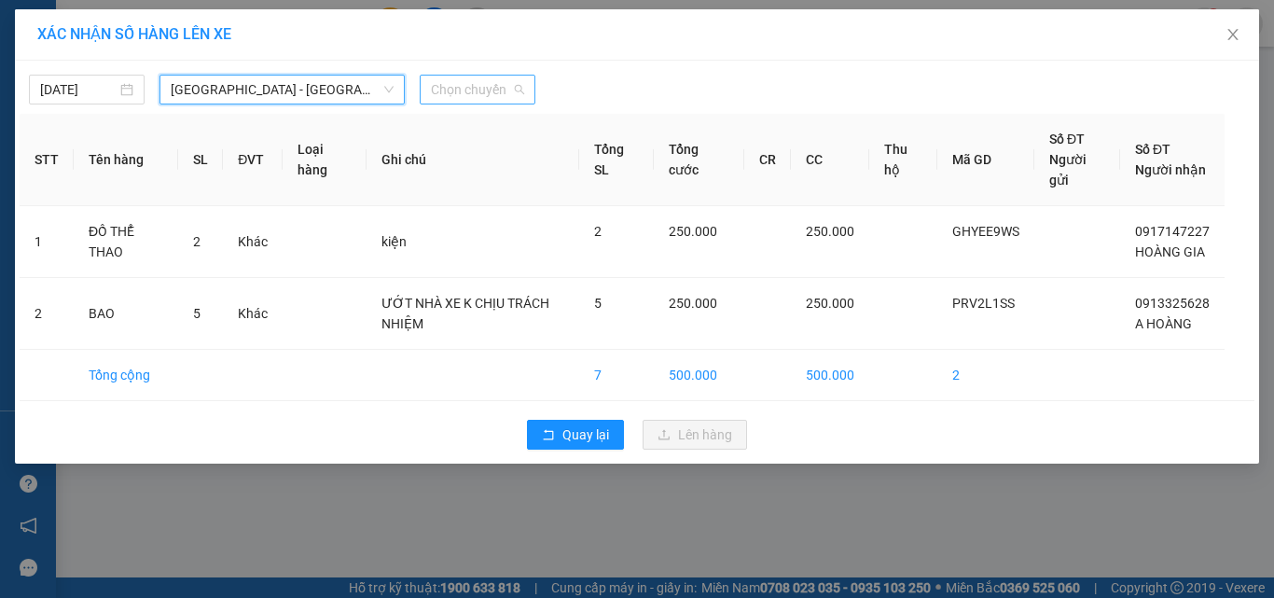
click at [533, 81] on div "Chọn chuyến" at bounding box center [478, 90] width 116 height 30
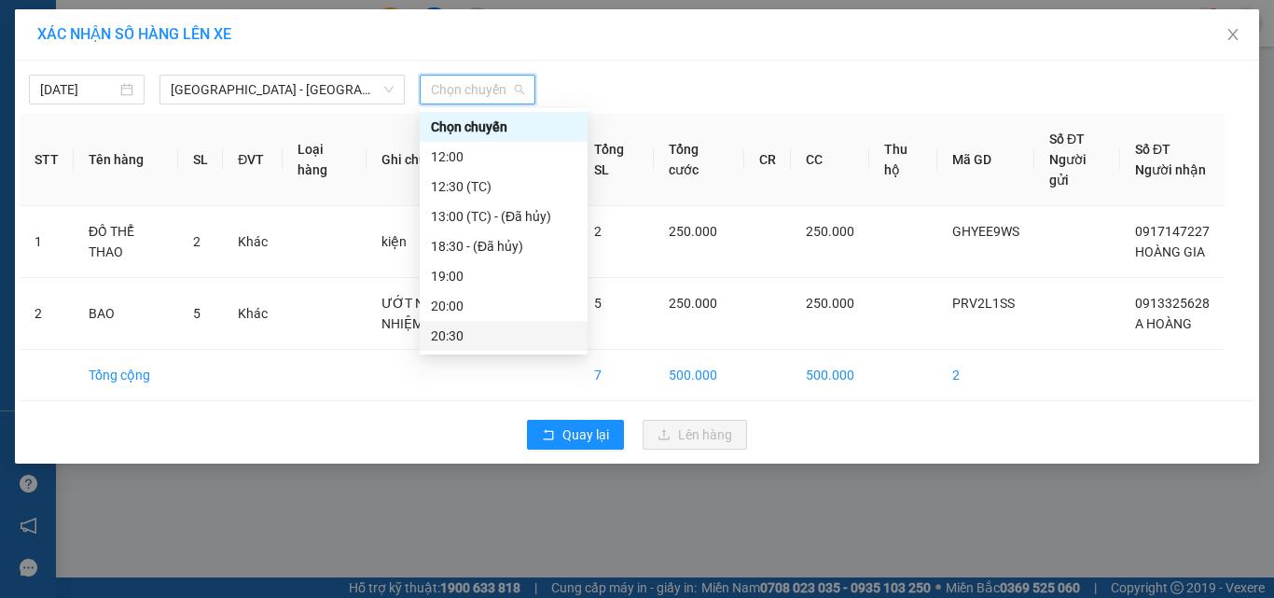
click at [474, 330] on div "20:30" at bounding box center [504, 336] width 146 height 21
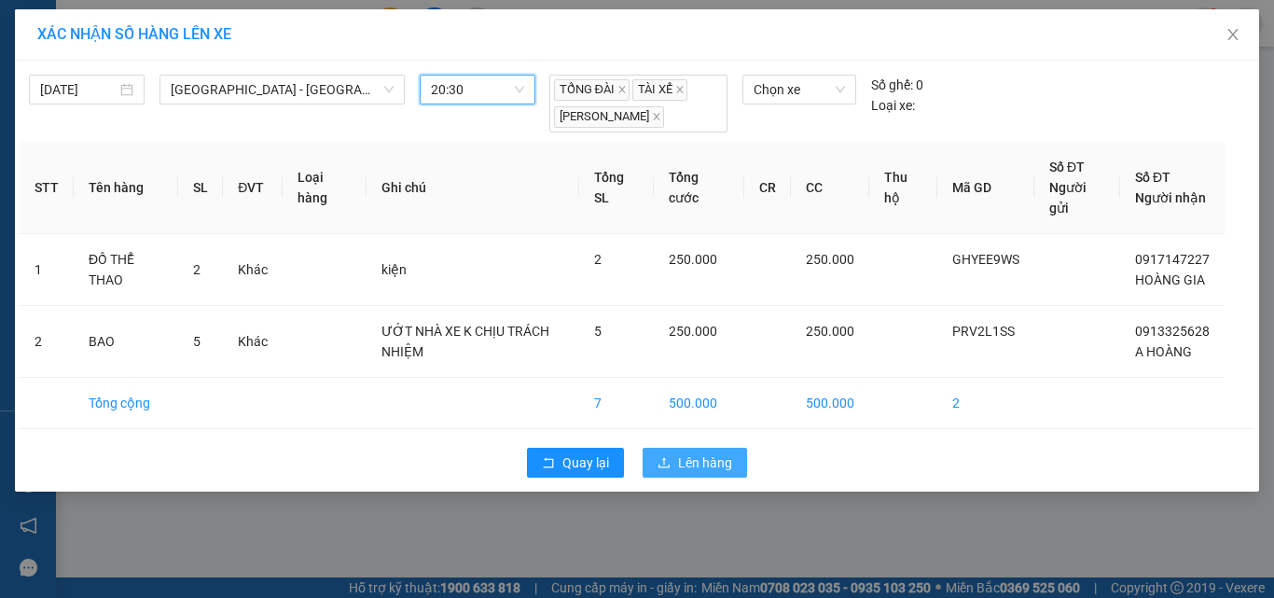
click at [682, 466] on span "Lên hàng" at bounding box center [705, 462] width 54 height 21
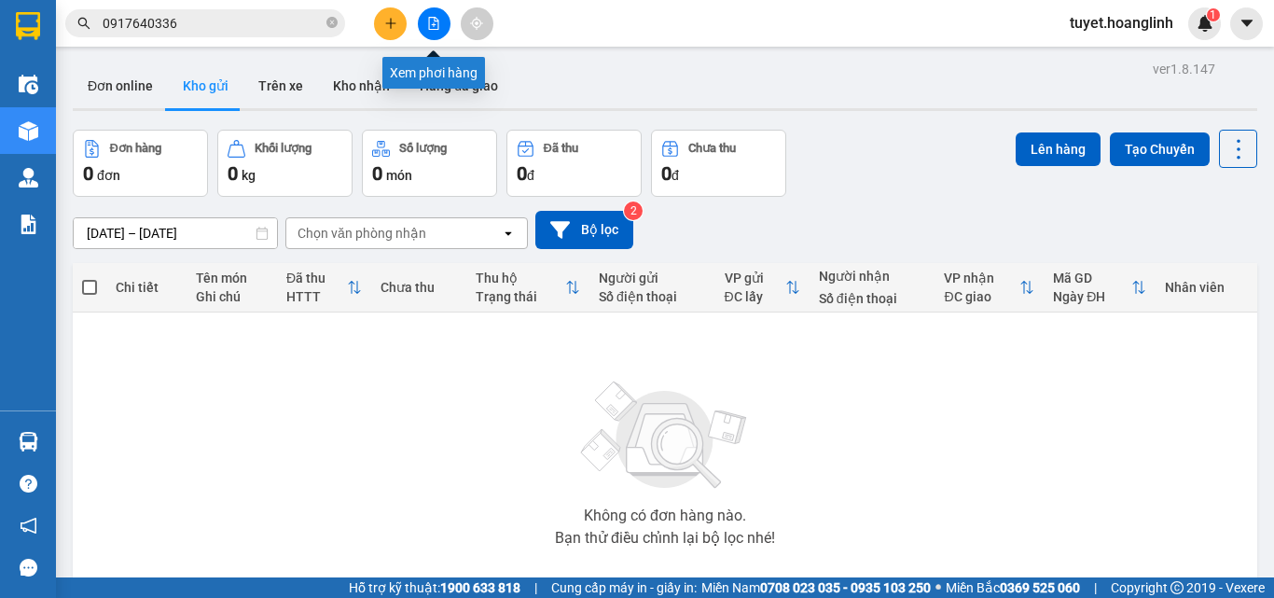
click at [430, 20] on icon "file-add" at bounding box center [433, 23] width 13 height 13
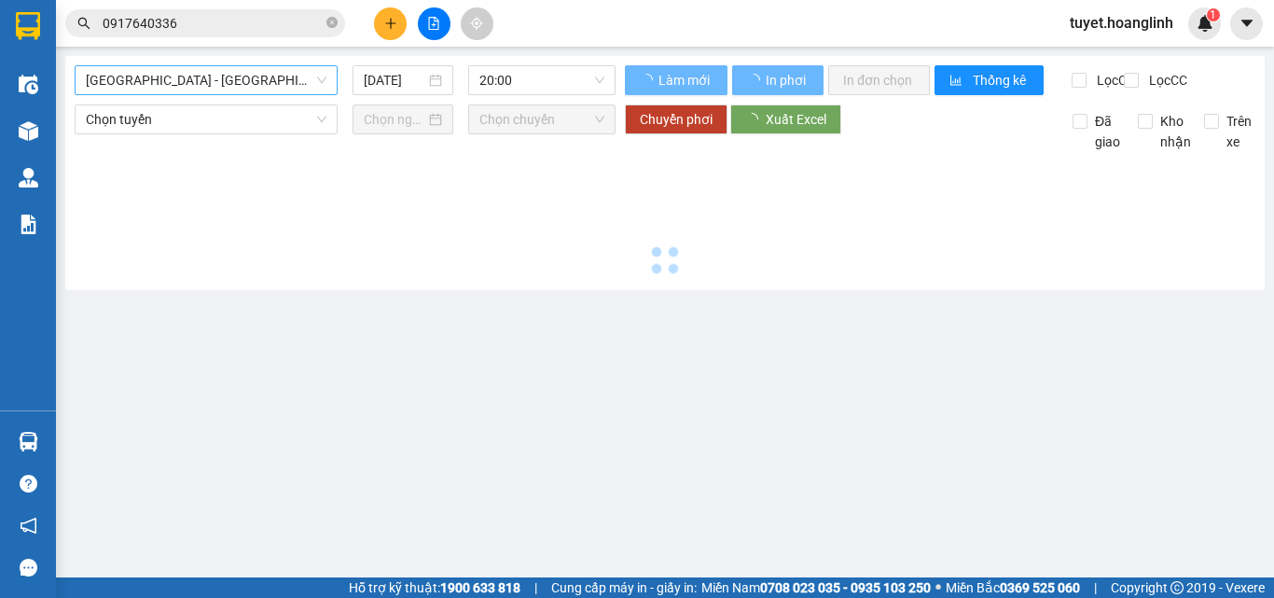
click at [188, 72] on span "[GEOGRAPHIC_DATA] - [GEOGRAPHIC_DATA]" at bounding box center [206, 80] width 241 height 28
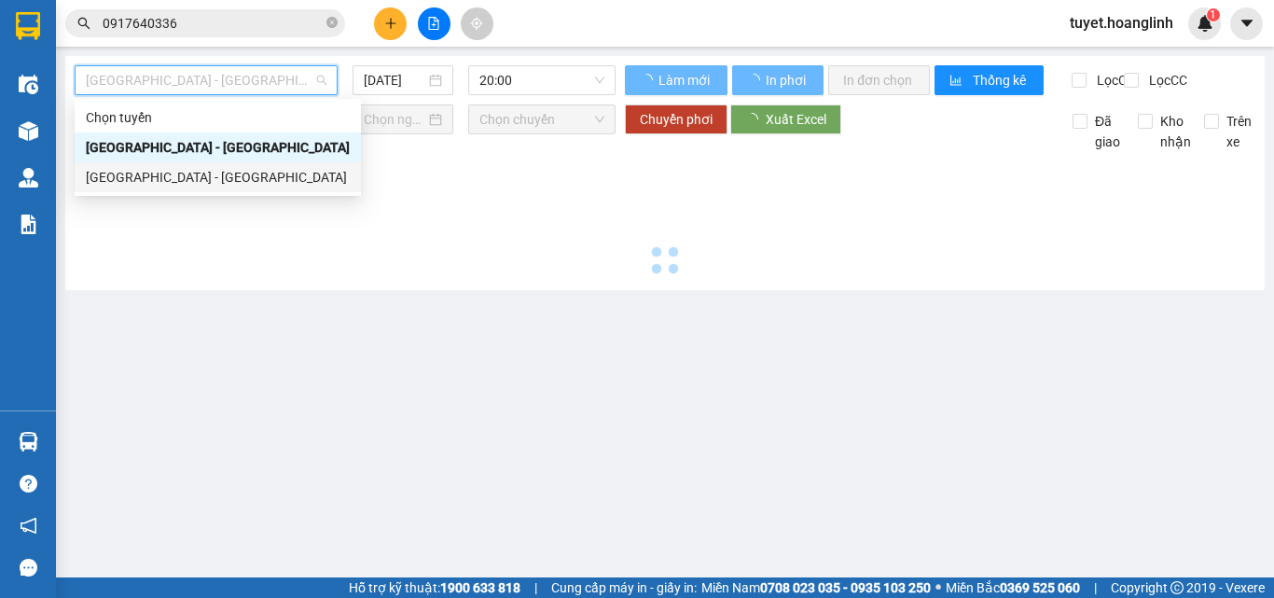
click at [135, 174] on div "[GEOGRAPHIC_DATA] - [GEOGRAPHIC_DATA]" at bounding box center [218, 177] width 264 height 21
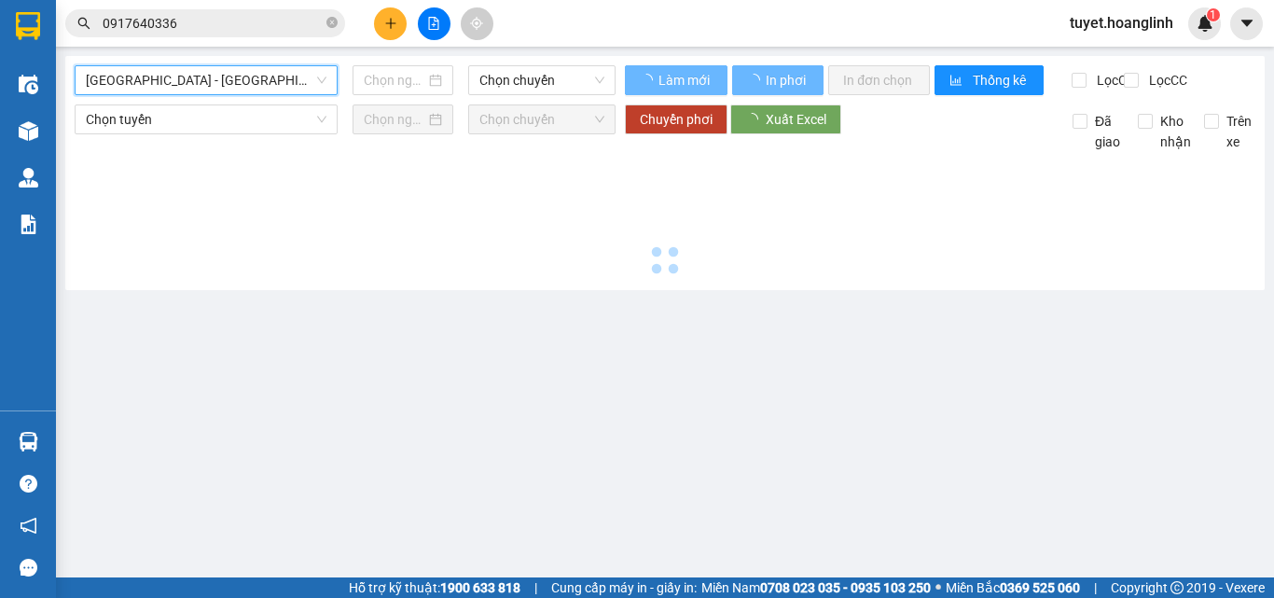
type input "[DATE]"
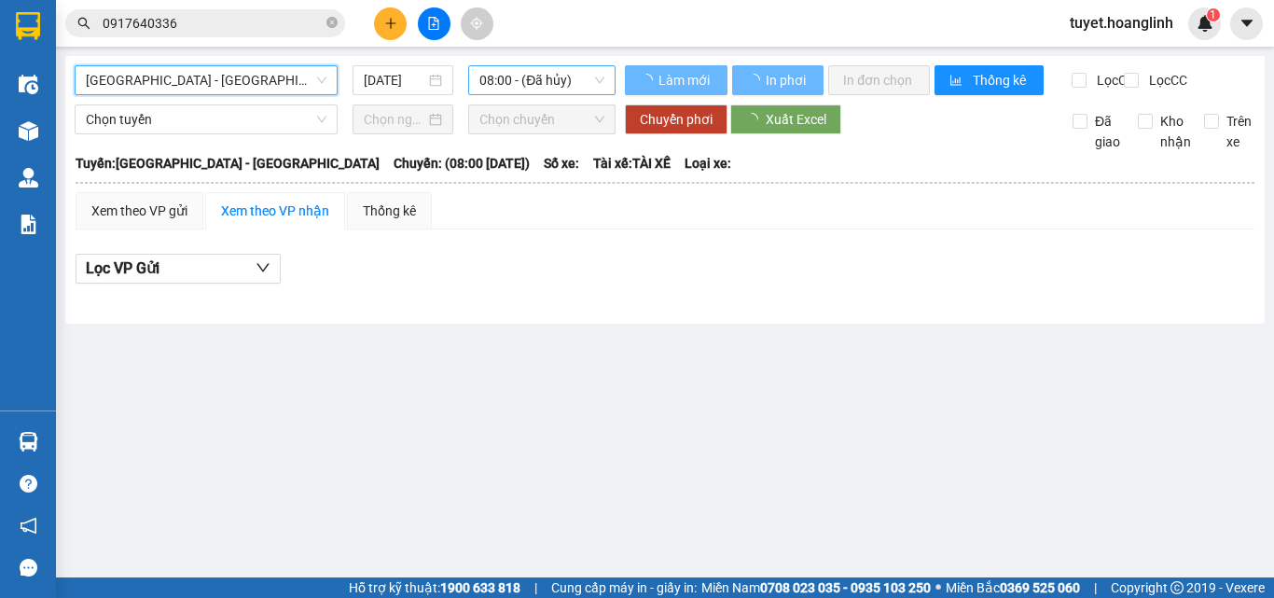
click at [531, 74] on span "08:00 - (Đã hủy)" at bounding box center [542, 80] width 125 height 28
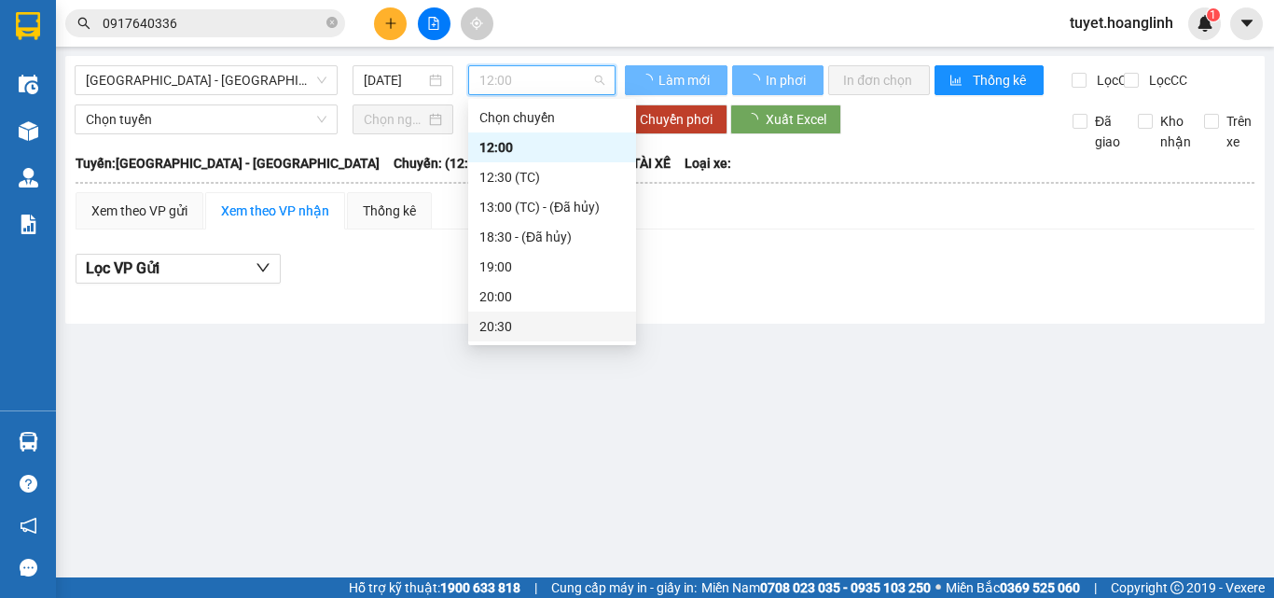
click at [516, 329] on div "20:30" at bounding box center [553, 326] width 146 height 21
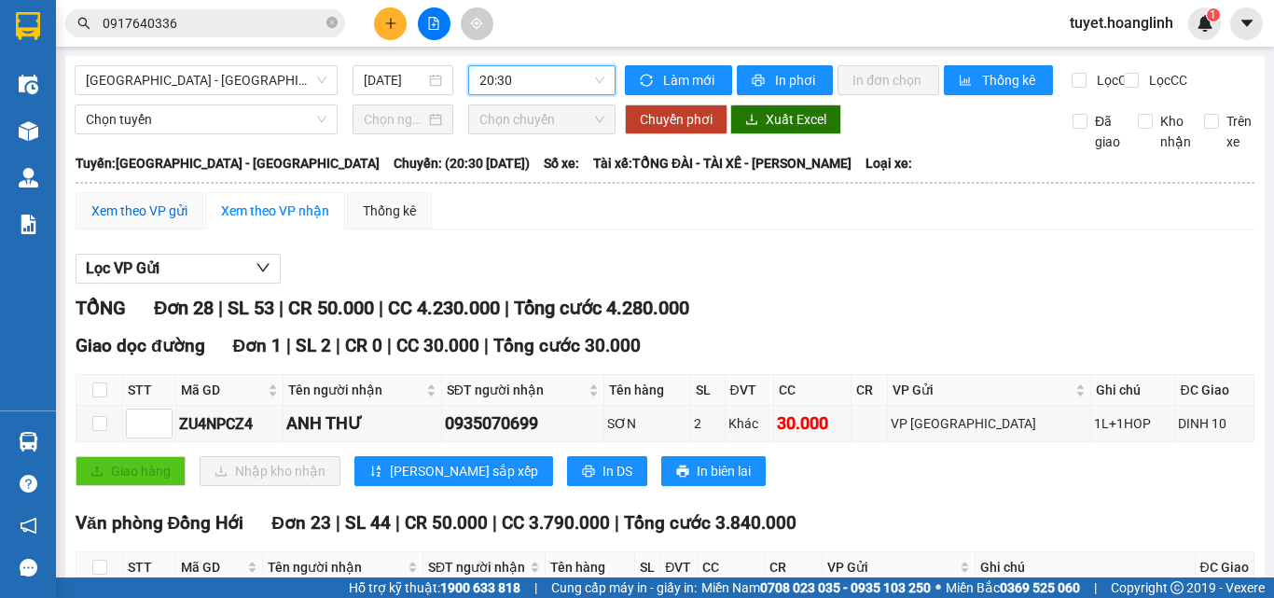
click at [149, 221] on div "Xem theo VP gửi" at bounding box center [139, 211] width 96 height 21
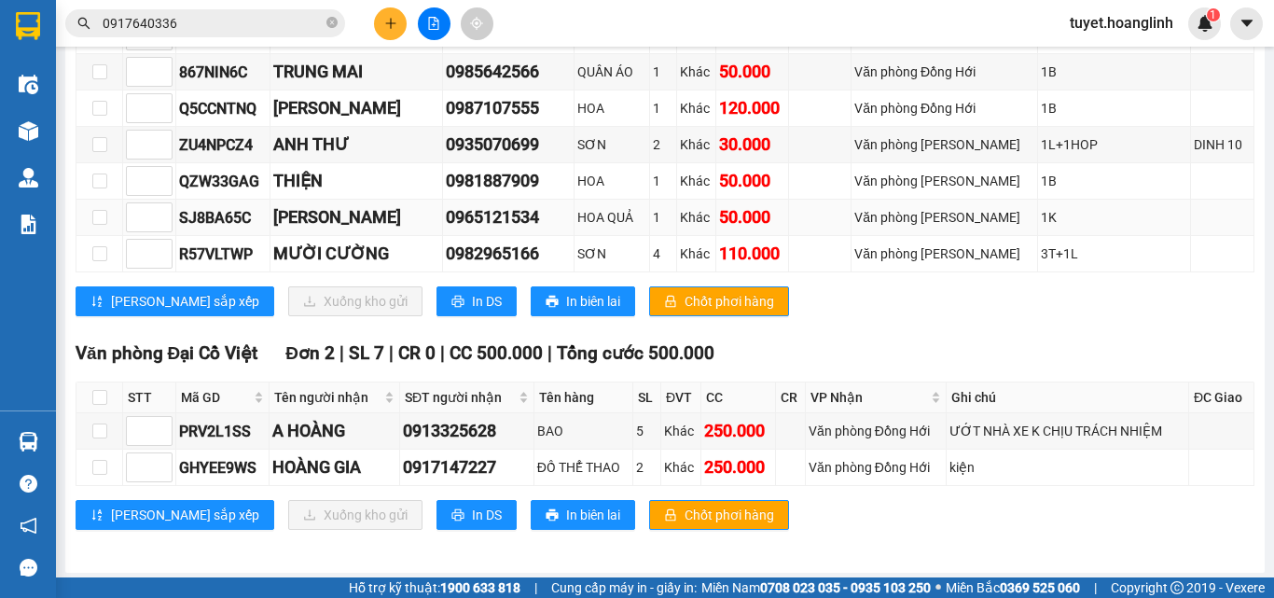
scroll to position [1100, 0]
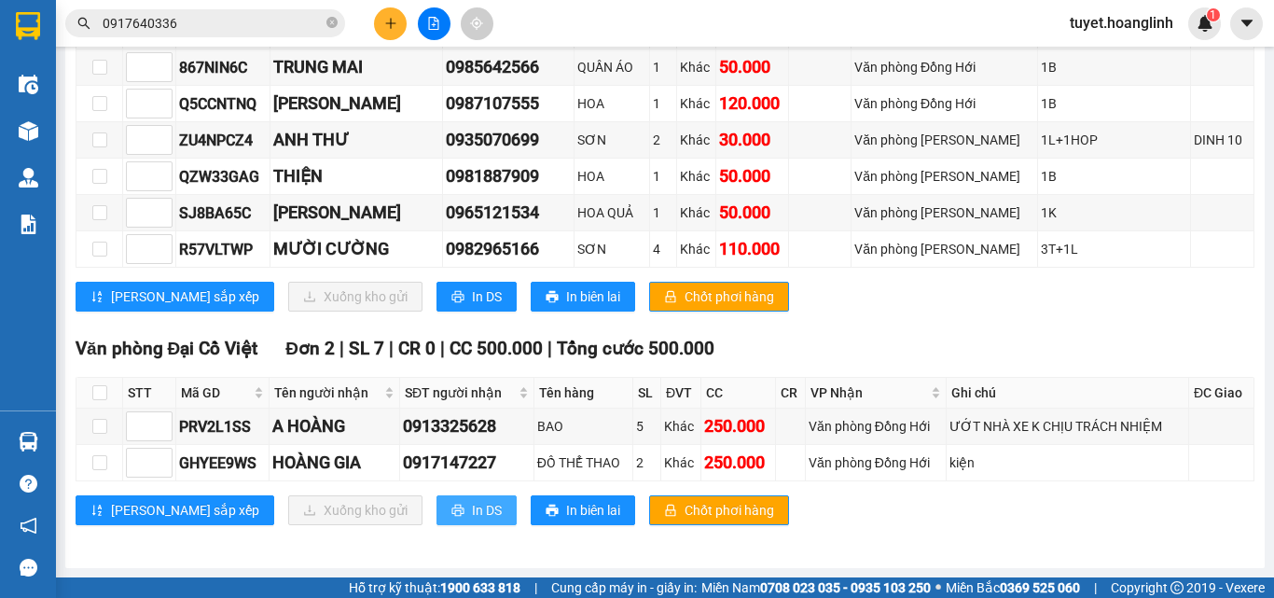
click at [472, 503] on span "In DS" at bounding box center [487, 510] width 30 height 21
